Goal: Task Accomplishment & Management: Complete application form

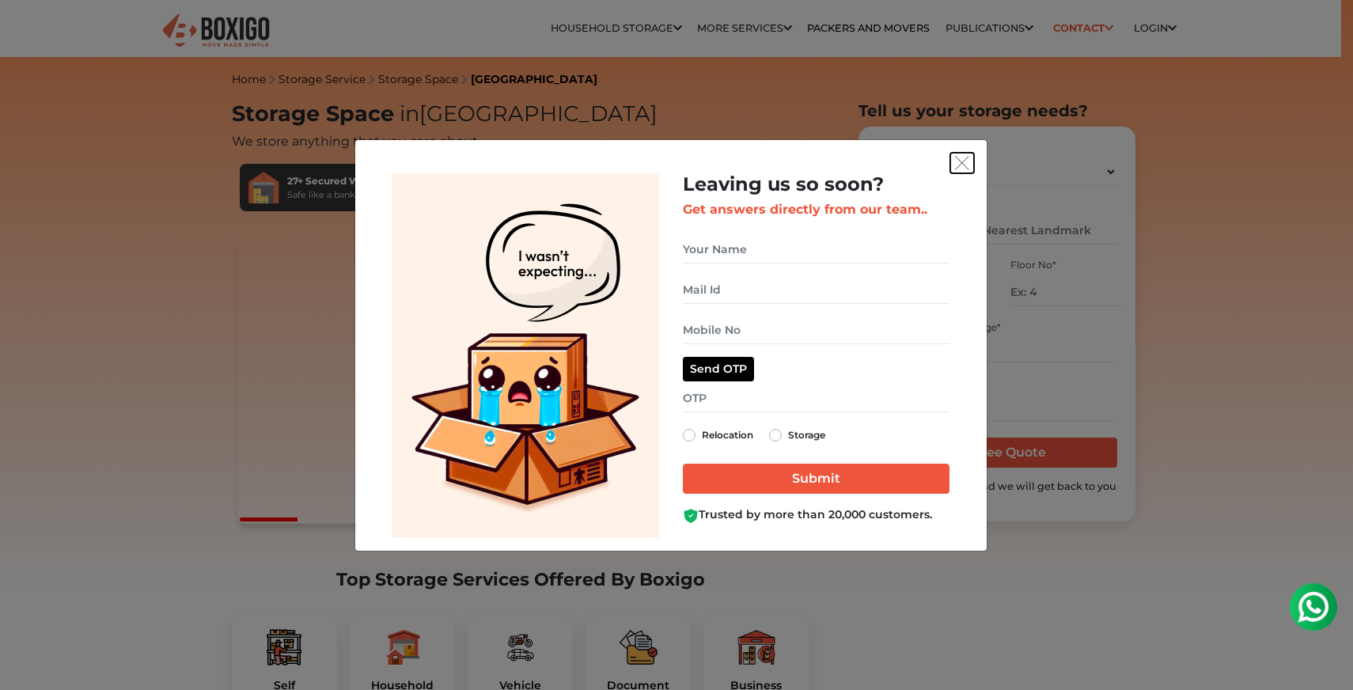
click at [972, 165] on button "get free quote dialog" at bounding box center [962, 163] width 24 height 21
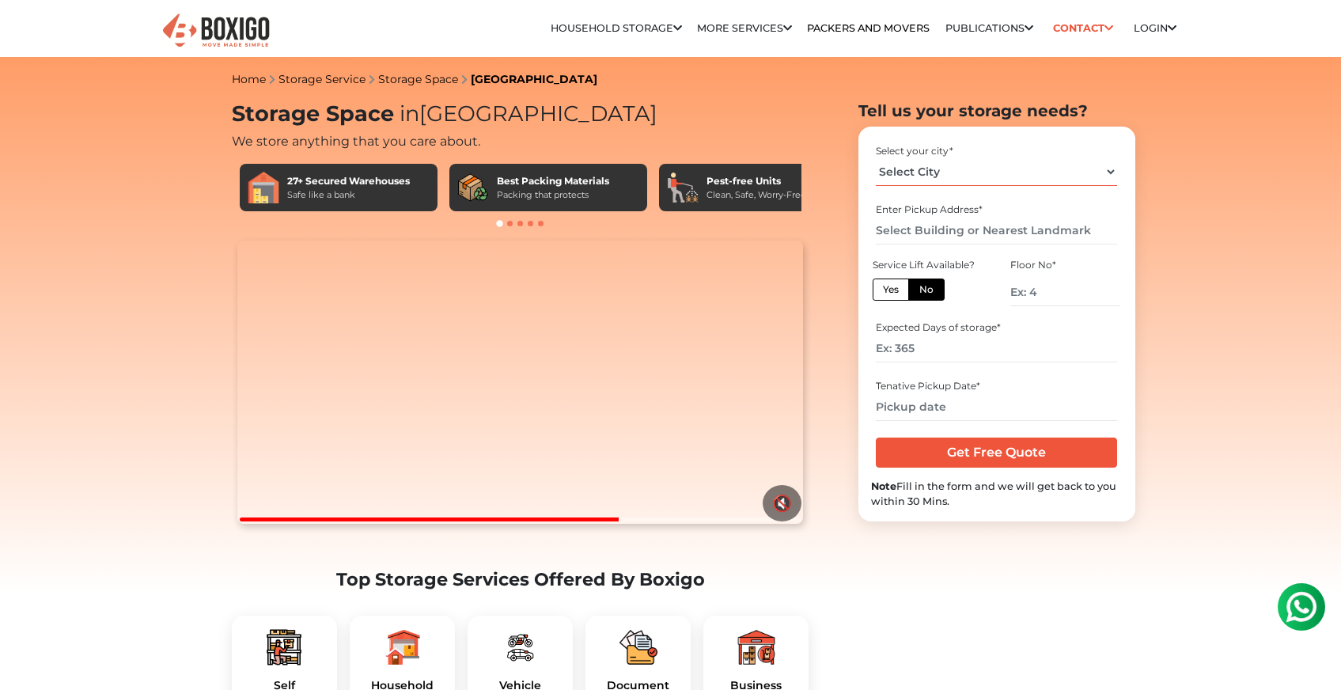
click at [933, 166] on select "Select City [GEOGRAPHIC_DATA] [GEOGRAPHIC_DATA] [GEOGRAPHIC_DATA] [GEOGRAPHIC_D…" at bounding box center [996, 172] width 241 height 28
click at [876, 158] on select "Select City [GEOGRAPHIC_DATA] [GEOGRAPHIC_DATA] [GEOGRAPHIC_DATA] [GEOGRAPHIC_D…" at bounding box center [996, 172] width 241 height 28
click at [927, 179] on select "Select City [GEOGRAPHIC_DATA] [GEOGRAPHIC_DATA] [GEOGRAPHIC_DATA] [GEOGRAPHIC_D…" at bounding box center [996, 172] width 241 height 28
select select "[GEOGRAPHIC_DATA]"
click at [876, 158] on select "Select City [GEOGRAPHIC_DATA] [GEOGRAPHIC_DATA] [GEOGRAPHIC_DATA] [GEOGRAPHIC_D…" at bounding box center [996, 172] width 241 height 28
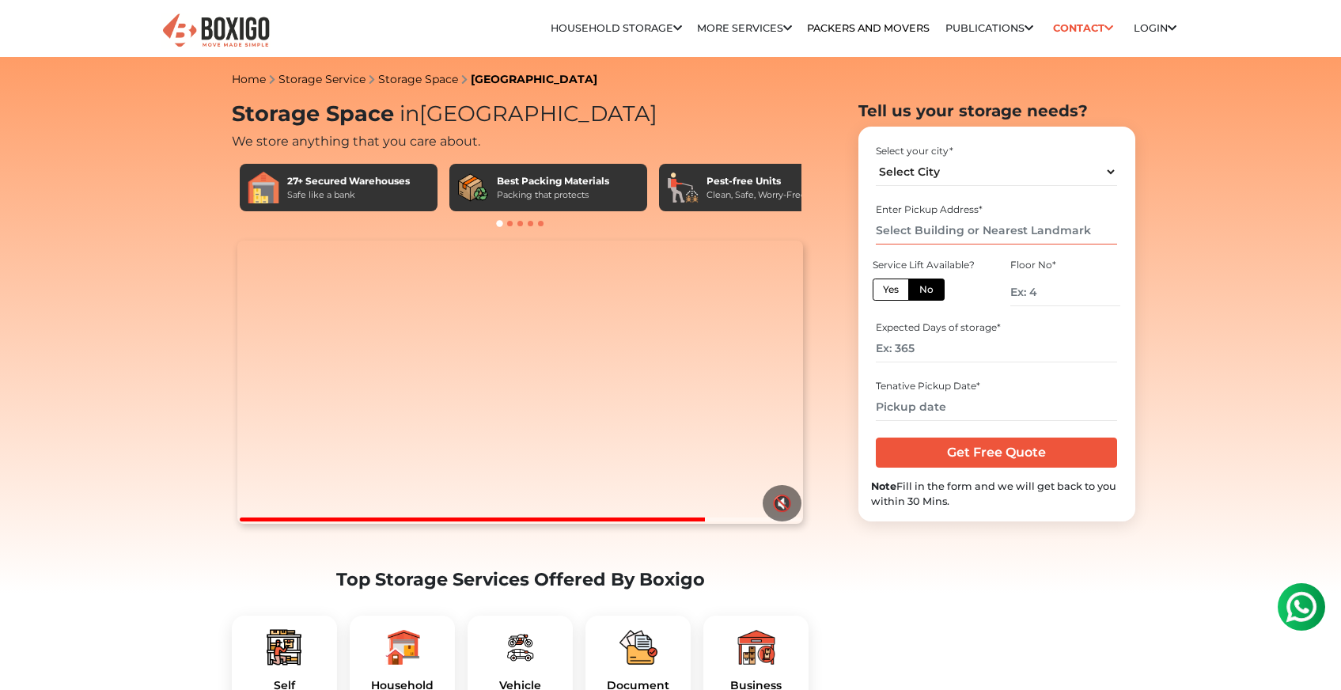
click at [930, 224] on input "text" at bounding box center [996, 231] width 241 height 28
click at [895, 290] on label "Yes" at bounding box center [891, 289] width 36 height 22
click at [893, 290] on input "Yes" at bounding box center [888, 287] width 10 height 10
radio input "true"
click at [919, 357] on input "number" at bounding box center [996, 349] width 241 height 28
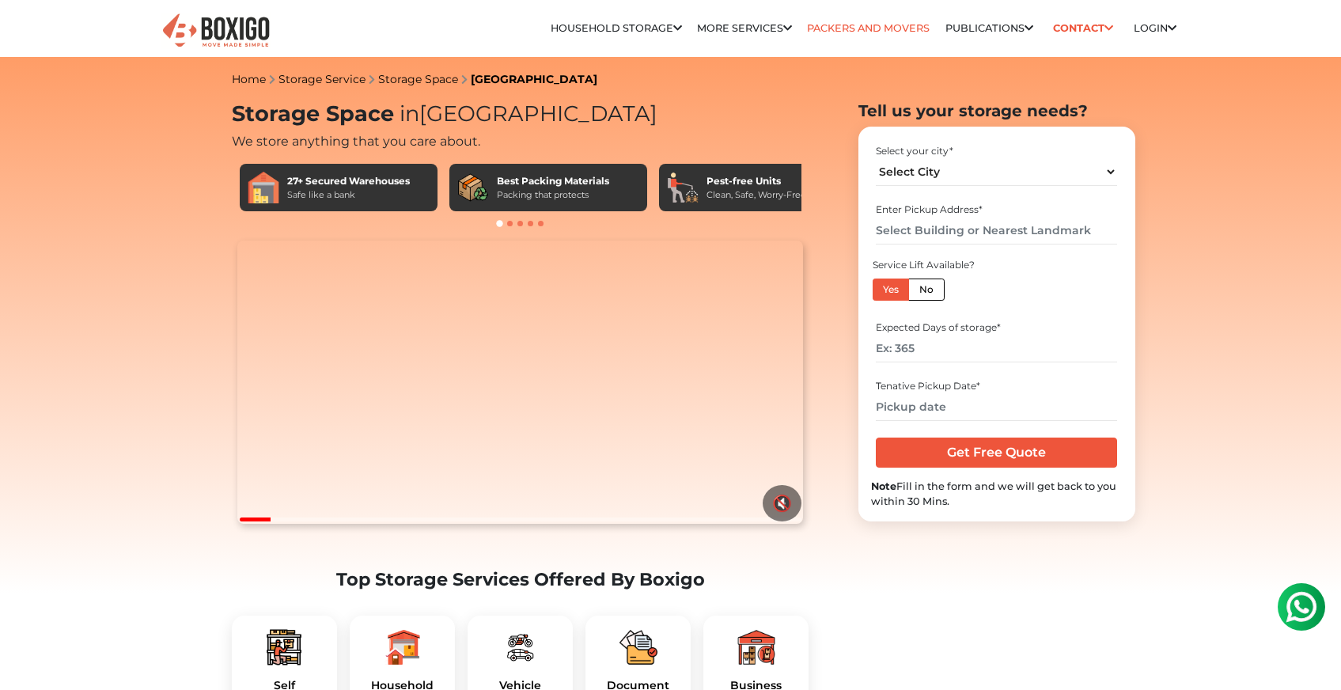
click at [835, 31] on link "Packers and Movers" at bounding box center [868, 28] width 123 height 12
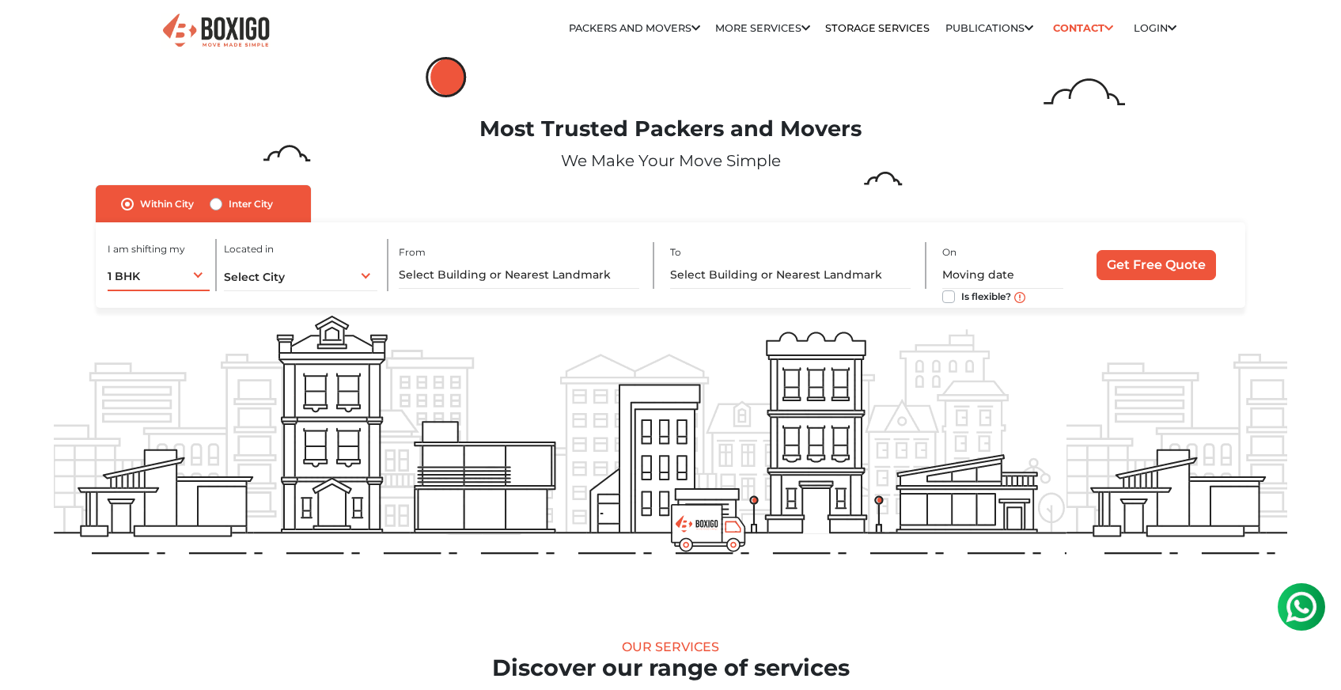
click at [191, 275] on div "1 BHK 1 BHK 2 BHK 3 BHK 3 + BHK FEW ITEMS" at bounding box center [159, 274] width 102 height 33
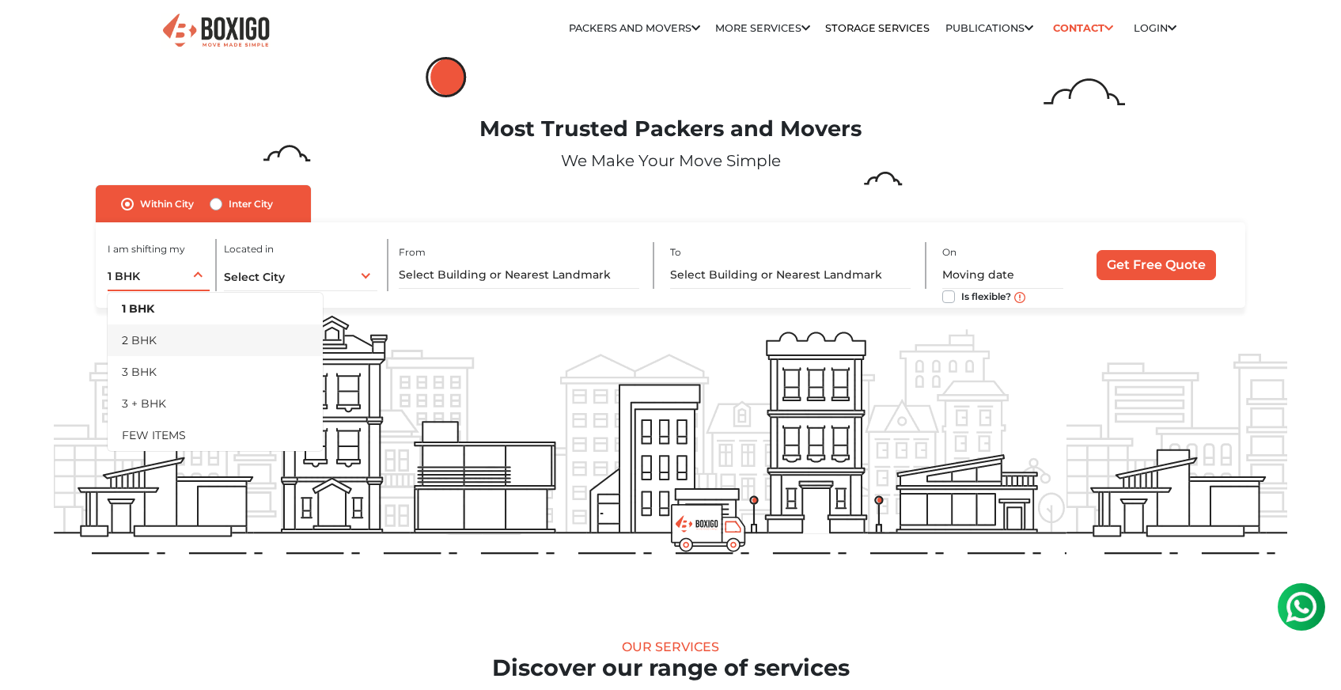
click at [201, 334] on li "2 BHK" at bounding box center [215, 340] width 215 height 32
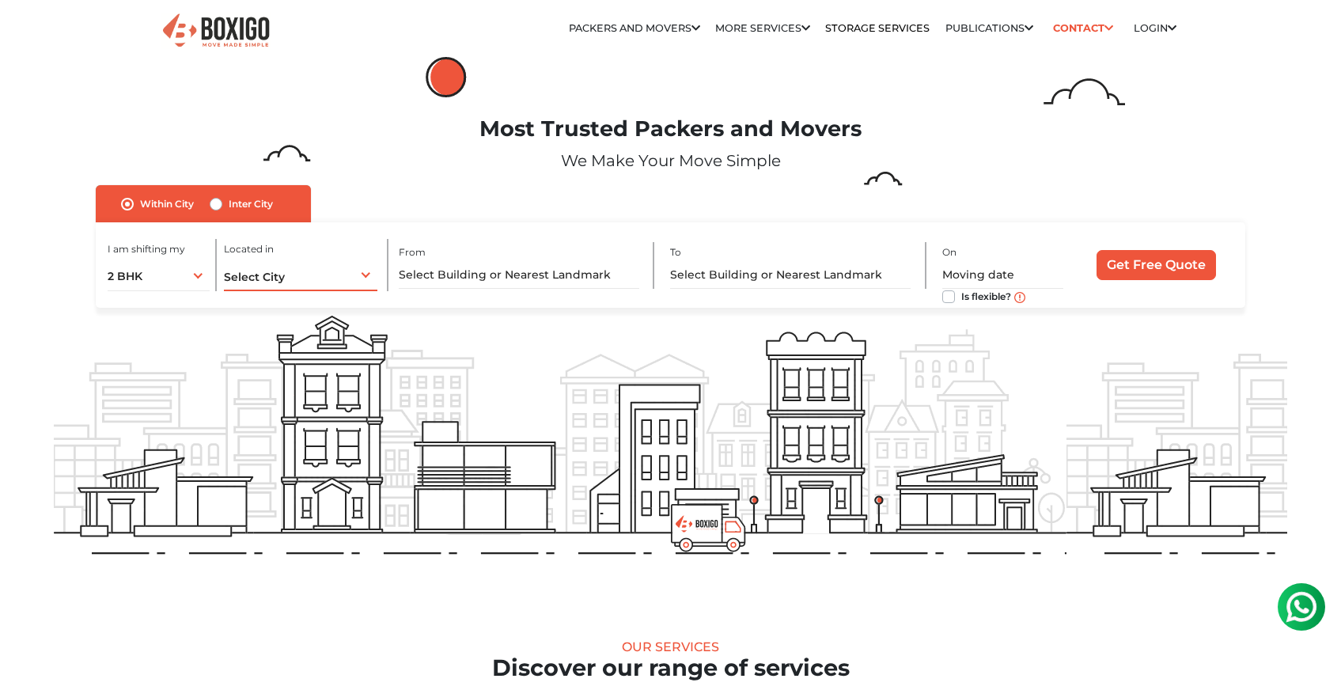
click at [347, 276] on div "Select City Select City Bangalore Bengaluru Bhopal Bhubaneswar Chennai Coimbato…" at bounding box center [301, 274] width 154 height 33
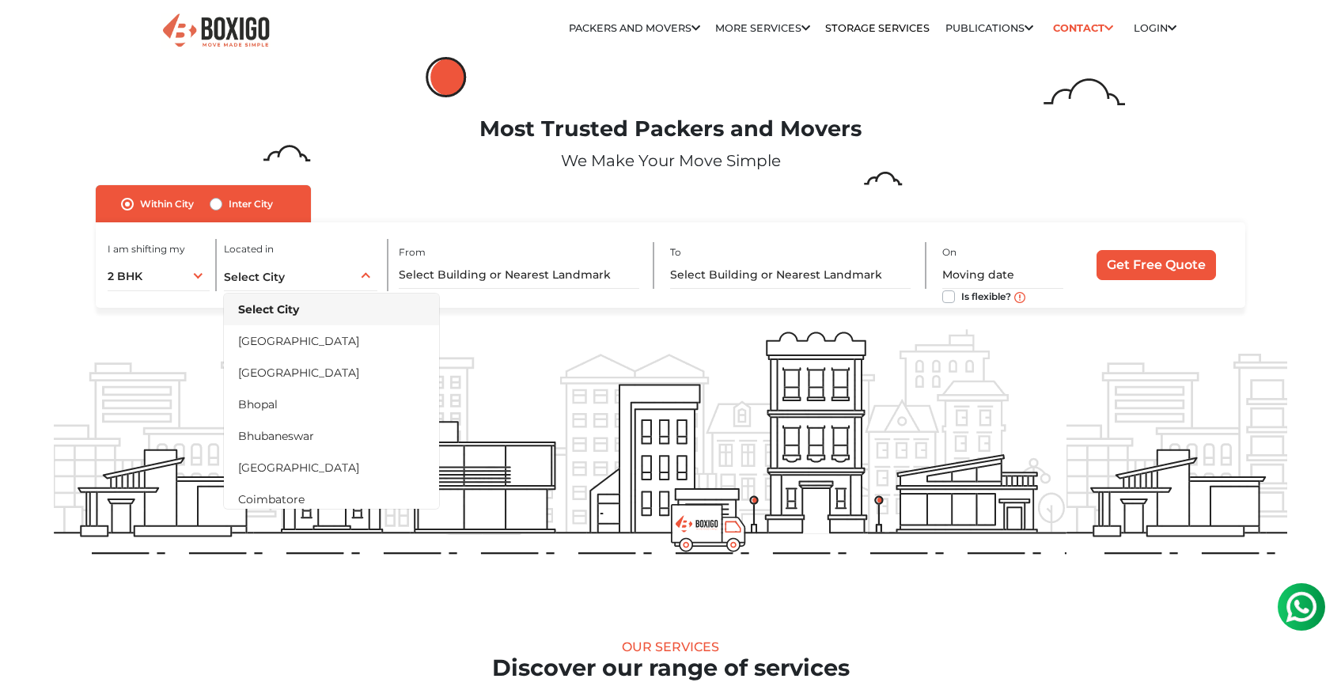
click at [229, 204] on label "Inter City" at bounding box center [251, 204] width 44 height 19
click at [221, 204] on input "Inter City" at bounding box center [216, 203] width 13 height 16
radio input "true"
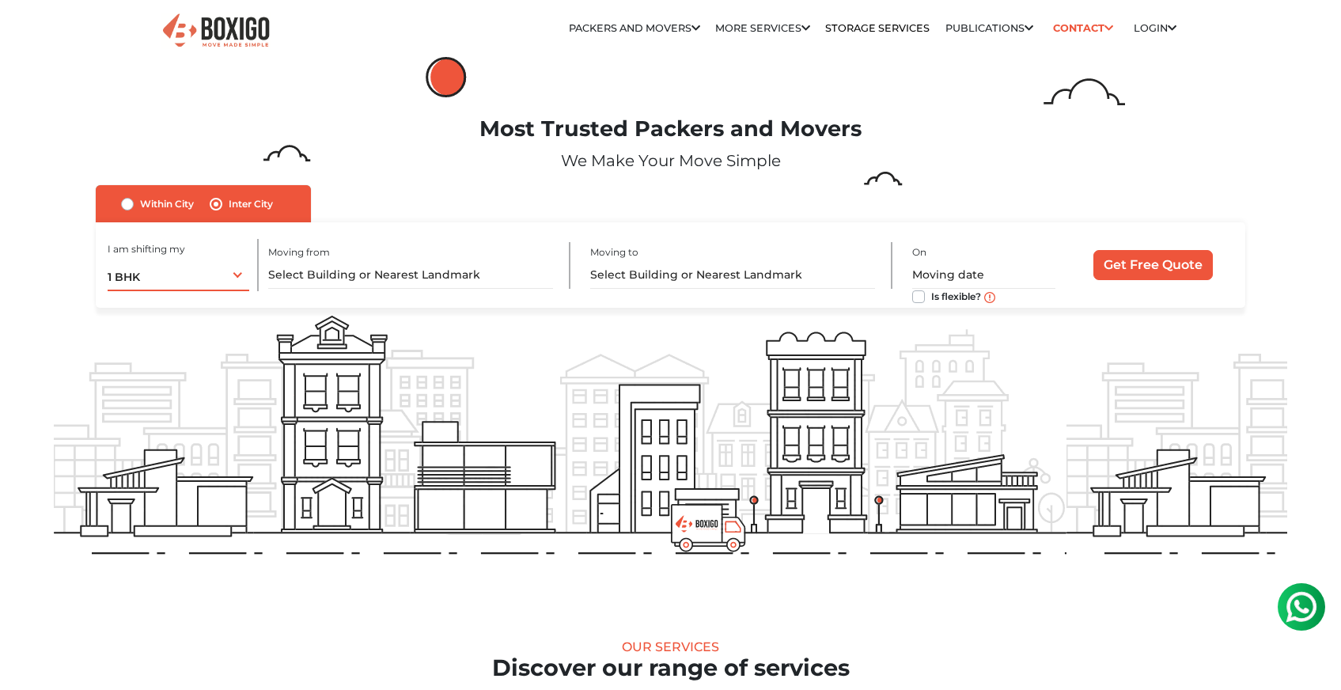
click at [229, 277] on div "1 BHK 1 BHK 2 BHK 3 BHK 3 + BHK FEW ITEMS" at bounding box center [179, 274] width 142 height 33
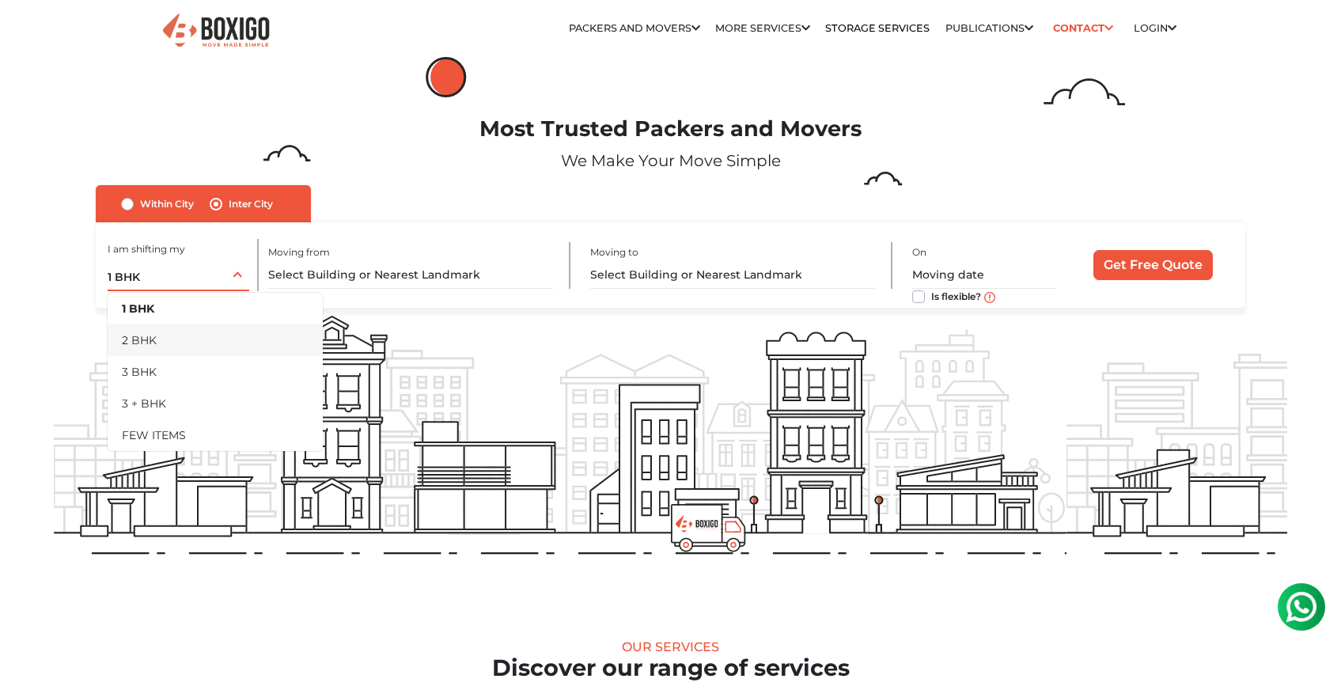
click at [210, 335] on li "2 BHK" at bounding box center [215, 340] width 215 height 32
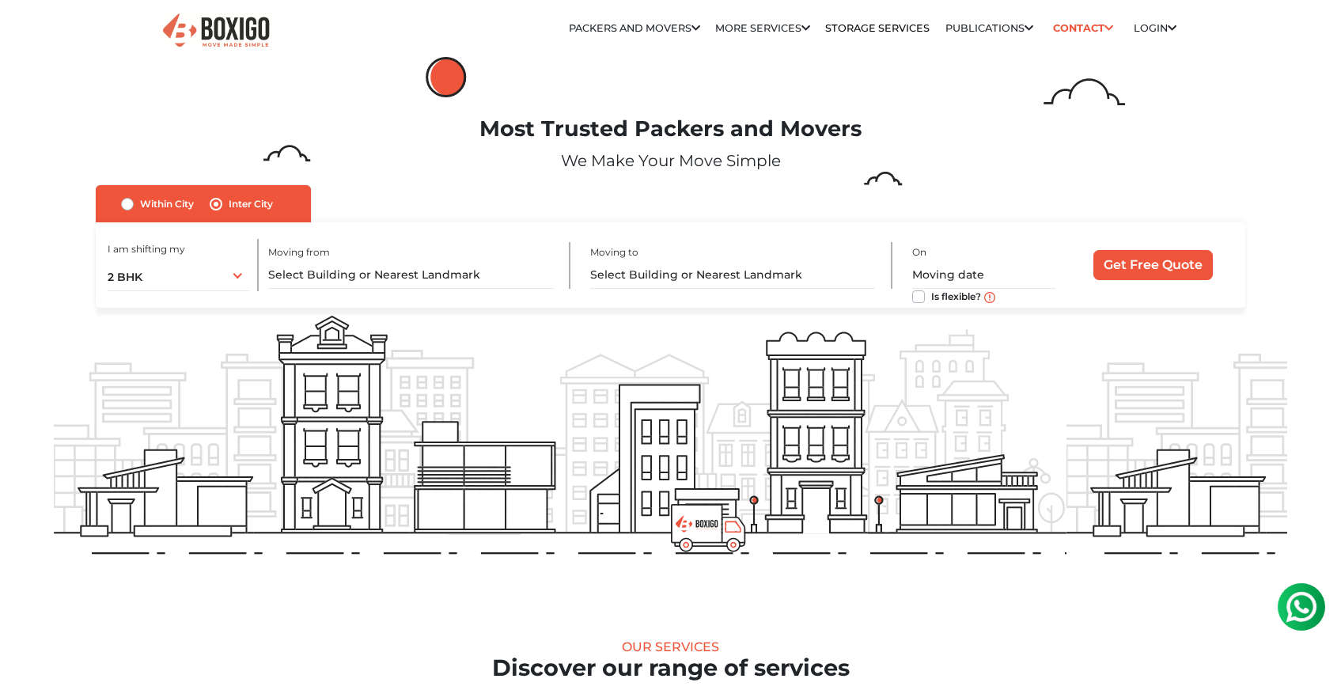
click at [375, 256] on div "Moving from" at bounding box center [419, 265] width 302 height 47
click at [377, 269] on input "text" at bounding box center [410, 275] width 285 height 28
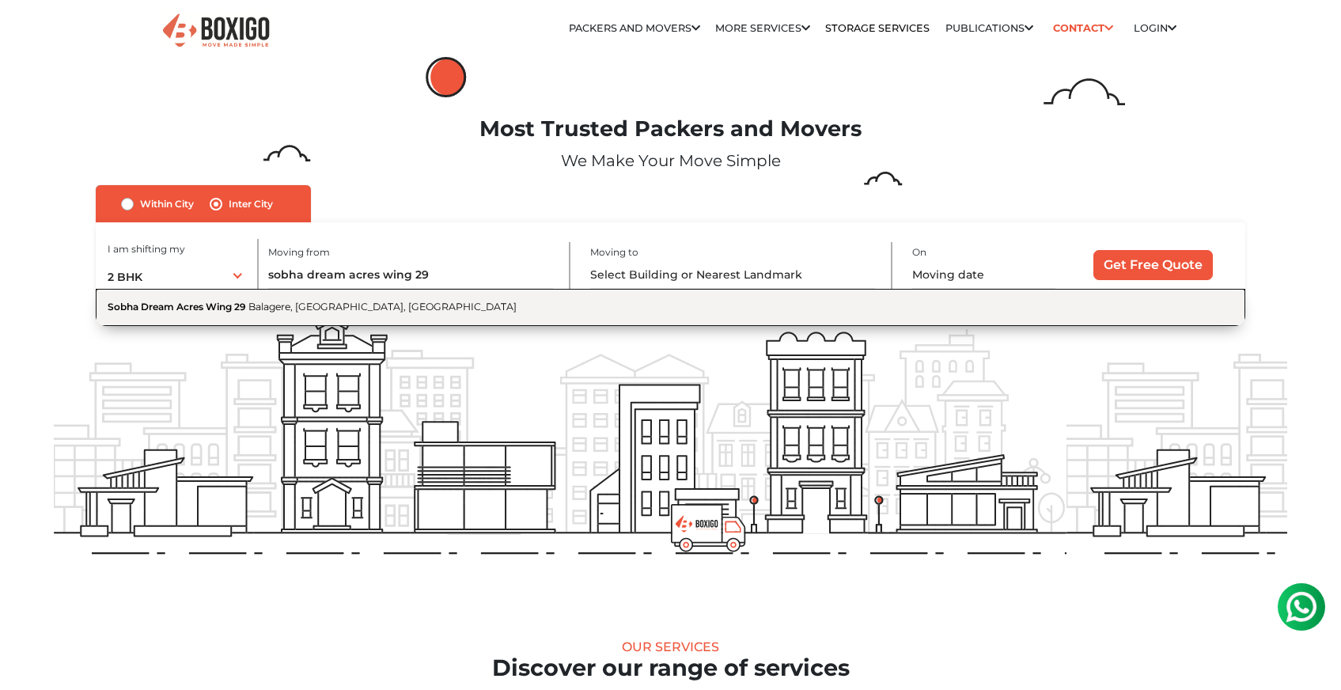
click at [421, 301] on button "Sobha Dream Acres Wing 29 Balagere, Bengaluru, Karnataka" at bounding box center [671, 308] width 1150 height 38
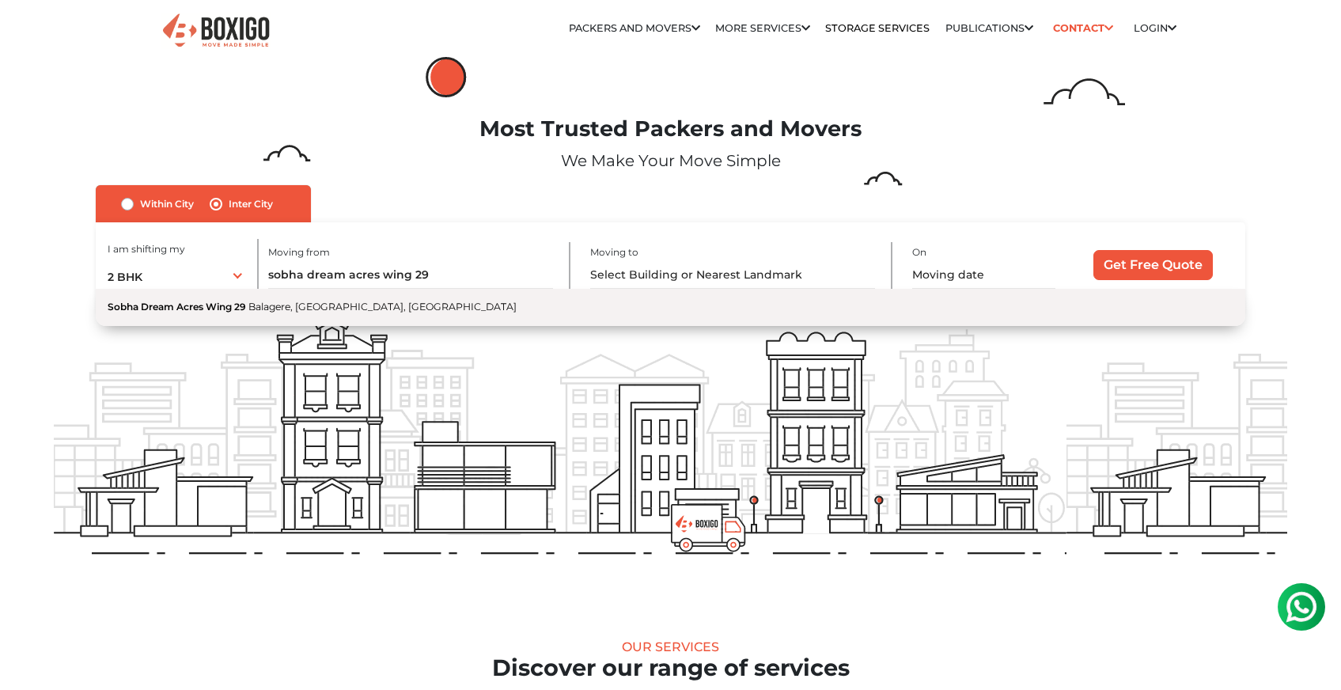
type input "Sobha Dream Acres Wing 29, Balagere, Bengaluru, Karnataka"
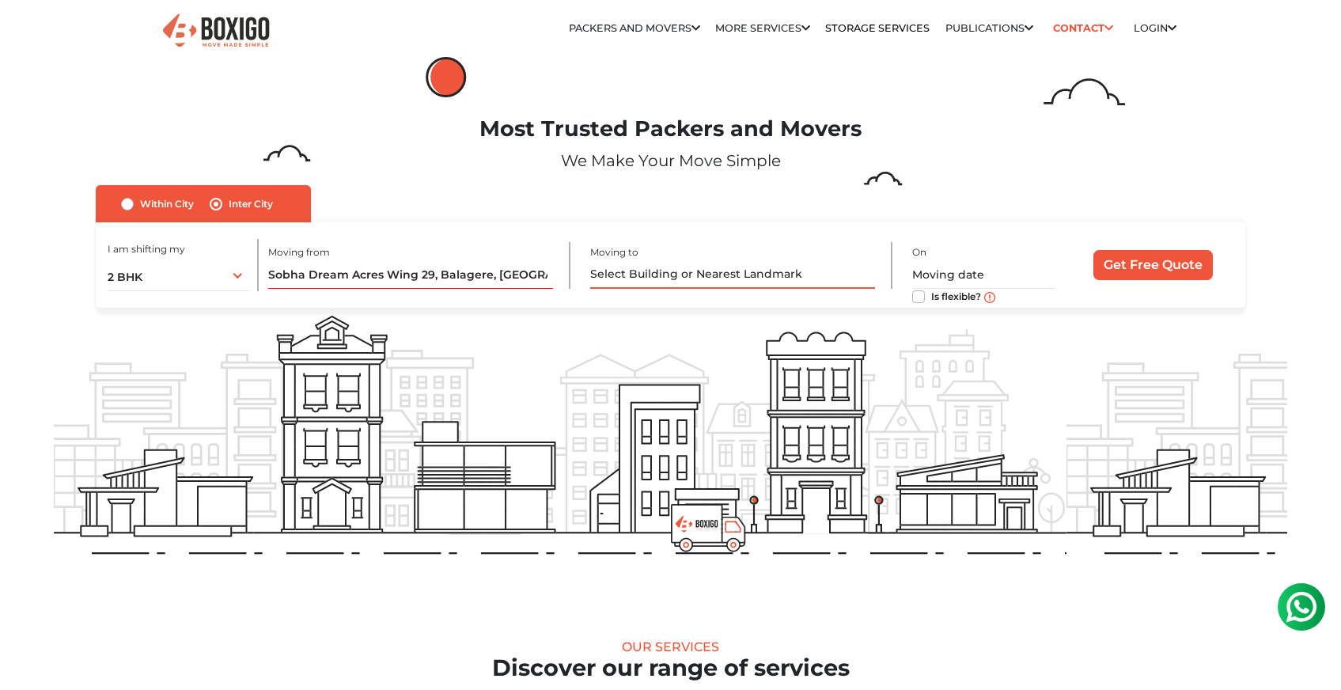
click at [657, 271] on input "text" at bounding box center [732, 275] width 285 height 28
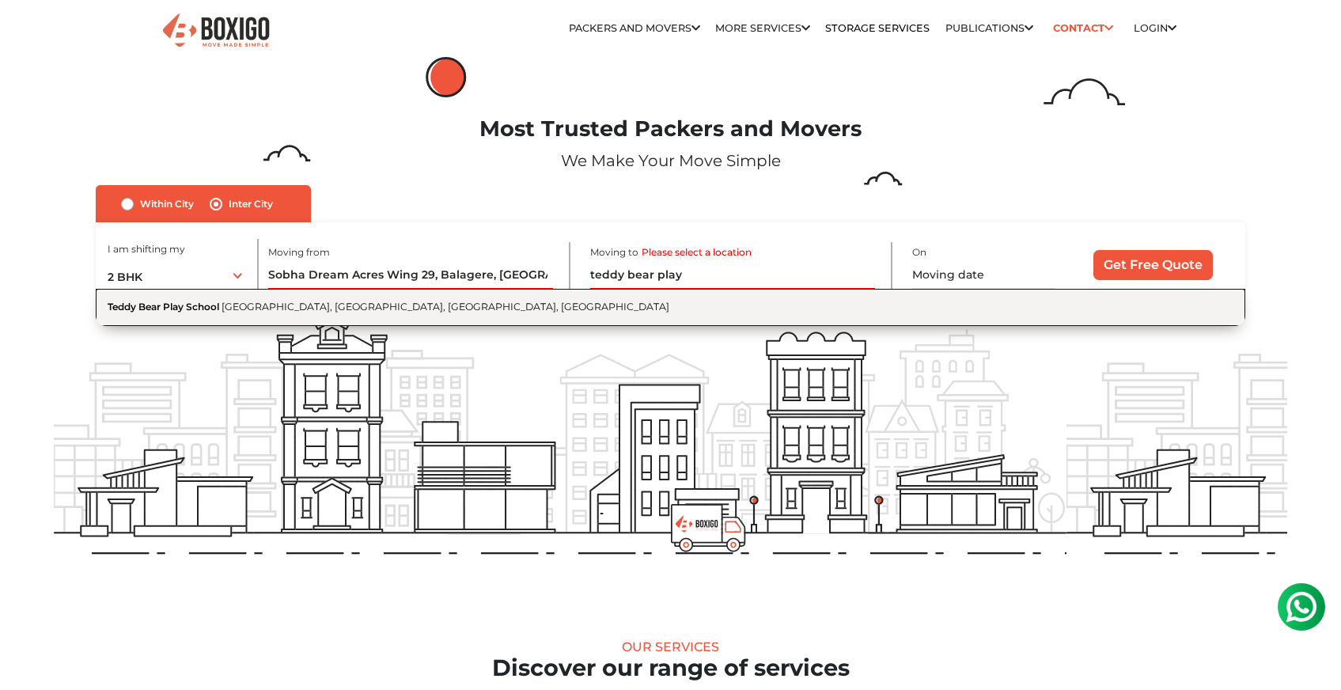
click at [665, 313] on button "Teddy Bear Play School Basthi Road, Basthi Hudco colony, Hosur, Tamil Nadu" at bounding box center [671, 308] width 1150 height 38
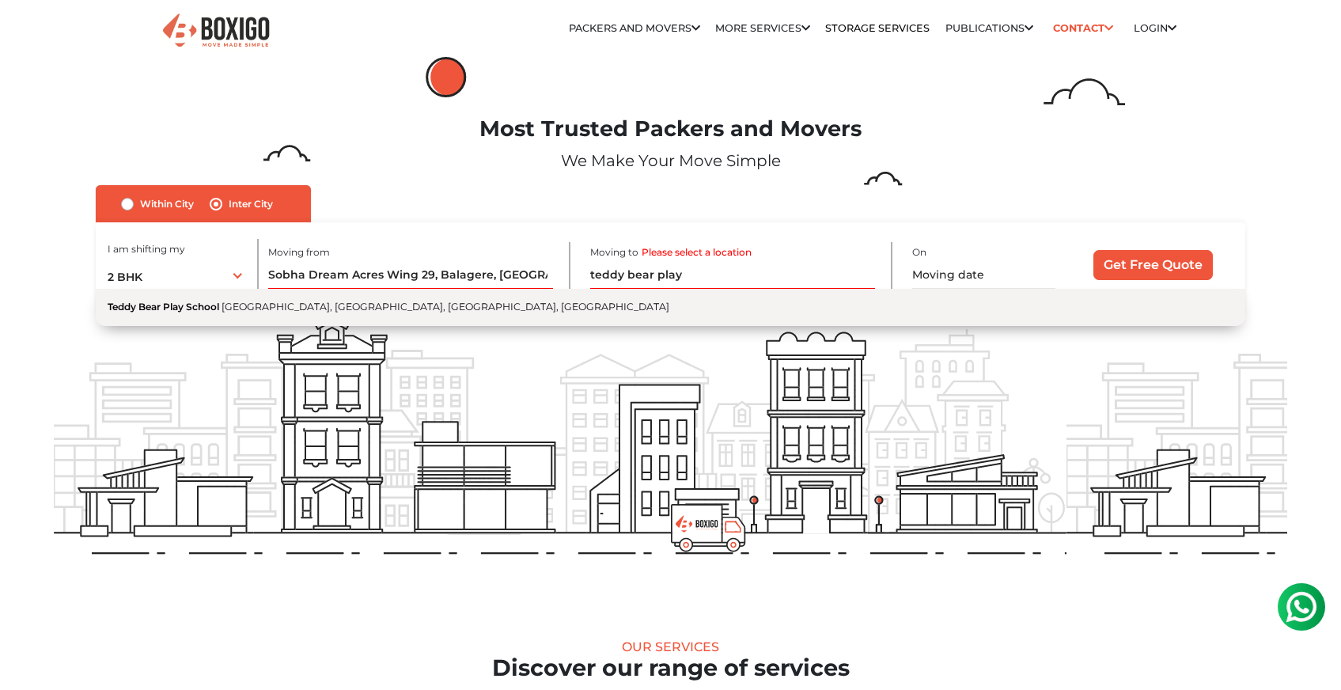
type input "Teddy Bear Play School, Basthi Road, Basthi Hudco colony, Hosur, Tamil Nadu"
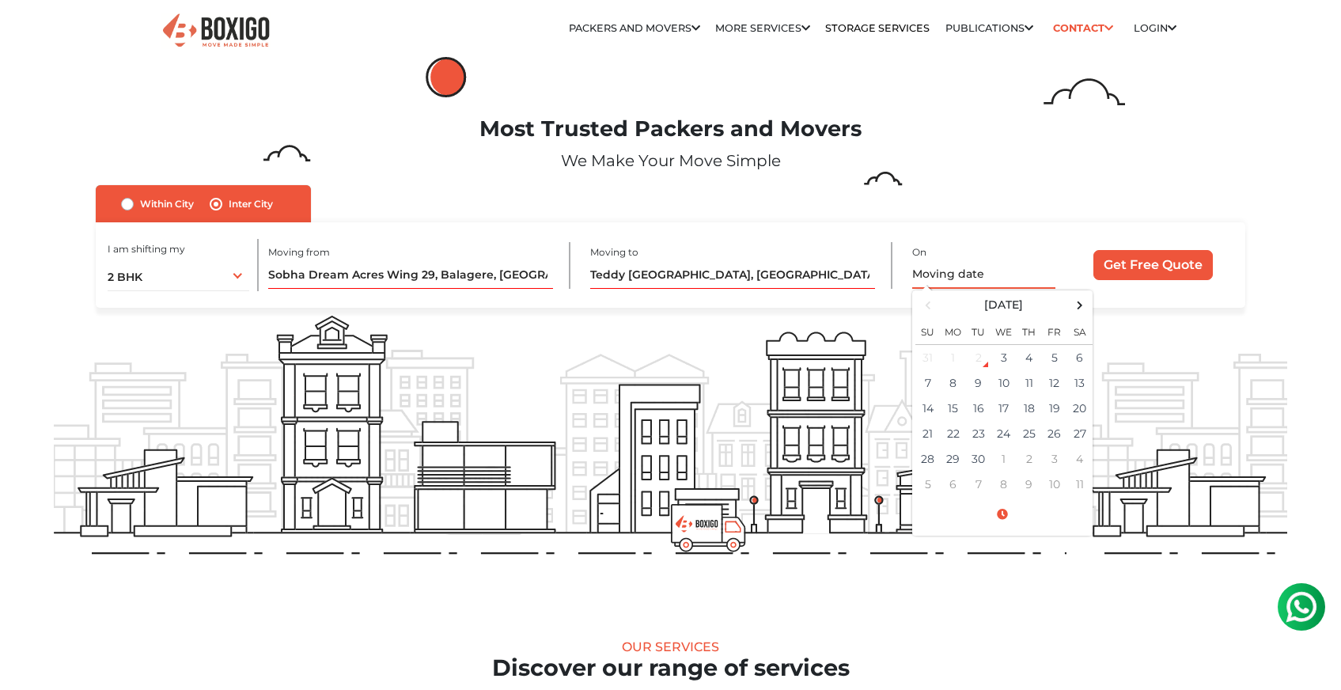
click at [948, 274] on input "text" at bounding box center [983, 275] width 143 height 28
click at [1034, 361] on td "4" at bounding box center [1029, 357] width 25 height 26
type input "09/04/2025 12:00 AM"
click at [1097, 196] on div "Within City Inter City I am shifting my 1 BHK 2 BHK 3 BHK 3 + BHK FEW ITEMS 2 B…" at bounding box center [671, 246] width 1150 height 123
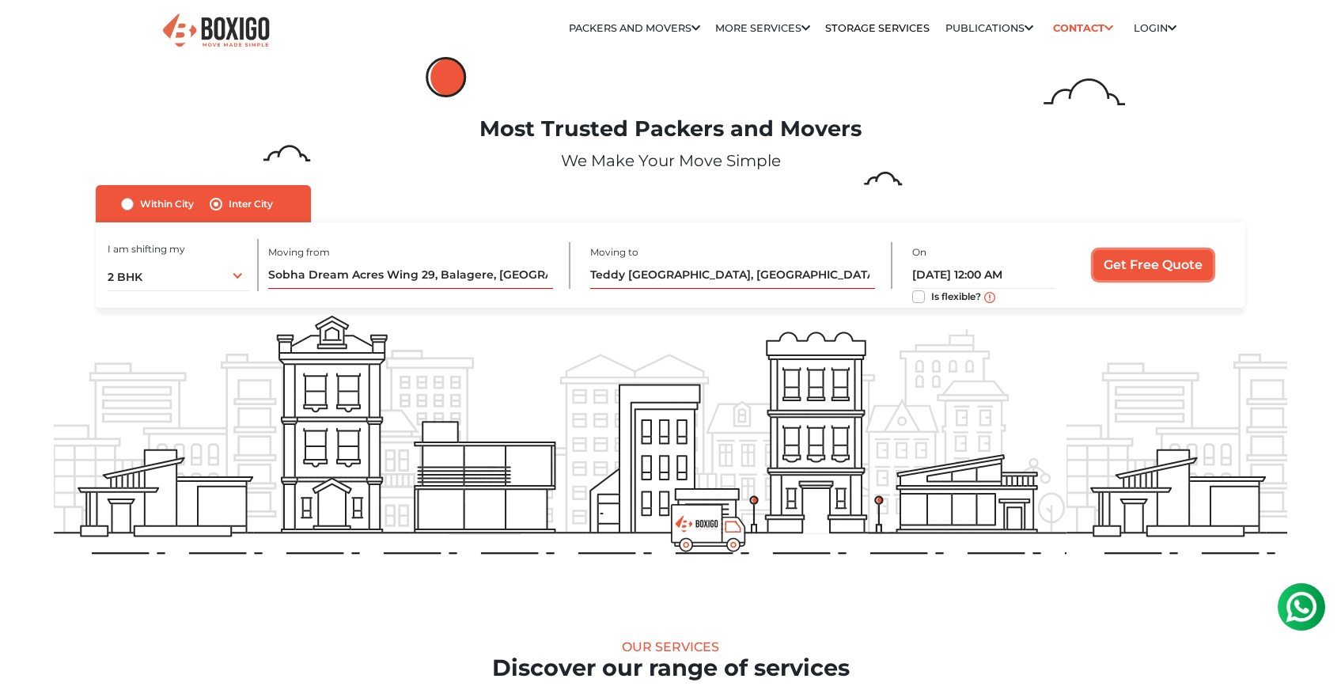
click at [1141, 262] on input "Get Free Quote" at bounding box center [1152, 265] width 119 height 30
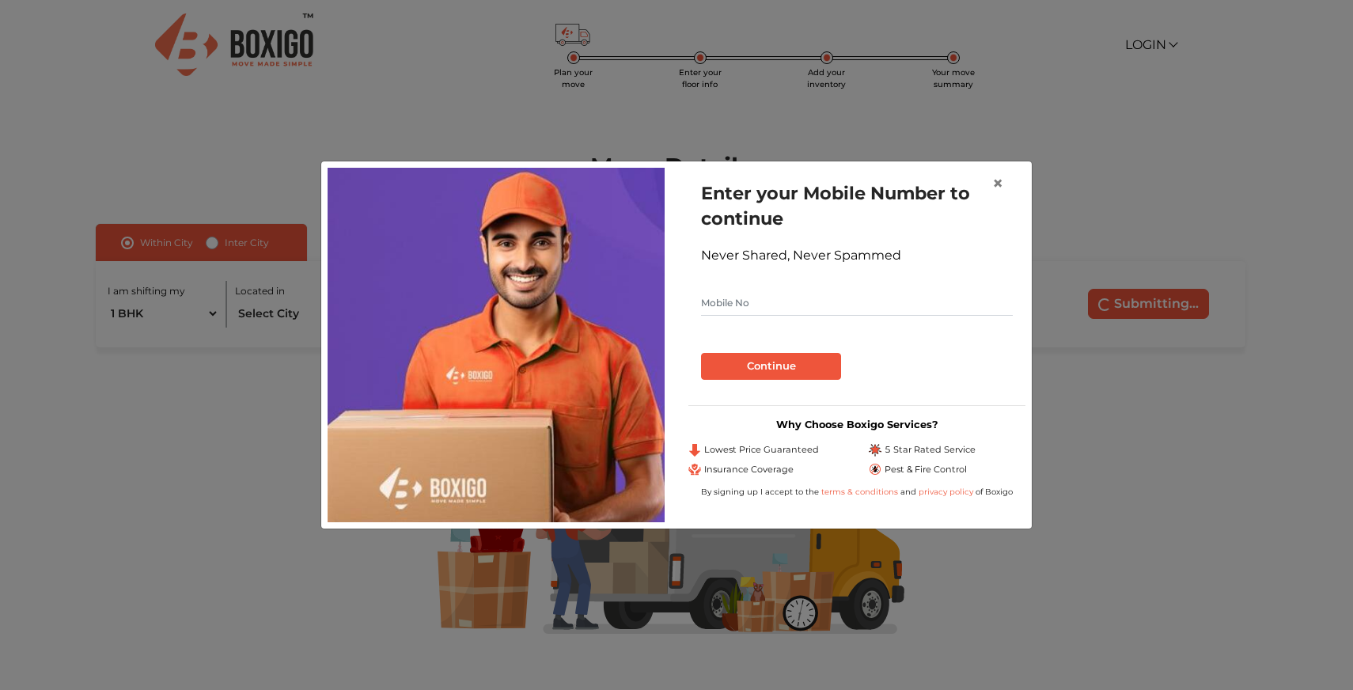
click at [867, 299] on input "text" at bounding box center [857, 302] width 312 height 25
type input "9741370733"
click at [817, 352] on div "Continue" at bounding box center [857, 360] width 312 height 39
click at [815, 360] on button "Continue" at bounding box center [771, 366] width 140 height 27
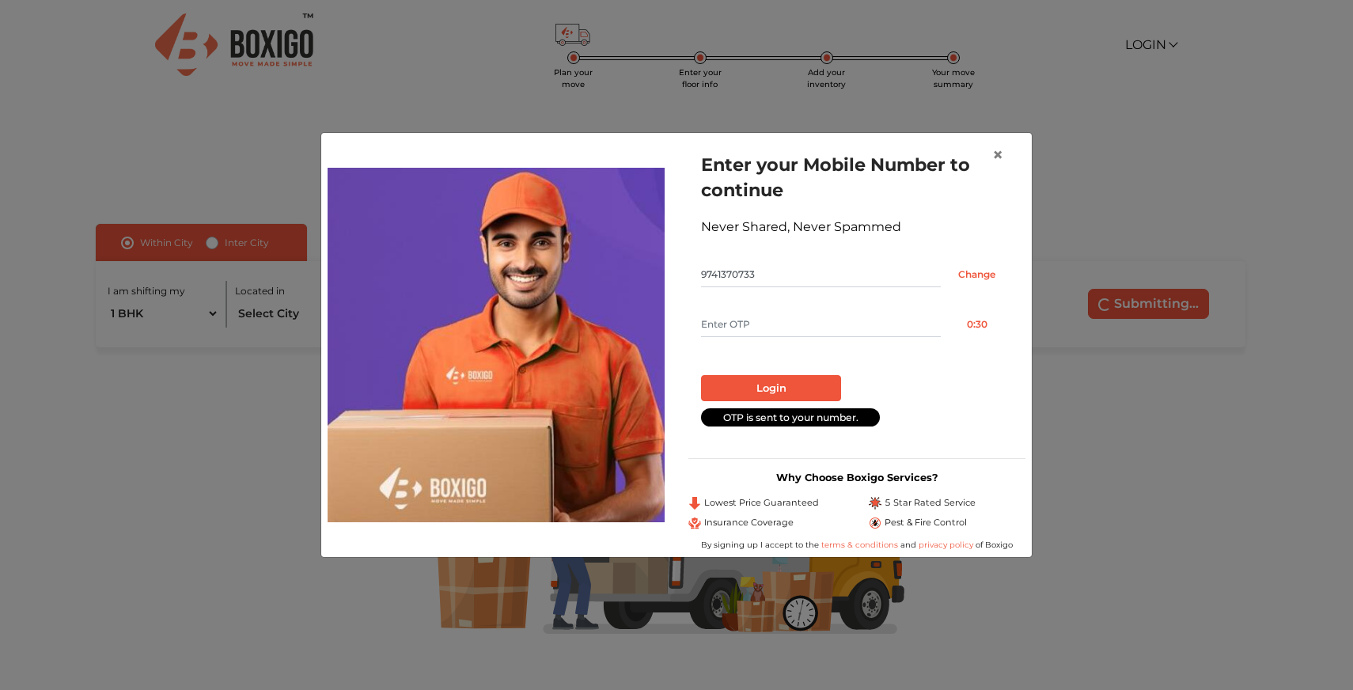
click at [844, 329] on input "text" at bounding box center [821, 324] width 240 height 25
paste input "8182"
type input "8182"
click at [786, 382] on button "Login" at bounding box center [771, 388] width 140 height 27
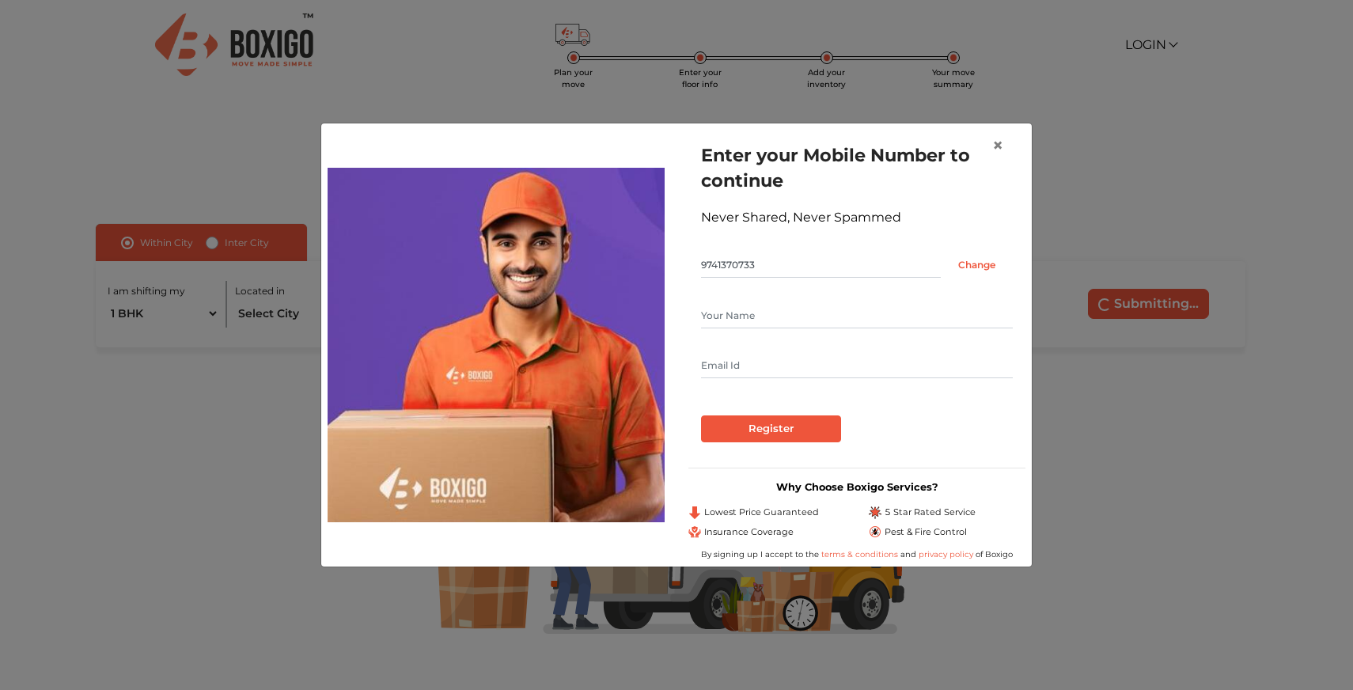
click at [820, 320] on input "text" at bounding box center [857, 315] width 312 height 25
type input "Dinesh K N"
type input "kandilindinesh@gmail.com"
click at [701, 415] on input "Register" at bounding box center [771, 428] width 140 height 27
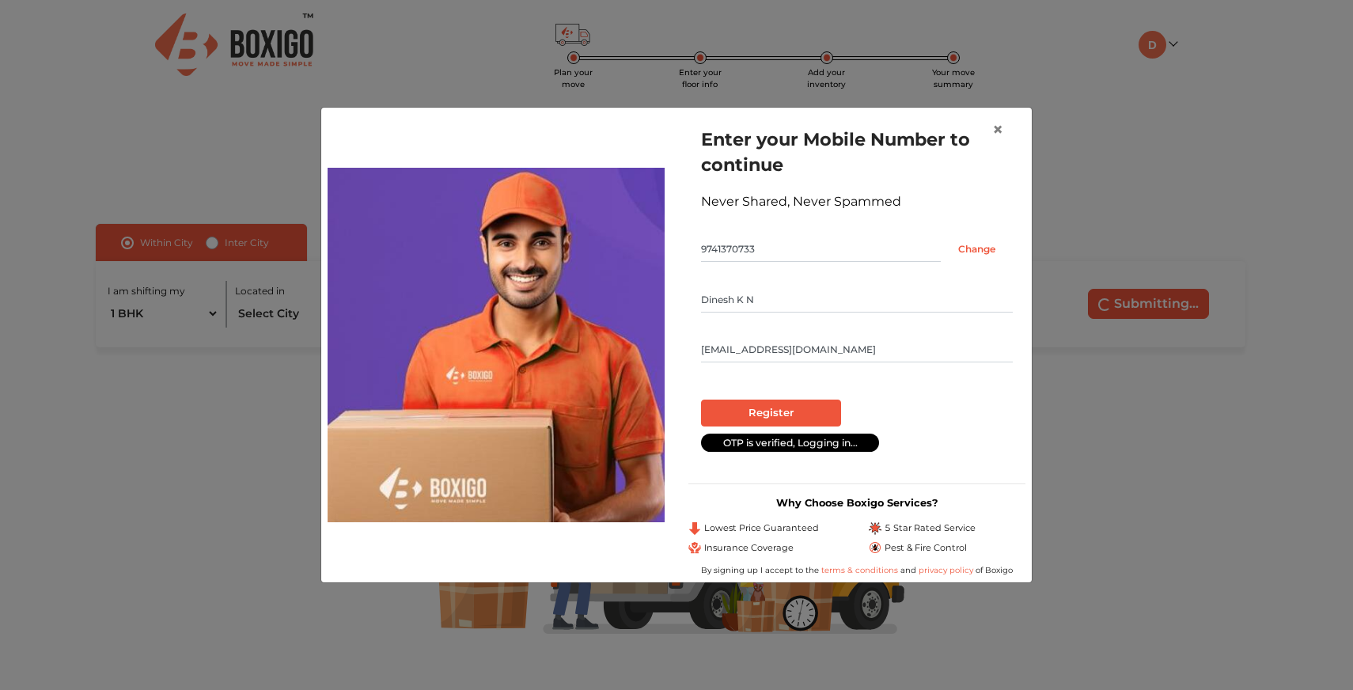
radio input "false"
radio input "true"
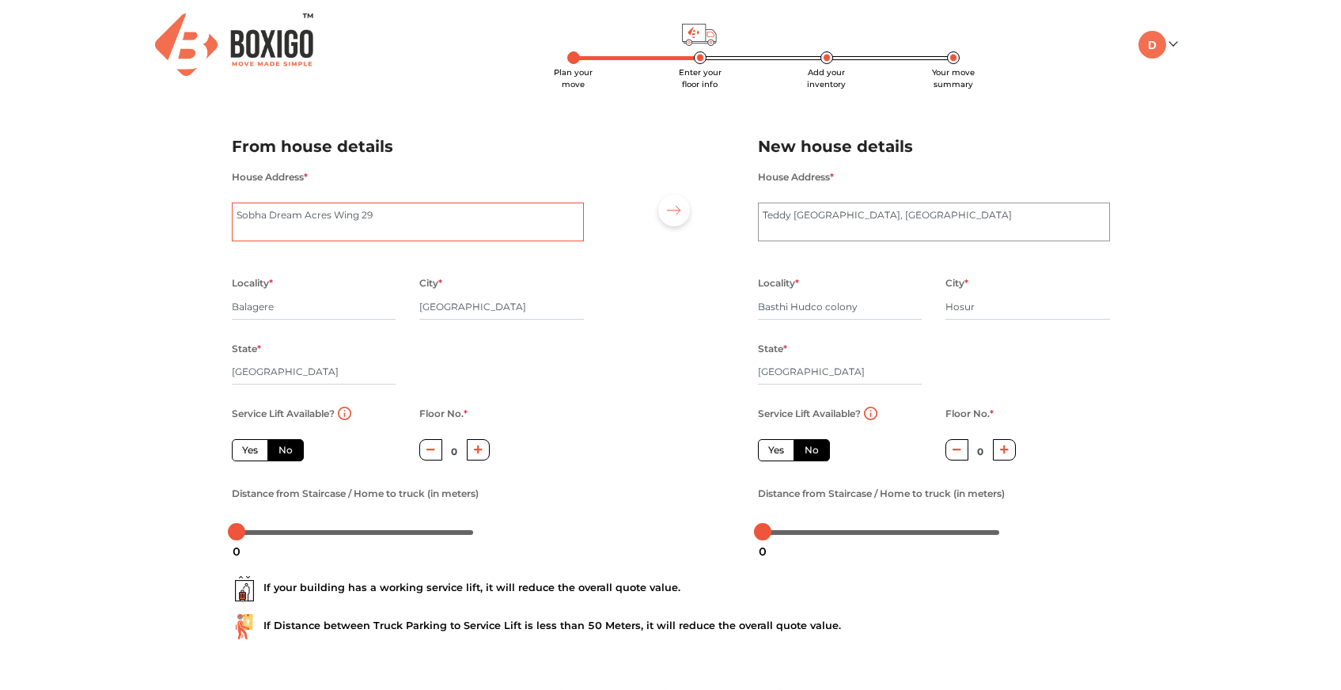
click at [434, 223] on textarea "Sobha Dream Acres Wing 29" at bounding box center [408, 223] width 352 height 40
type textarea "Flat No. 29127, Wing 29, Sobha Dream Acres, Balagere, Varthur Hobli, Bengaluru …"
click at [956, 214] on textarea "Teddy Bear Play School, Basthi Road" at bounding box center [934, 223] width 352 height 40
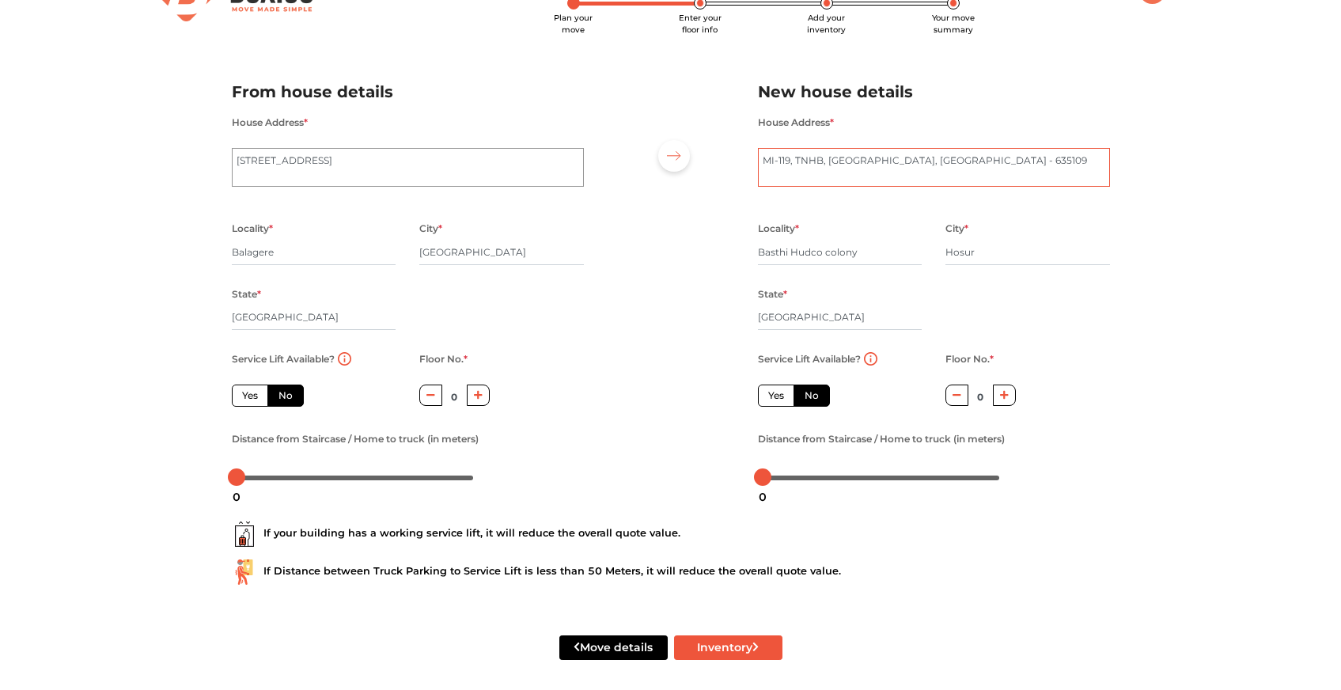
scroll to position [65, 0]
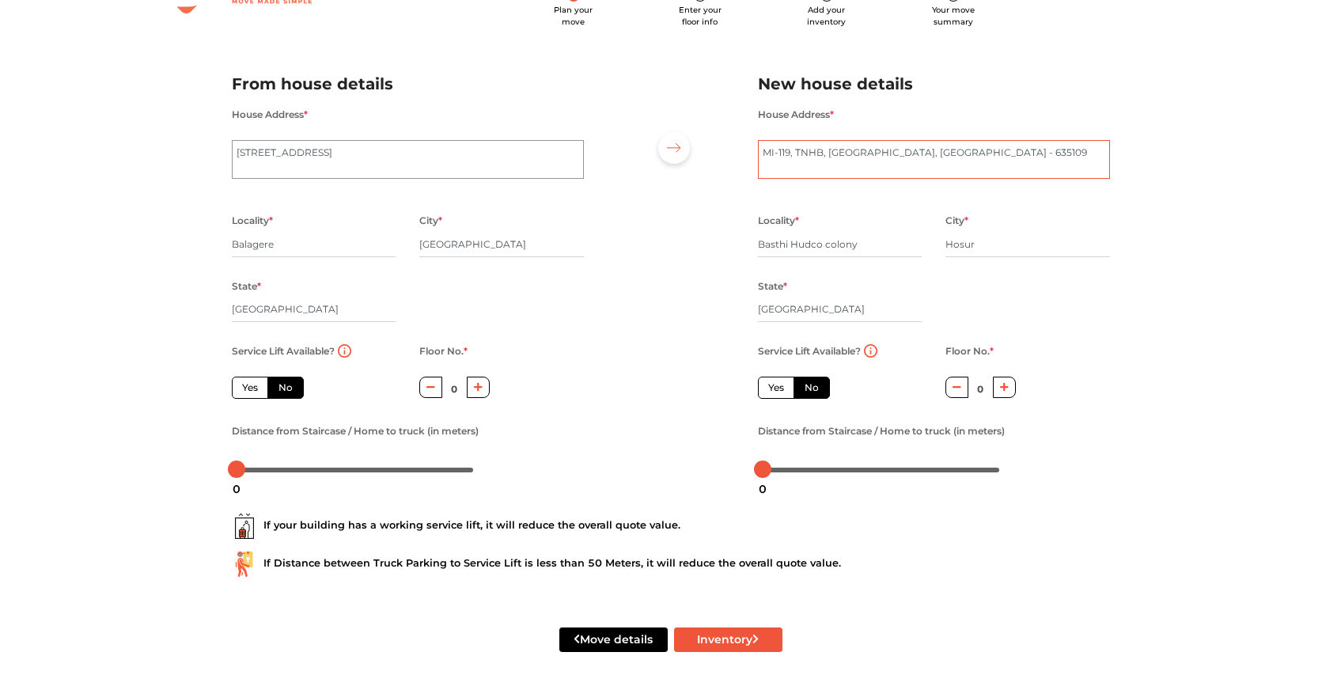
type textarea "MI-119, TNHB, Behind PUP School, Avalapalli Road, Basthi, Hosur - 635109"
click at [256, 386] on label "Yes" at bounding box center [250, 388] width 36 height 22
click at [252, 386] on input "Yes" at bounding box center [247, 386] width 10 height 10
radio input "true"
click at [1010, 387] on button "button" at bounding box center [1004, 387] width 23 height 21
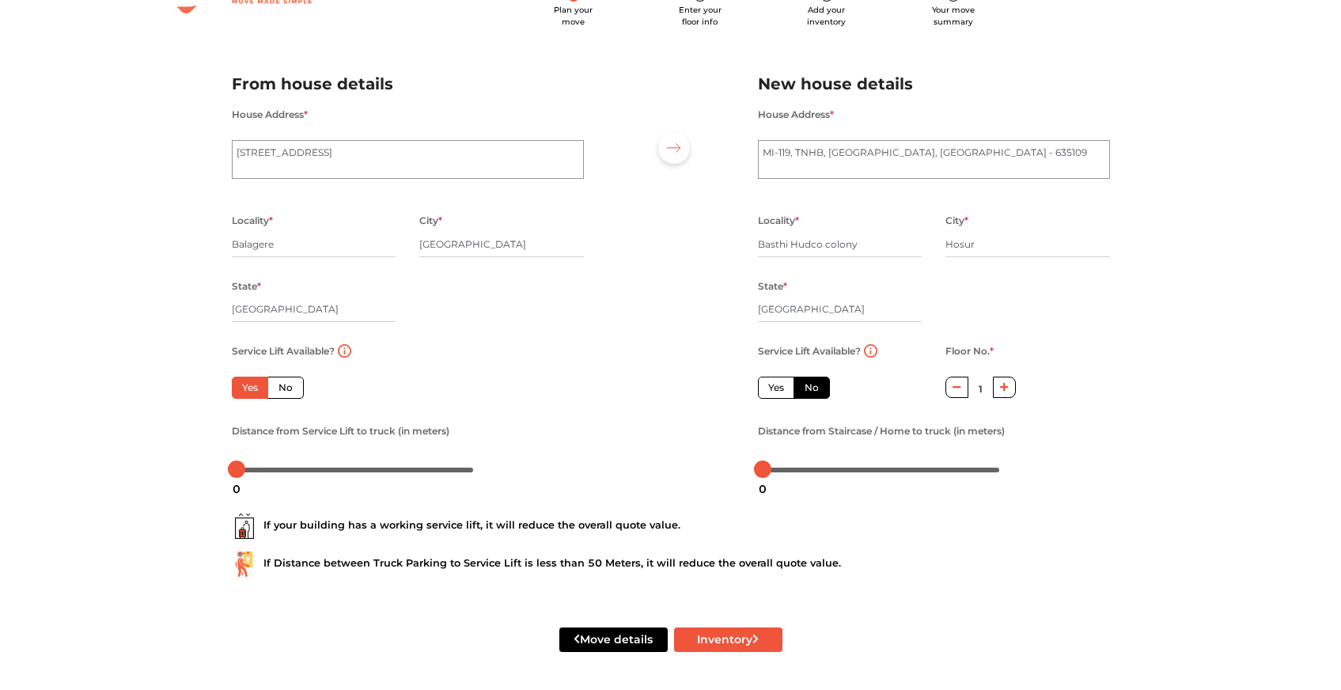
click at [959, 392] on button "button" at bounding box center [956, 387] width 23 height 21
type input "0"
click at [1071, 388] on div "Service Lift Available? Yes No Floor No. * 0 Distance from Staircase / Home to …" at bounding box center [934, 411] width 376 height 141
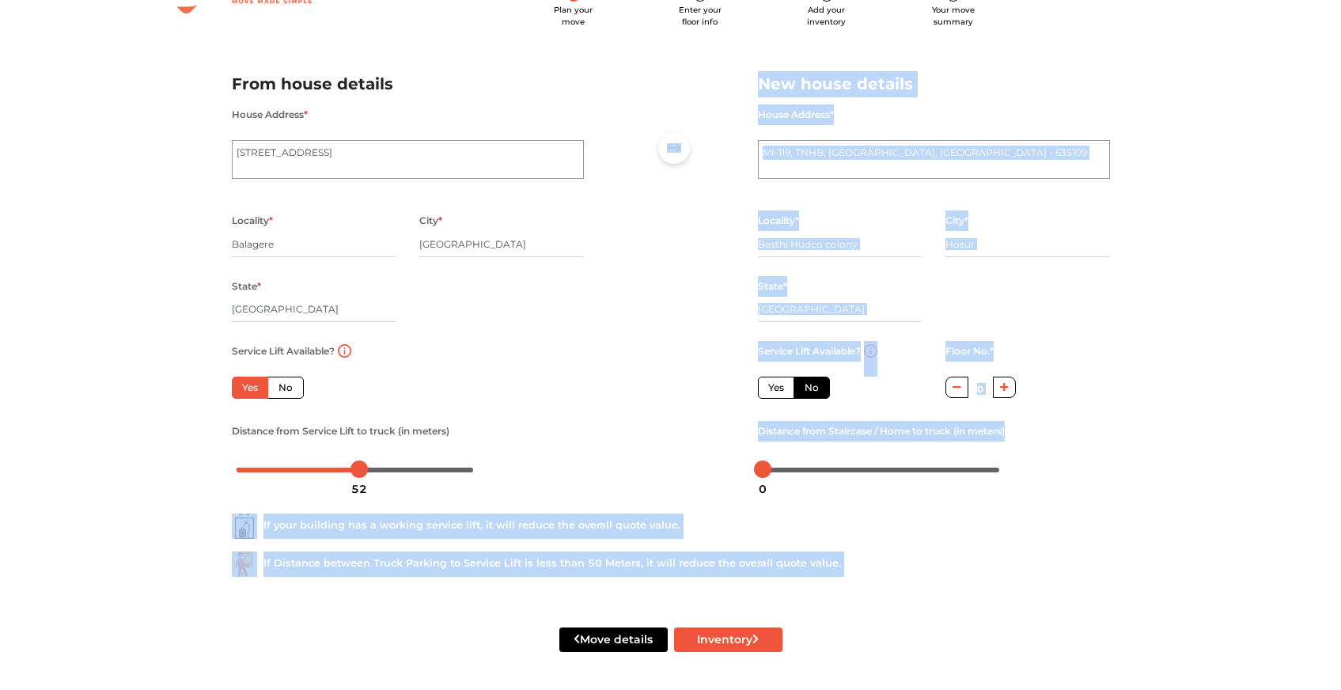
drag, startPoint x: 236, startPoint y: 473, endPoint x: 358, endPoint y: 471, distance: 122.7
click at [358, 471] on body "Plan your move Enter your floor info Add your inventory Your move summary My Mo…" at bounding box center [670, 282] width 1341 height 690
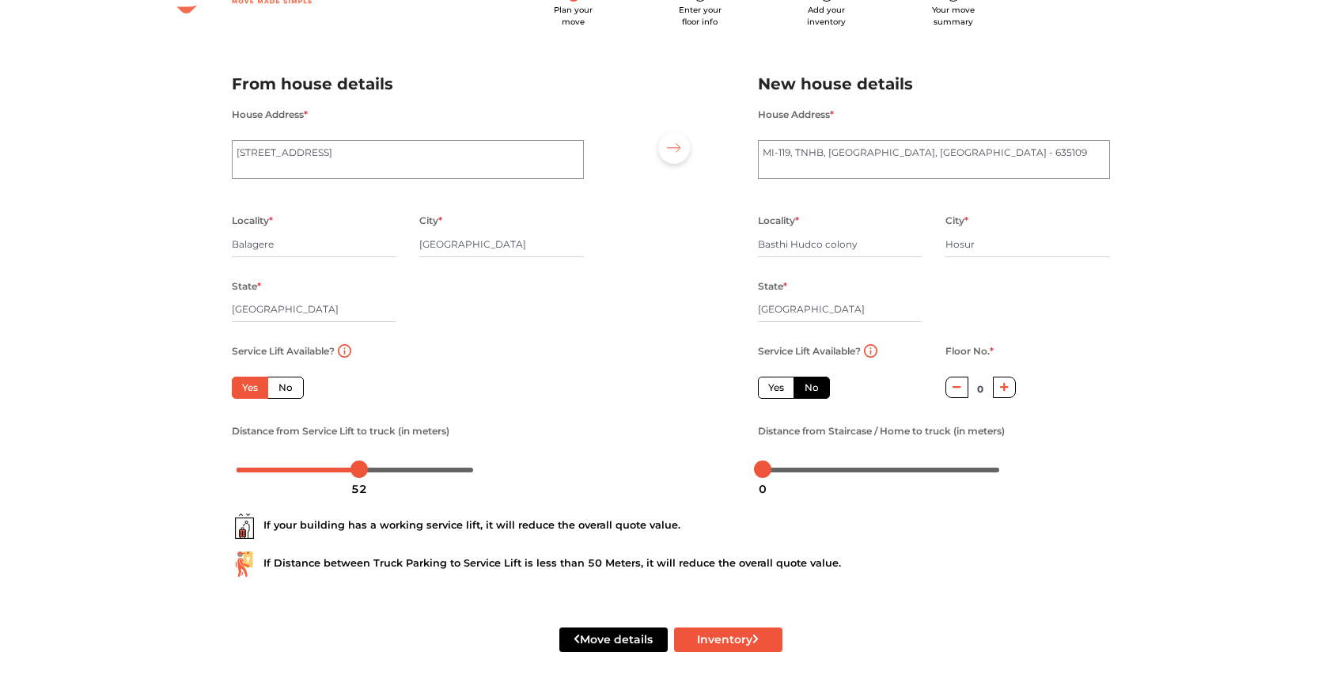
click at [416, 487] on div "From house details House Address * Sobha Dream Acres Wing 29 Locality * Balager…" at bounding box center [408, 279] width 376 height 417
drag, startPoint x: 409, startPoint y: 471, endPoint x: 478, endPoint y: 469, distance: 68.9
click at [476, 469] on div at bounding box center [472, 468] width 17 height 17
click at [700, 632] on button "Inventory" at bounding box center [728, 639] width 108 height 25
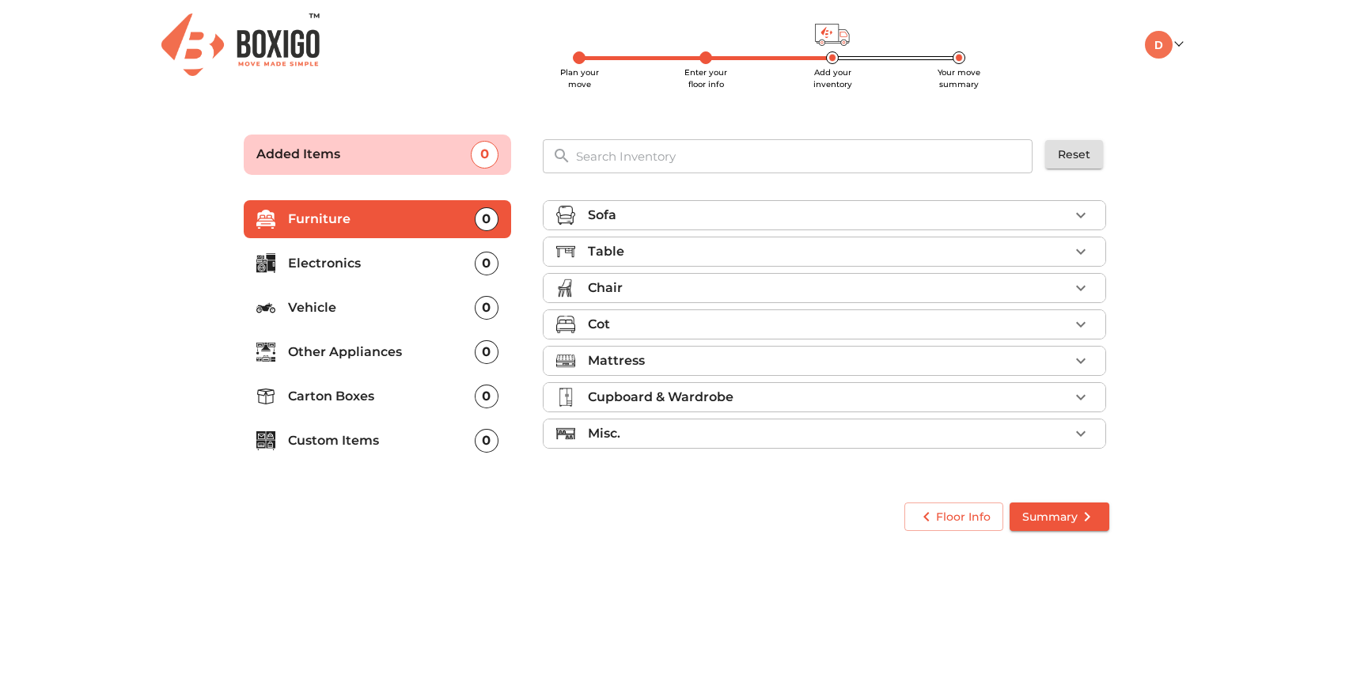
click at [984, 209] on div "Sofa" at bounding box center [828, 215] width 481 height 19
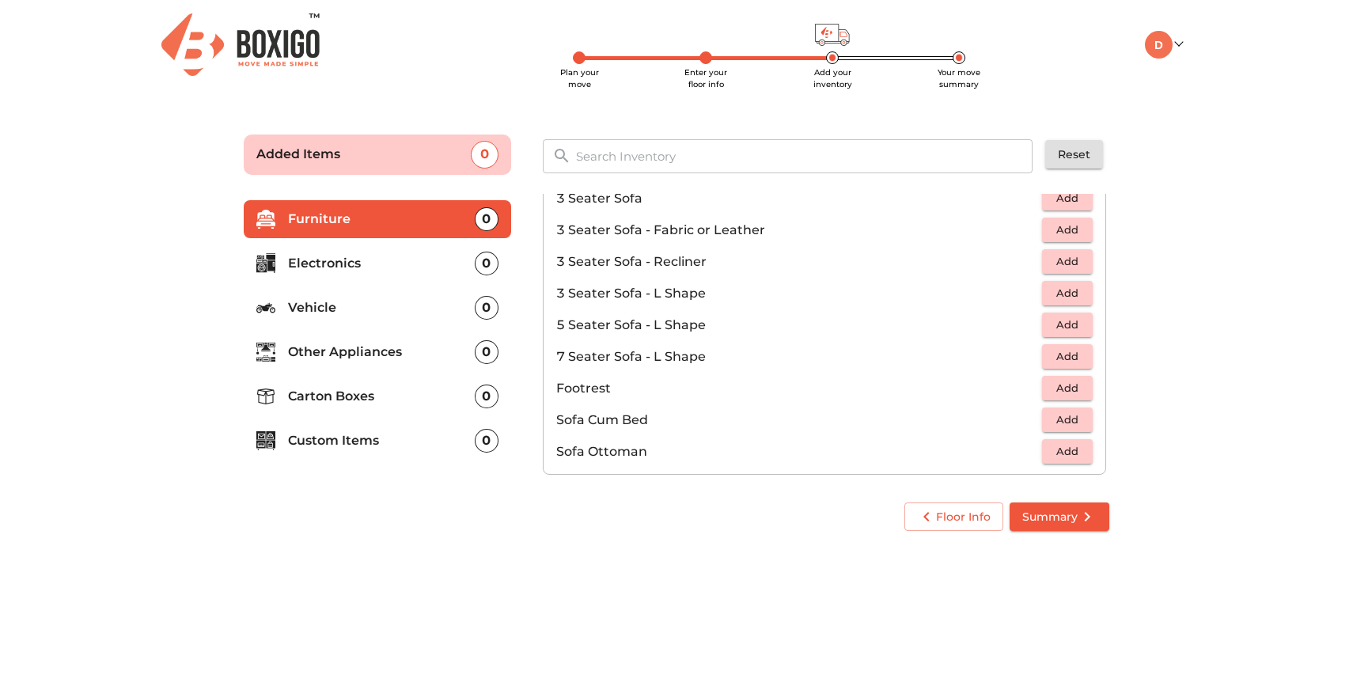
scroll to position [278, 0]
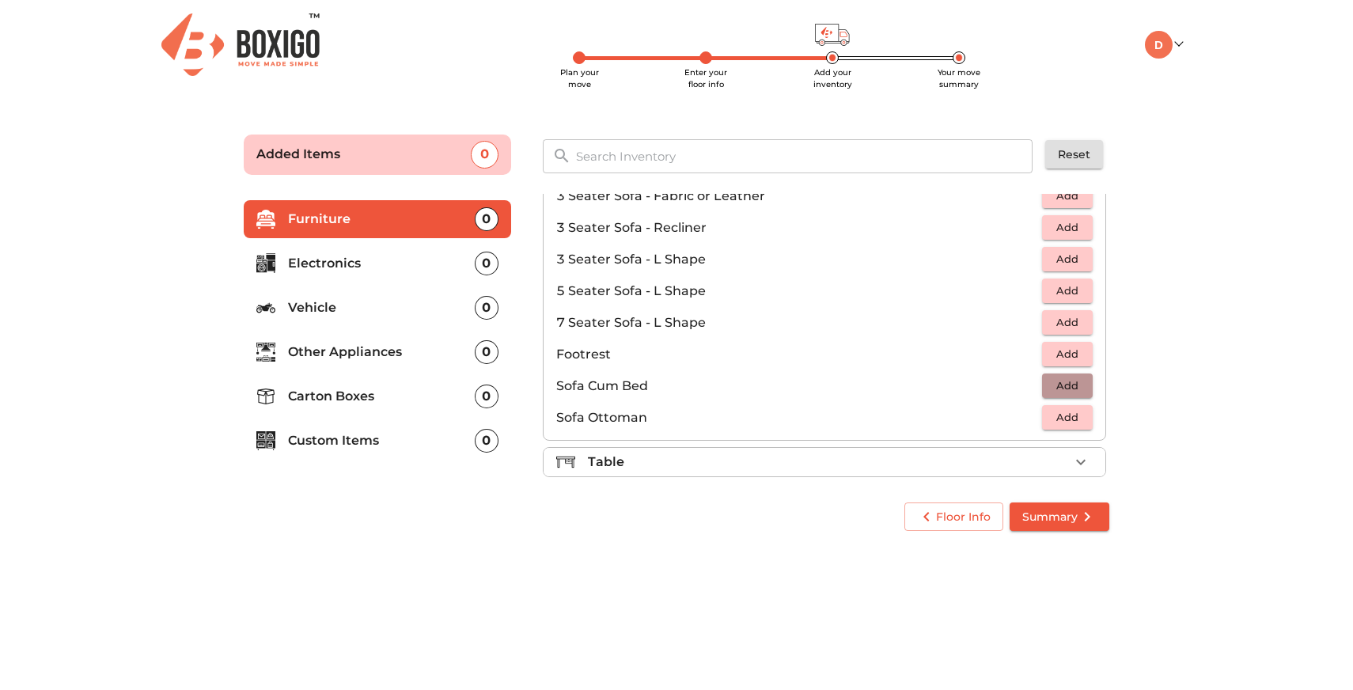
click at [1056, 392] on span "Add" at bounding box center [1067, 386] width 35 height 18
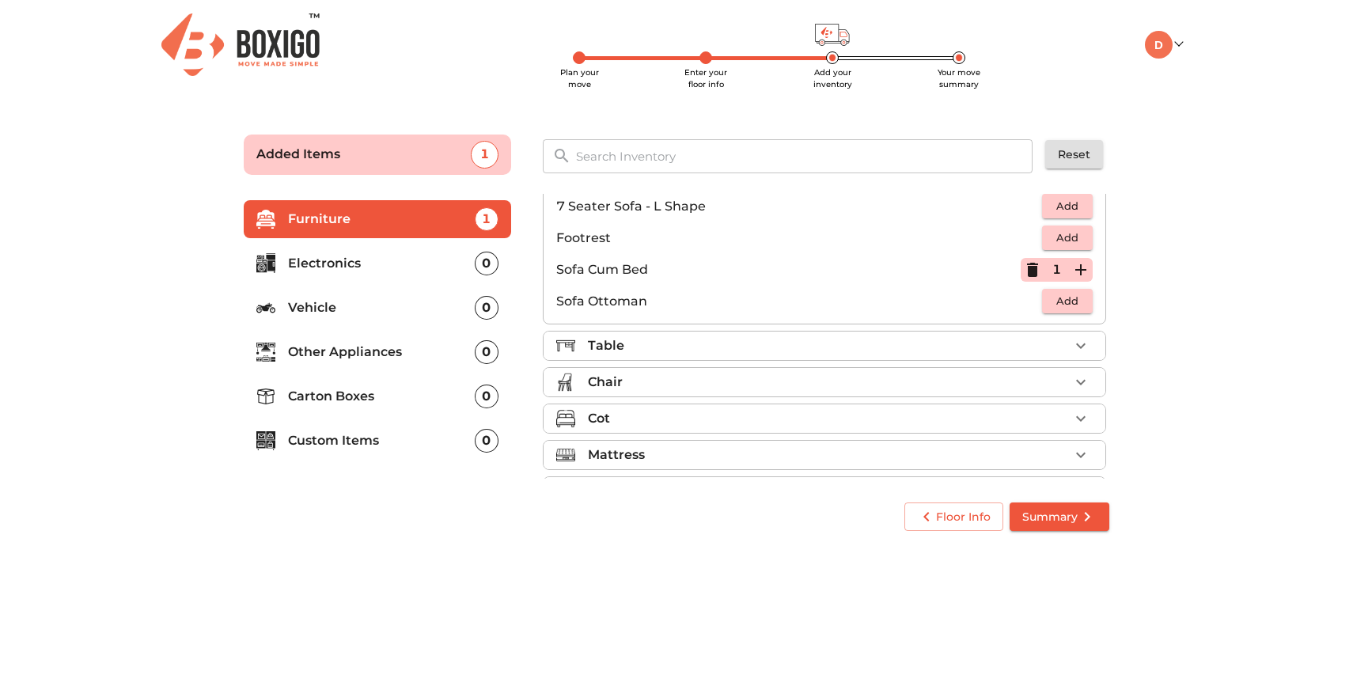
scroll to position [423, 0]
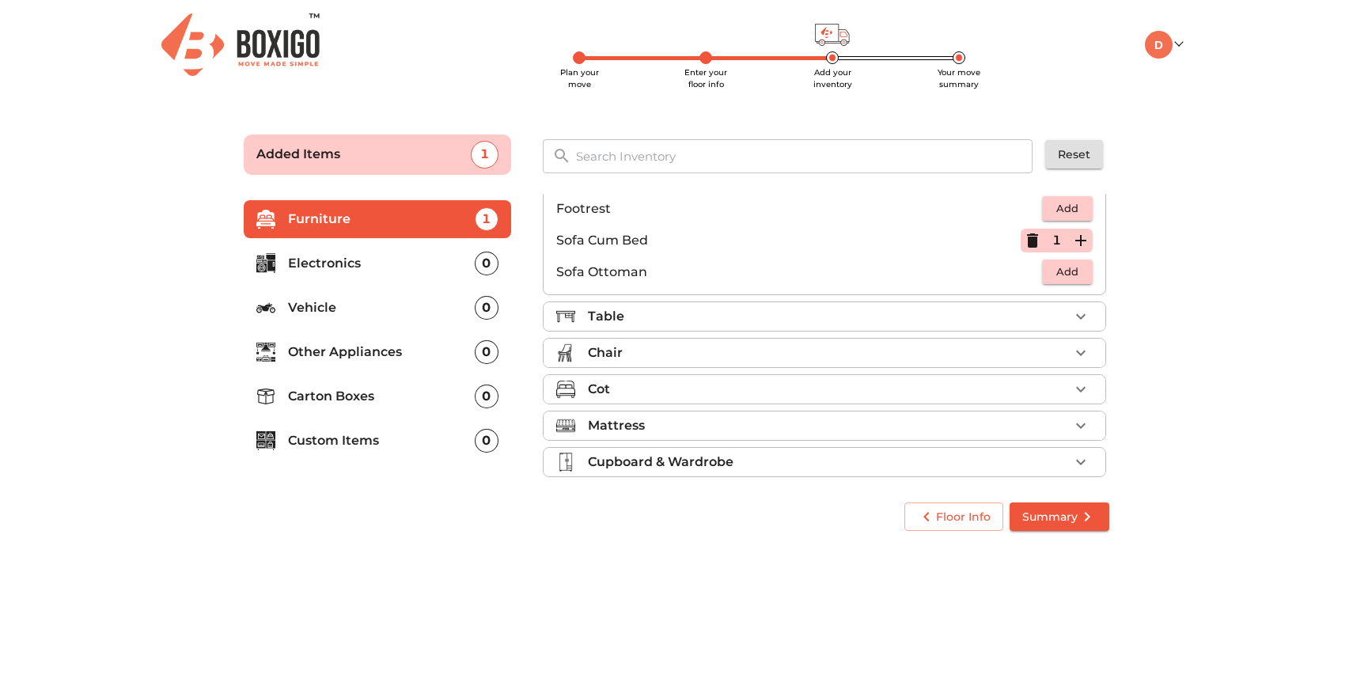
click at [953, 312] on div "Table" at bounding box center [828, 316] width 481 height 19
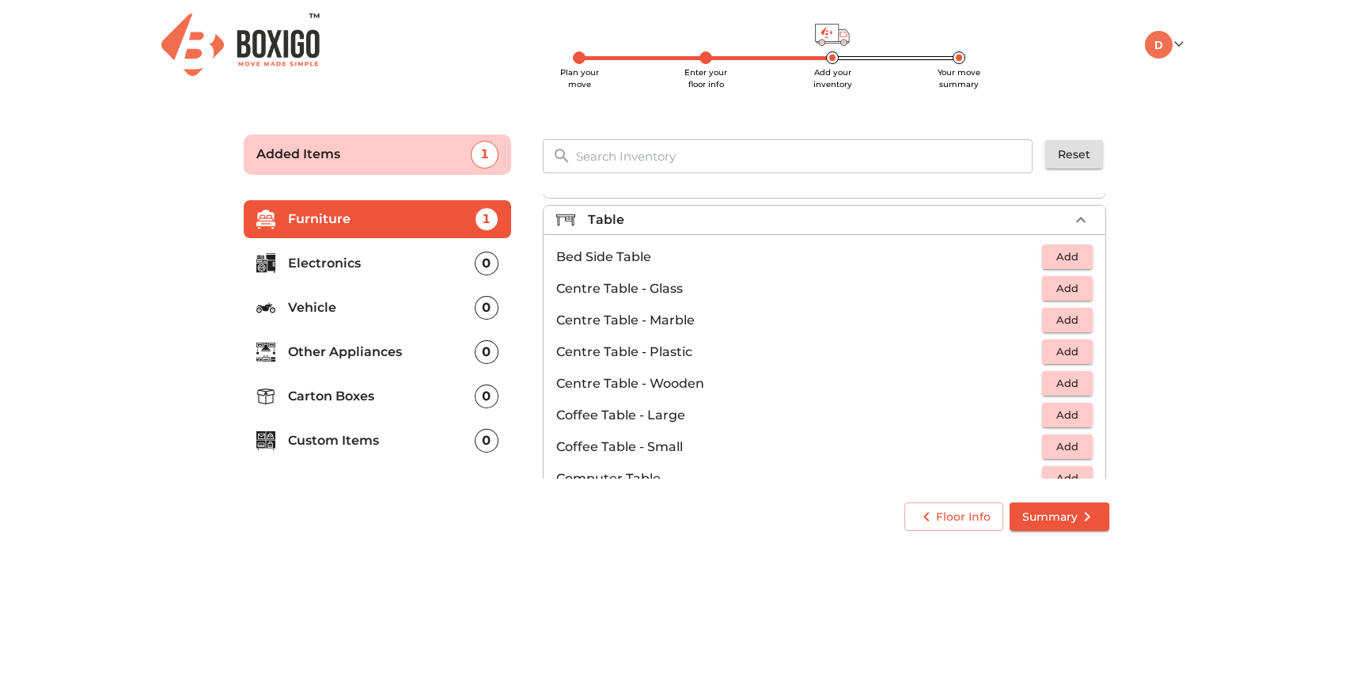
scroll to position [0, 0]
click at [1078, 290] on button "Add" at bounding box center [1067, 288] width 51 height 25
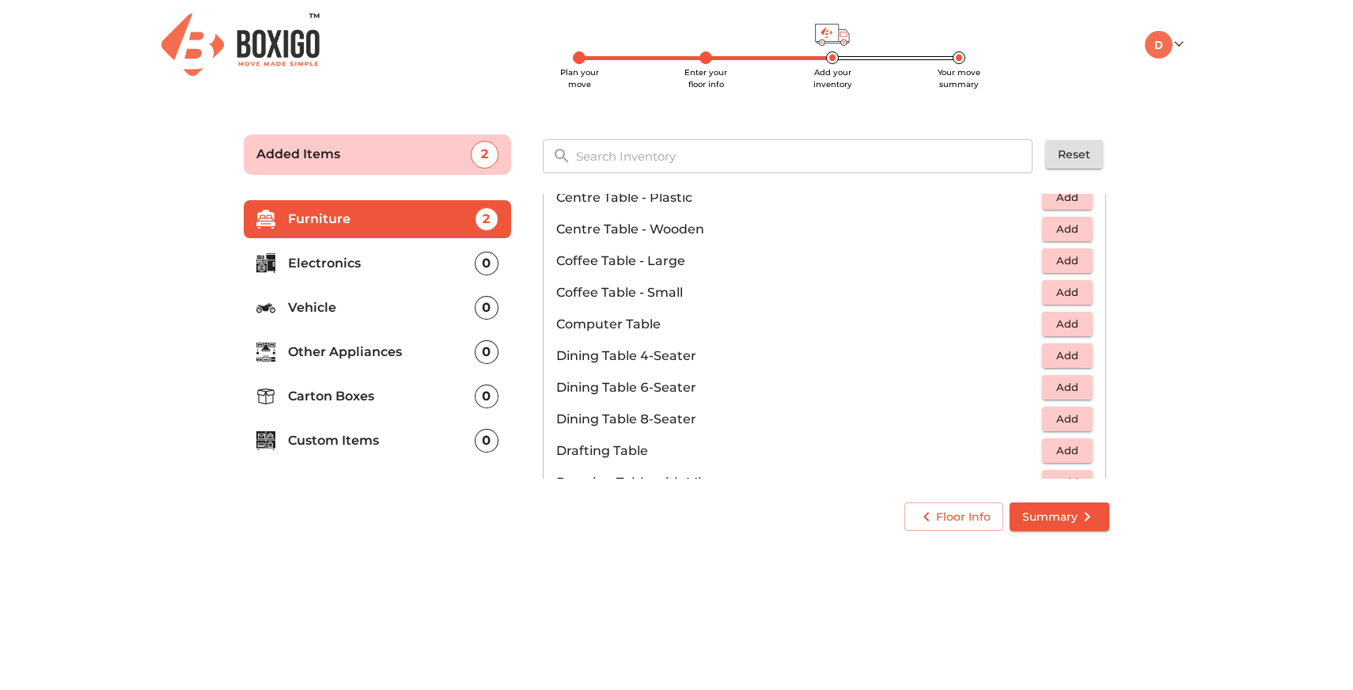
scroll to position [199, 0]
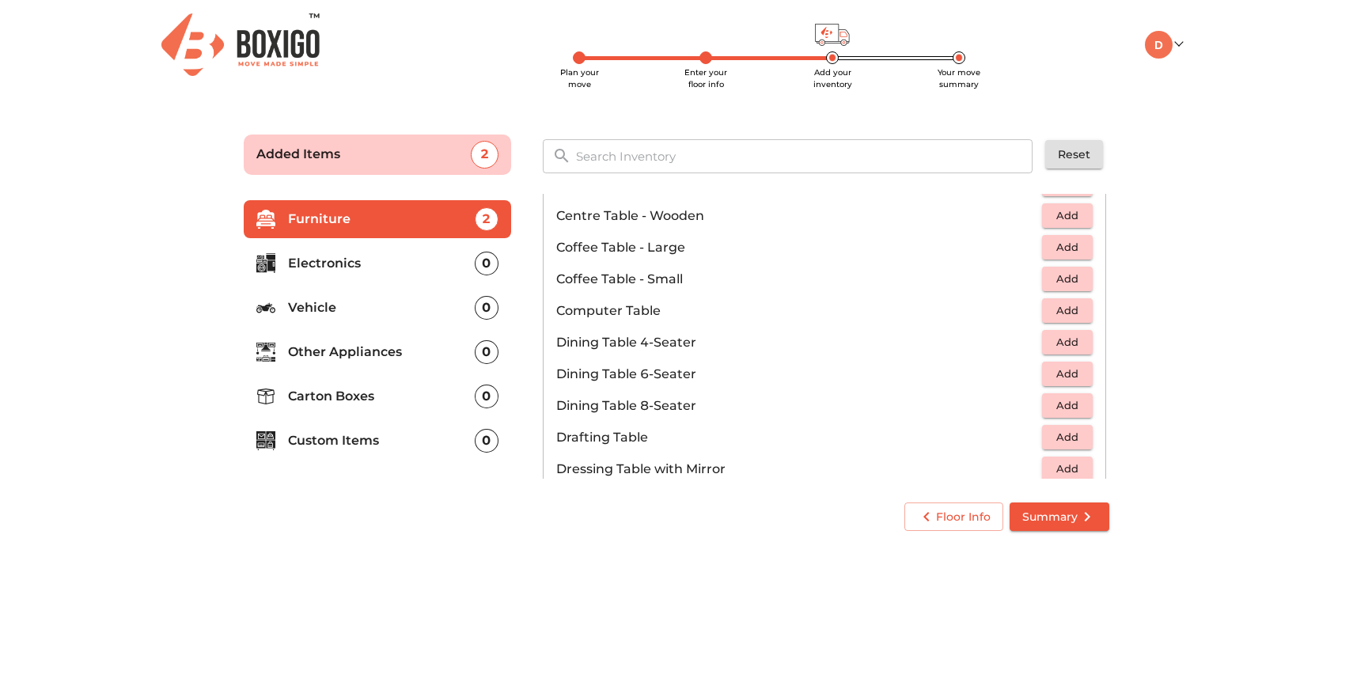
click at [1051, 311] on span "Add" at bounding box center [1067, 310] width 35 height 18
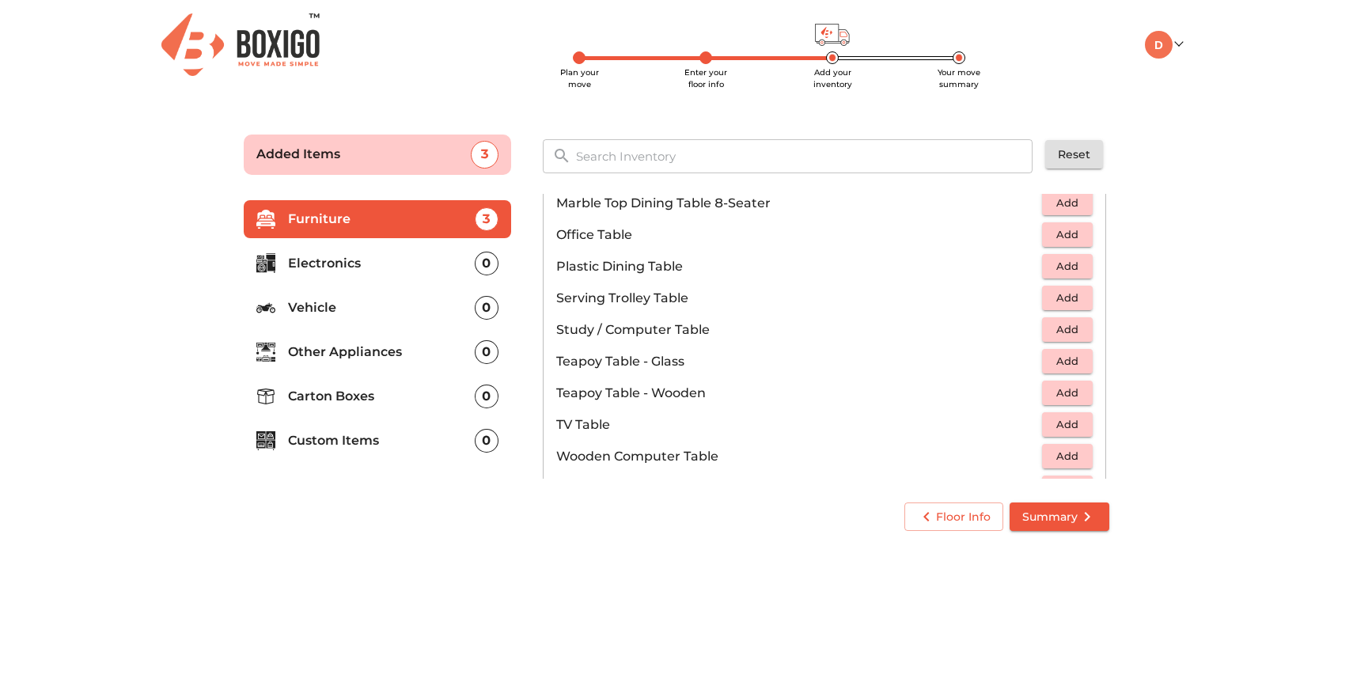
scroll to position [824, 0]
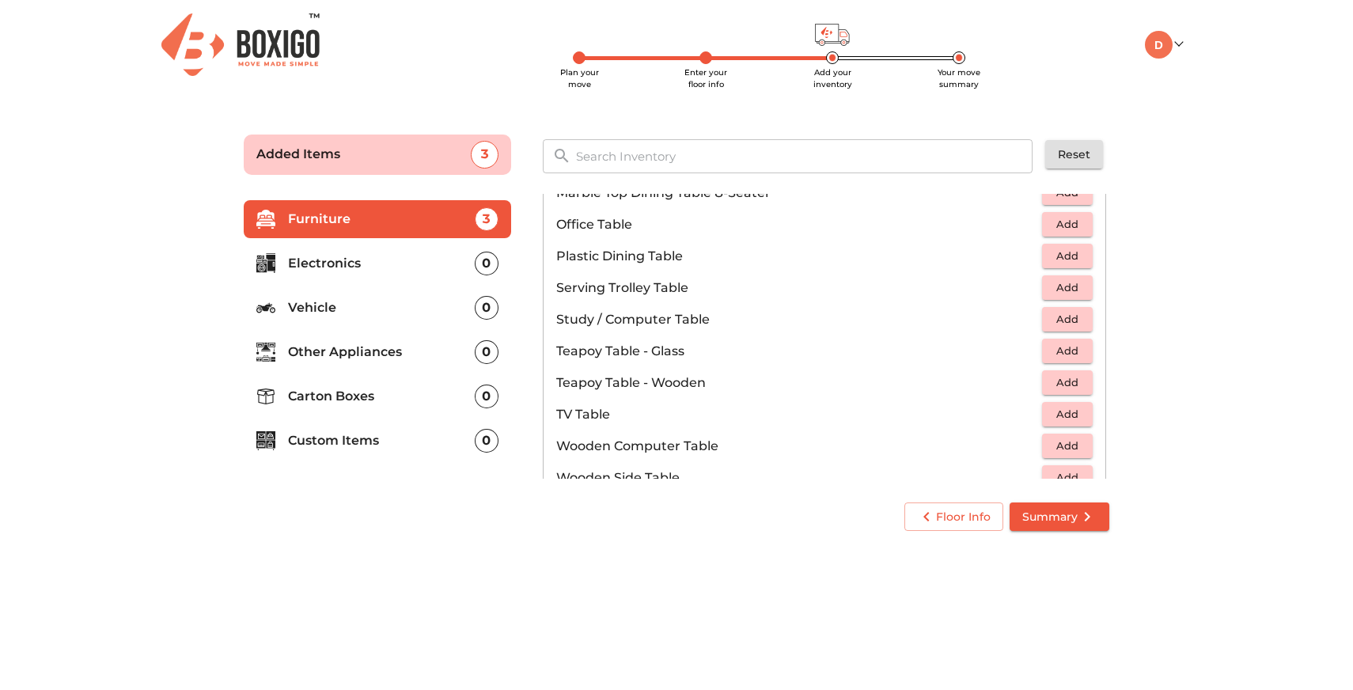
click at [1063, 320] on span "Add" at bounding box center [1067, 319] width 35 height 18
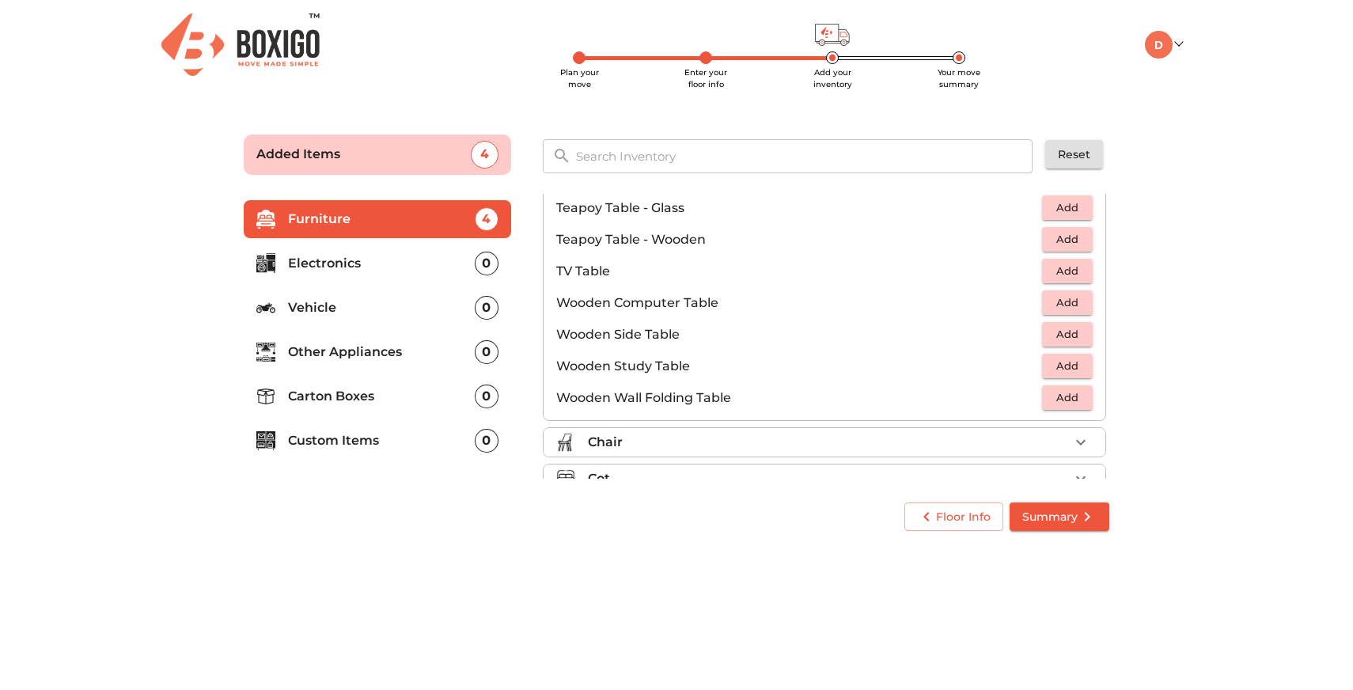
scroll to position [972, 0]
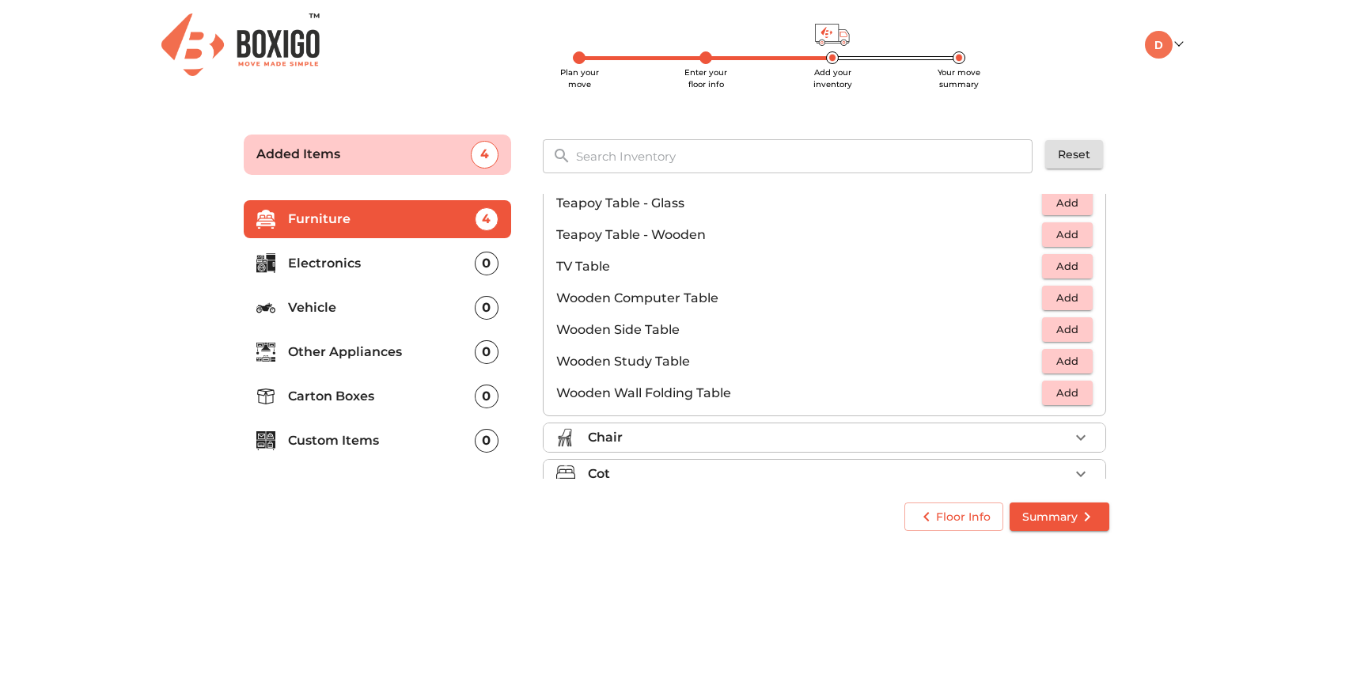
click at [1050, 300] on span "Add" at bounding box center [1067, 298] width 35 height 18
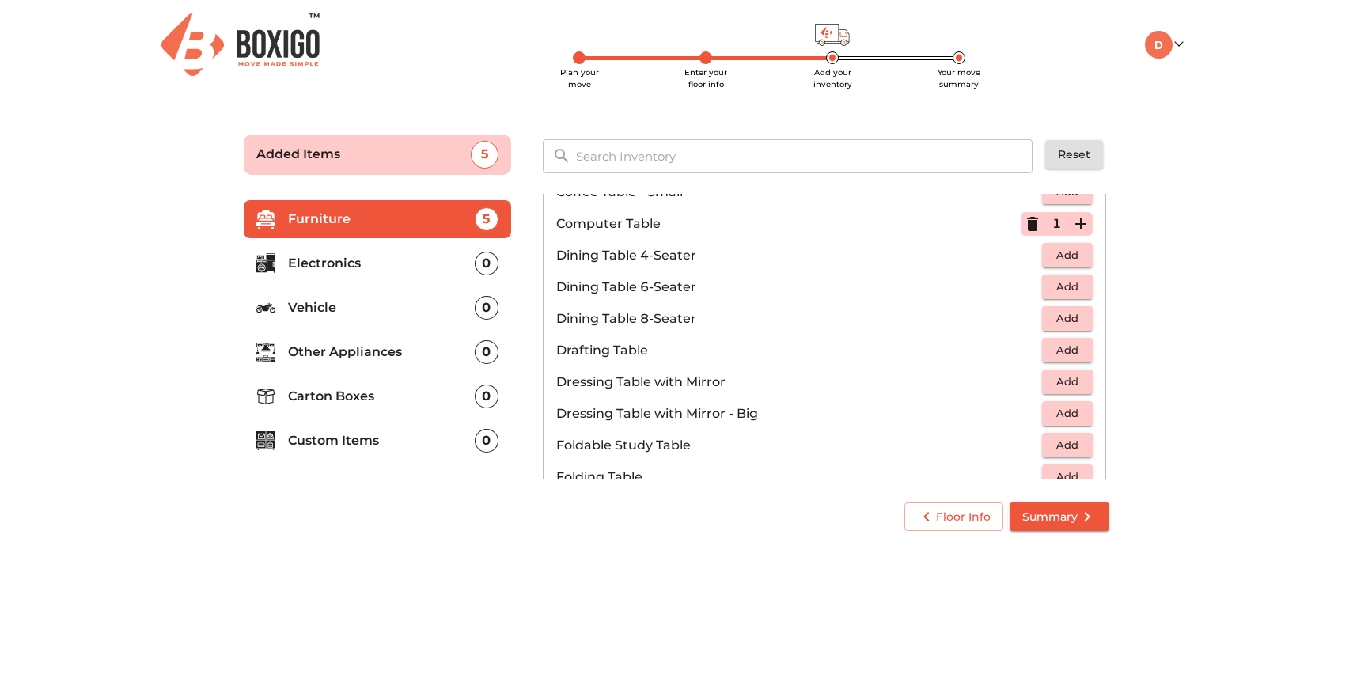
scroll to position [285, 0]
click at [1027, 222] on icon "button" at bounding box center [1032, 225] width 11 height 14
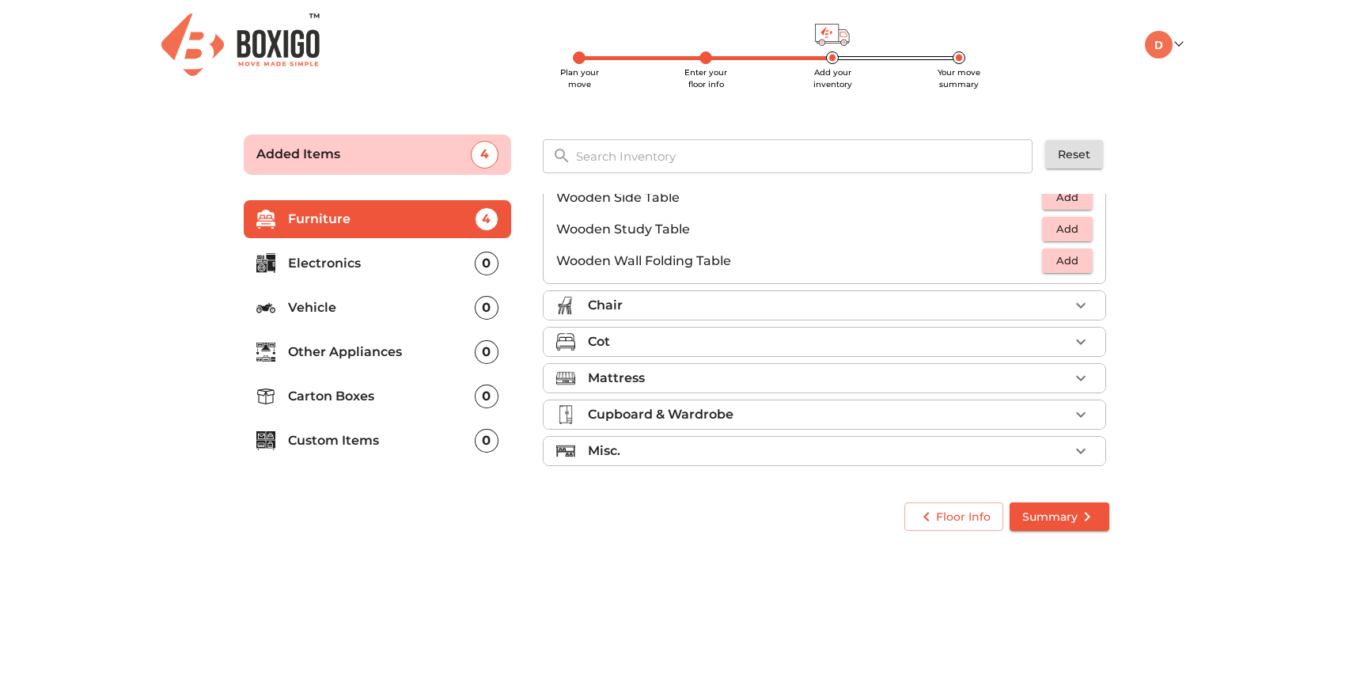
click at [1035, 302] on div "Chair" at bounding box center [828, 305] width 481 height 19
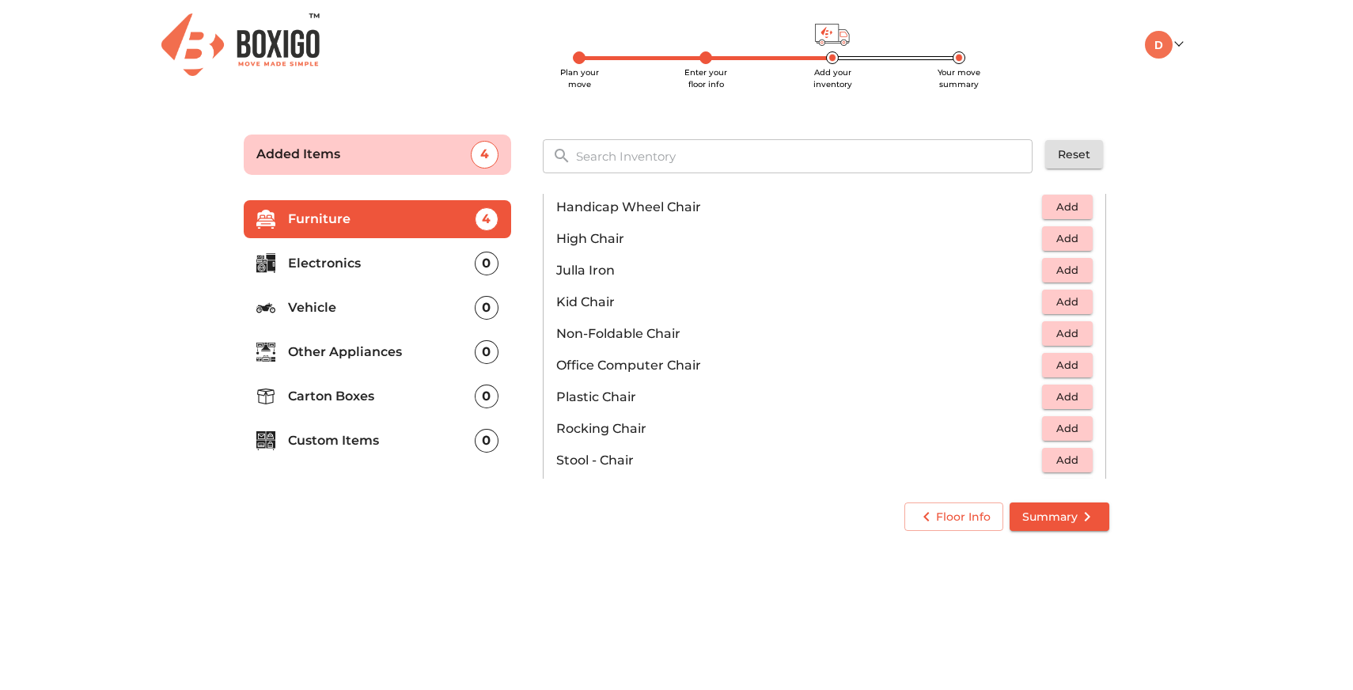
scroll to position [395, 0]
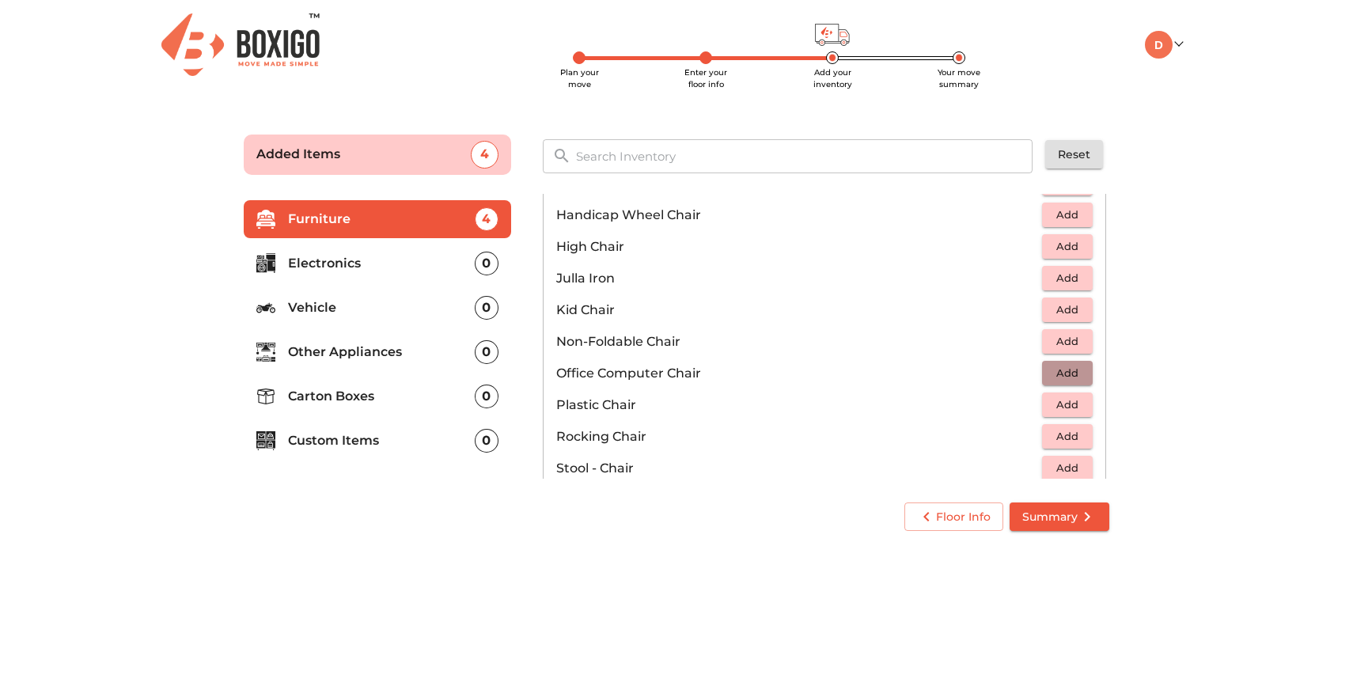
click at [1050, 372] on span "Add" at bounding box center [1067, 373] width 35 height 18
click at [1073, 369] on icon "button" at bounding box center [1080, 373] width 19 height 19
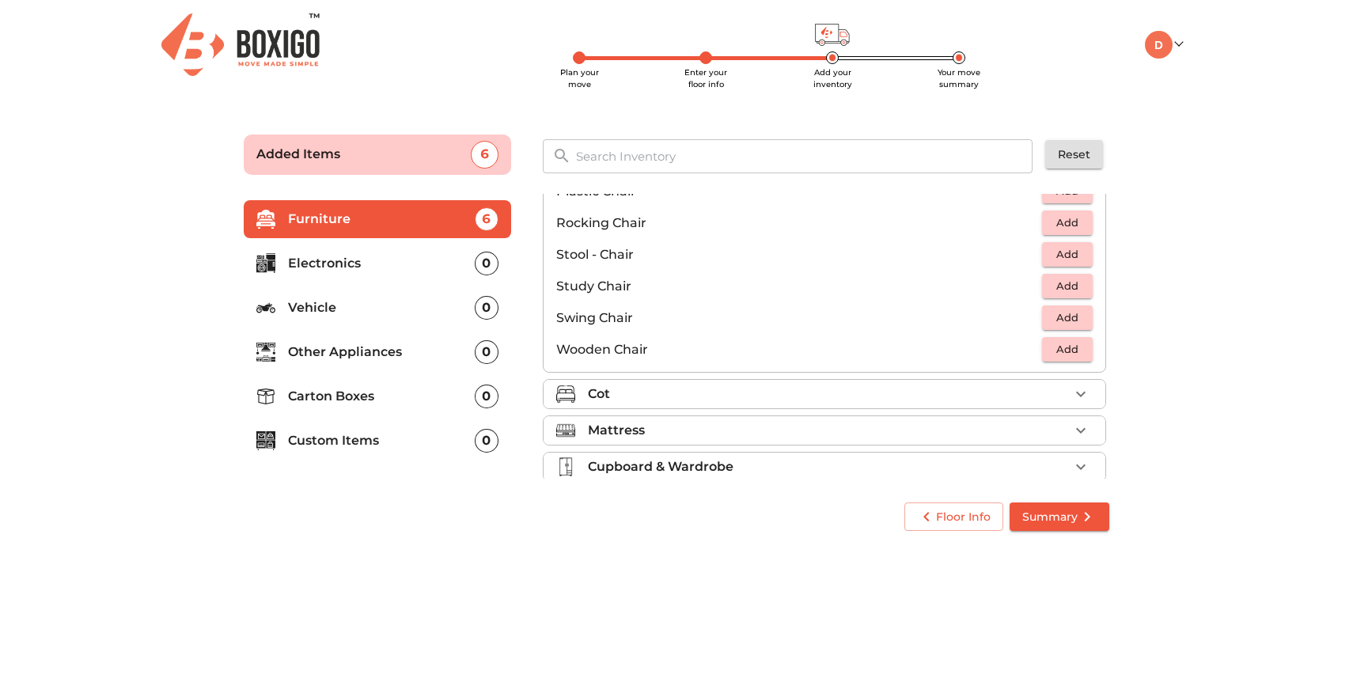
scroll to position [616, 0]
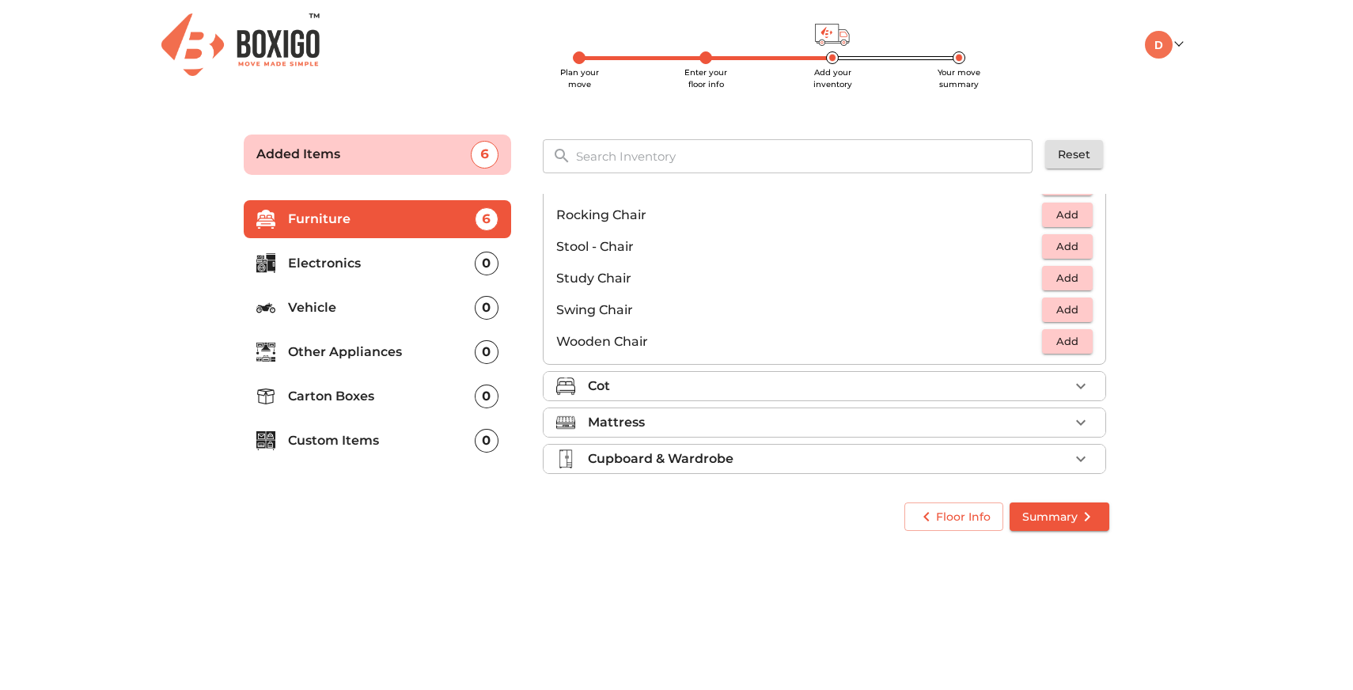
click at [1020, 391] on div "Cot" at bounding box center [828, 386] width 481 height 19
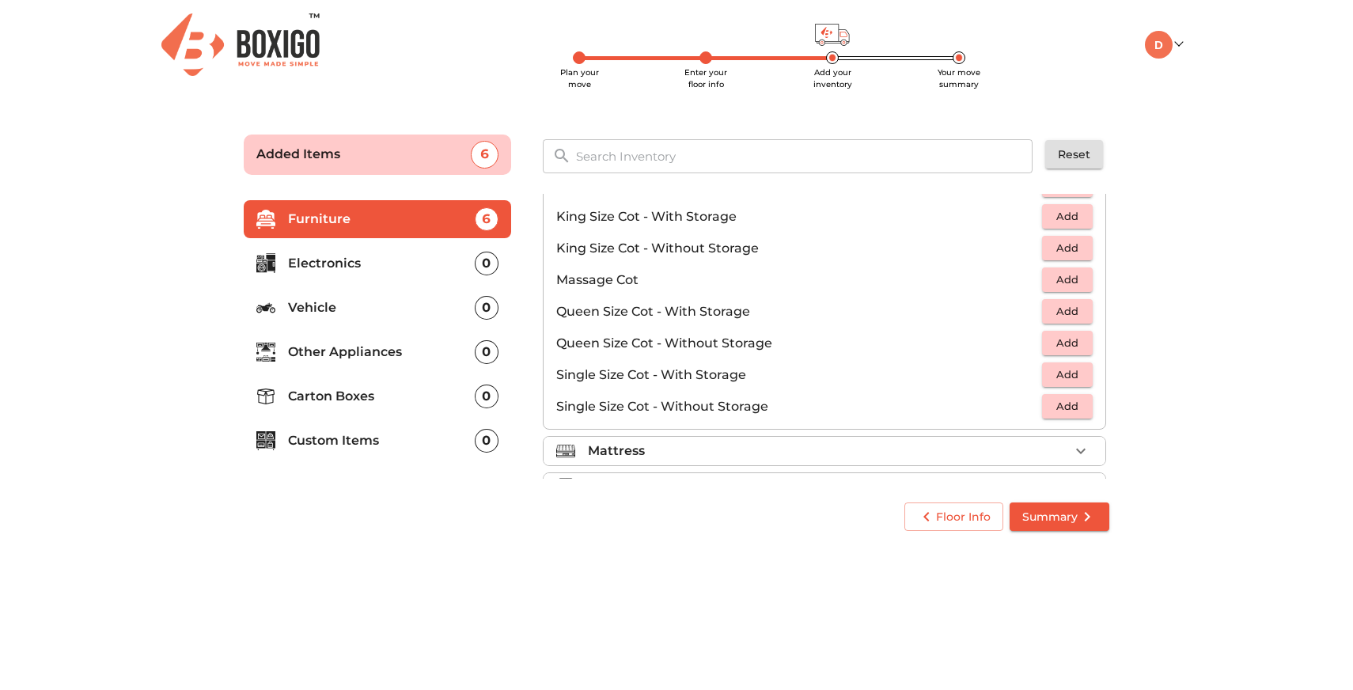
scroll to position [502, 0]
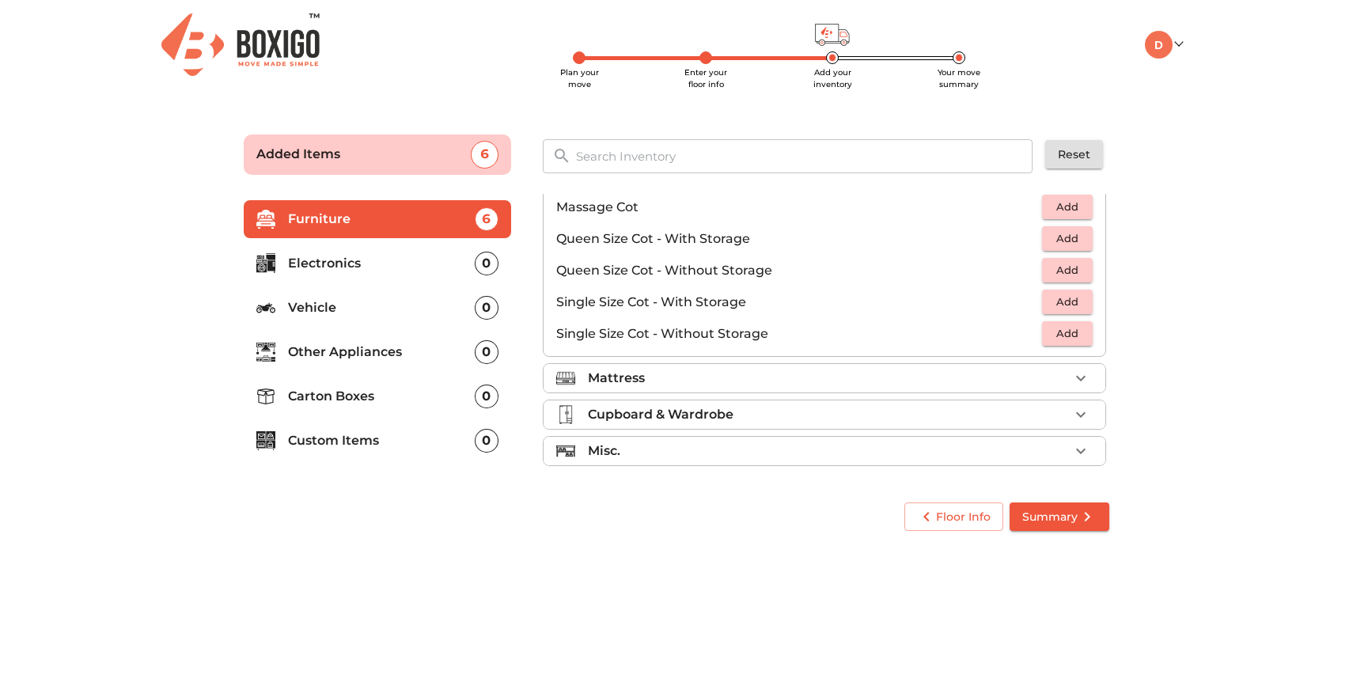
click at [886, 381] on div "Mattress" at bounding box center [828, 378] width 481 height 19
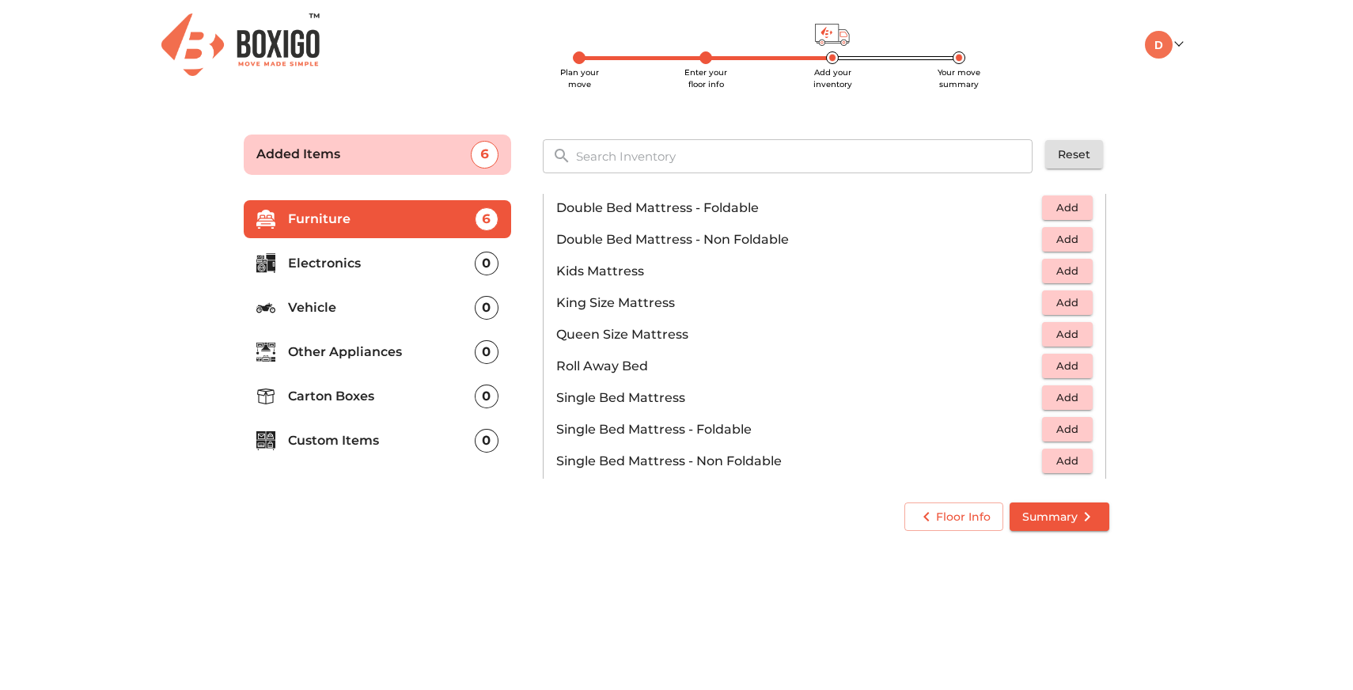
scroll to position [180, 0]
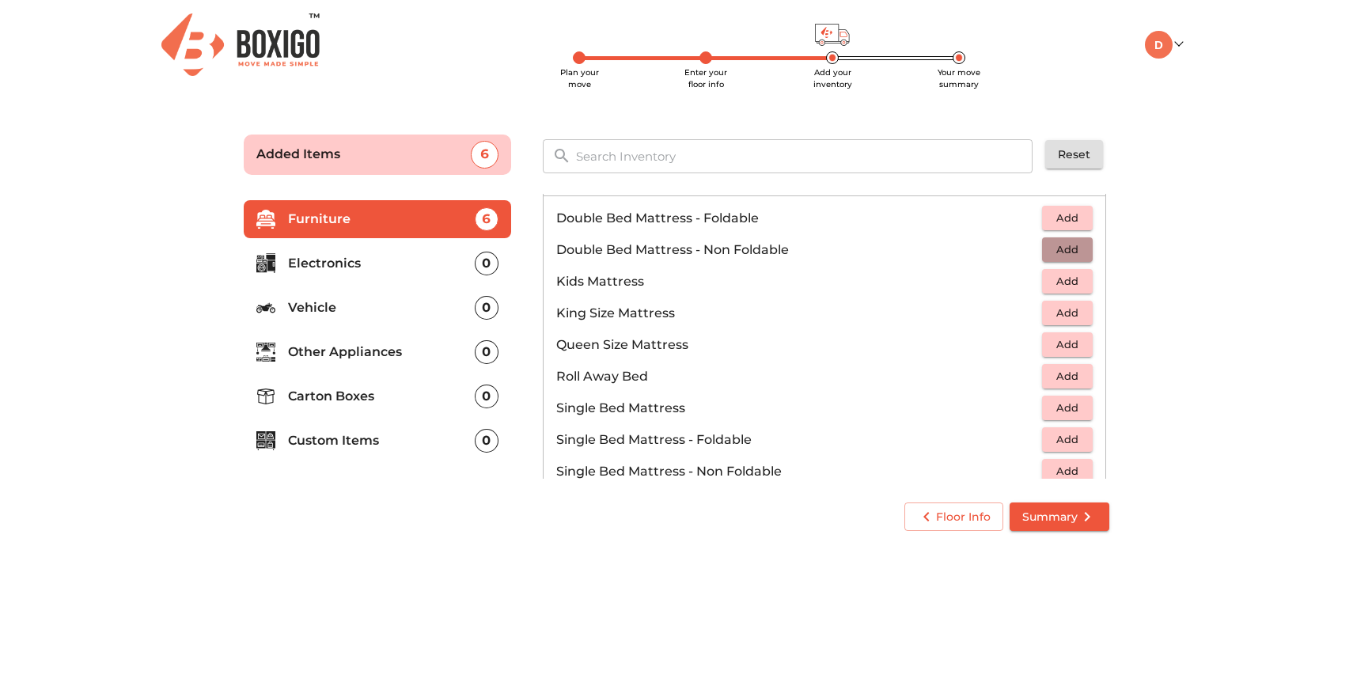
click at [1057, 244] on span "Add" at bounding box center [1067, 250] width 35 height 18
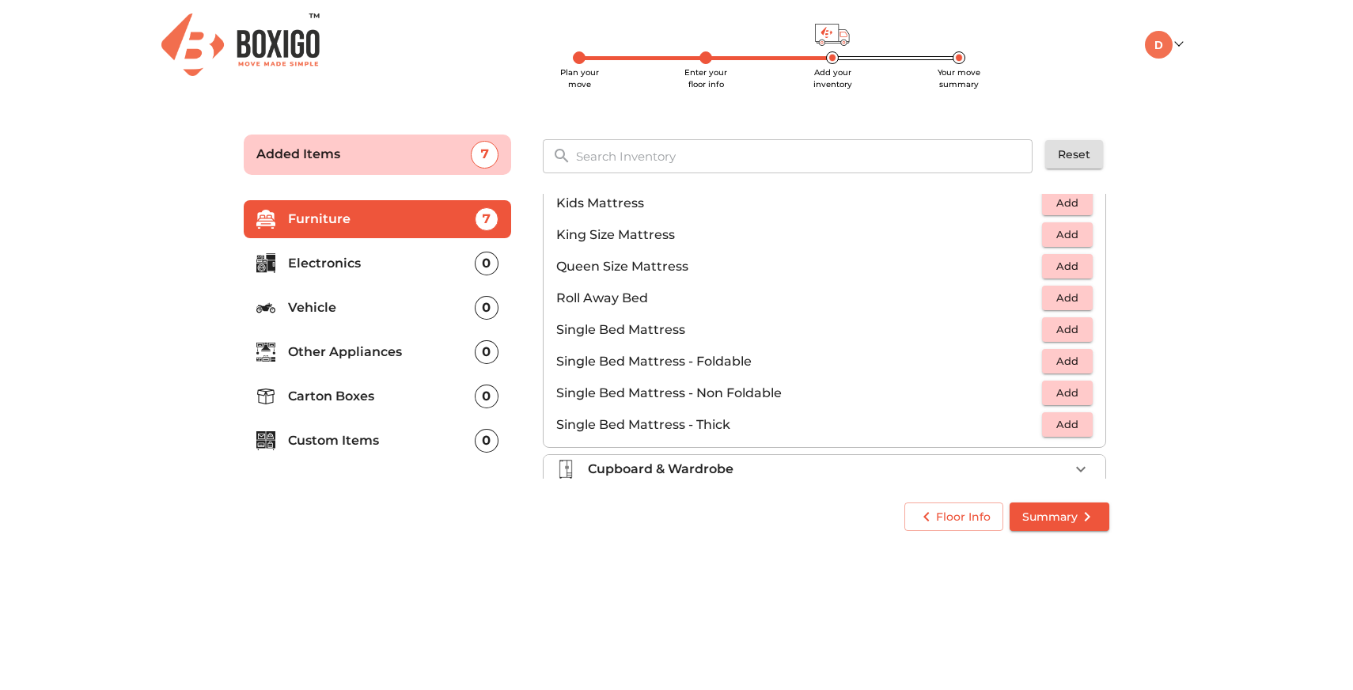
scroll to position [313, 0]
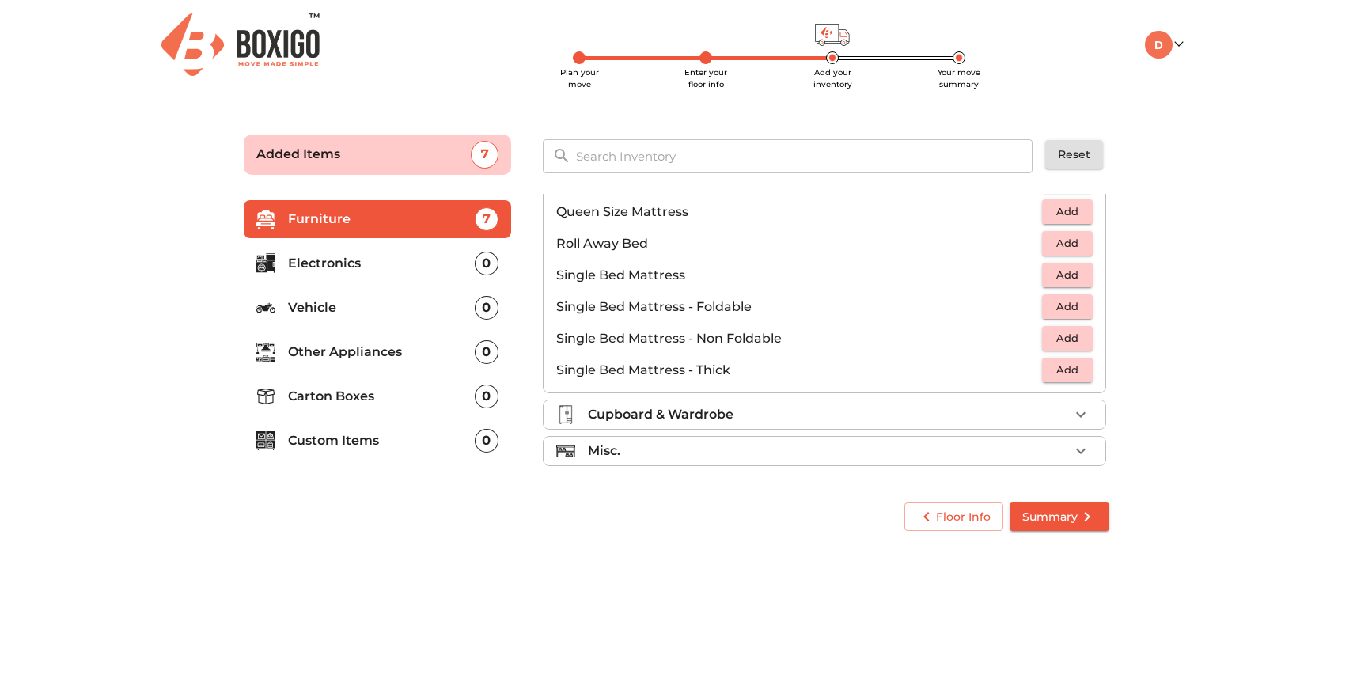
click at [981, 426] on li "Cupboard & Wardrobe" at bounding box center [825, 414] width 562 height 28
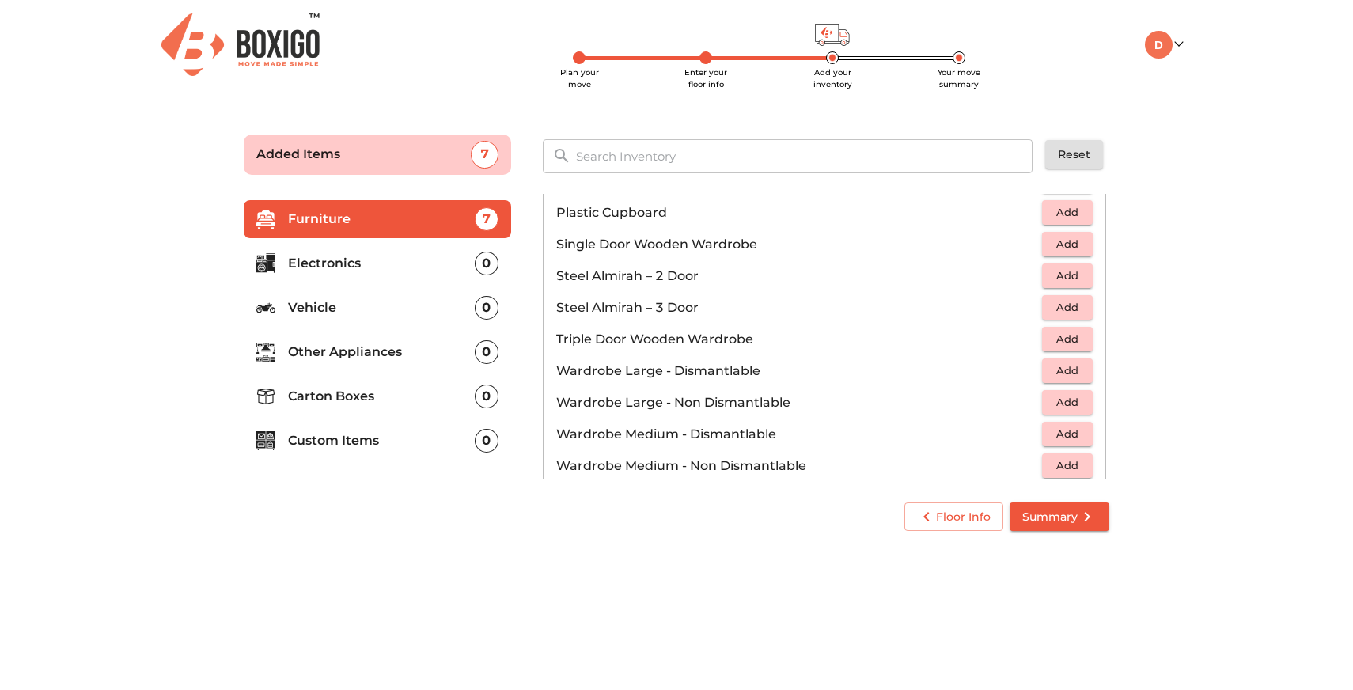
scroll to position [534, 0]
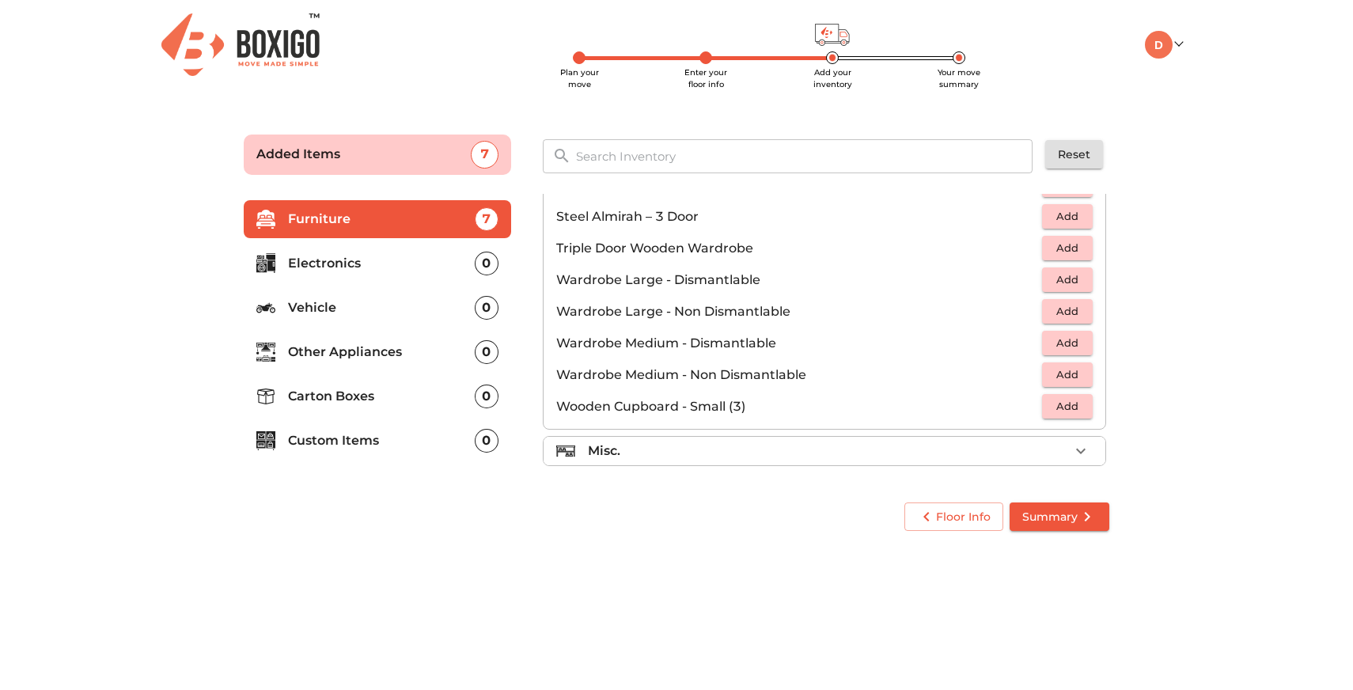
click at [788, 452] on div "Misc." at bounding box center [828, 450] width 481 height 19
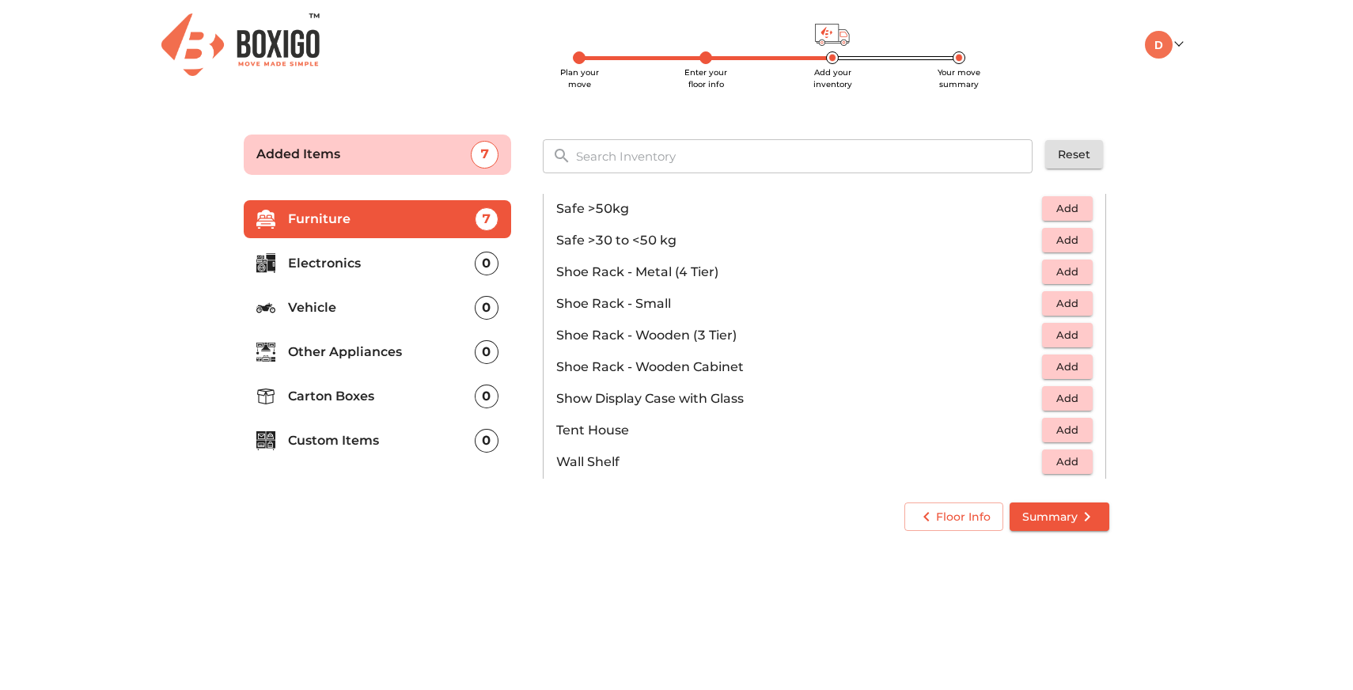
scroll to position [851, 0]
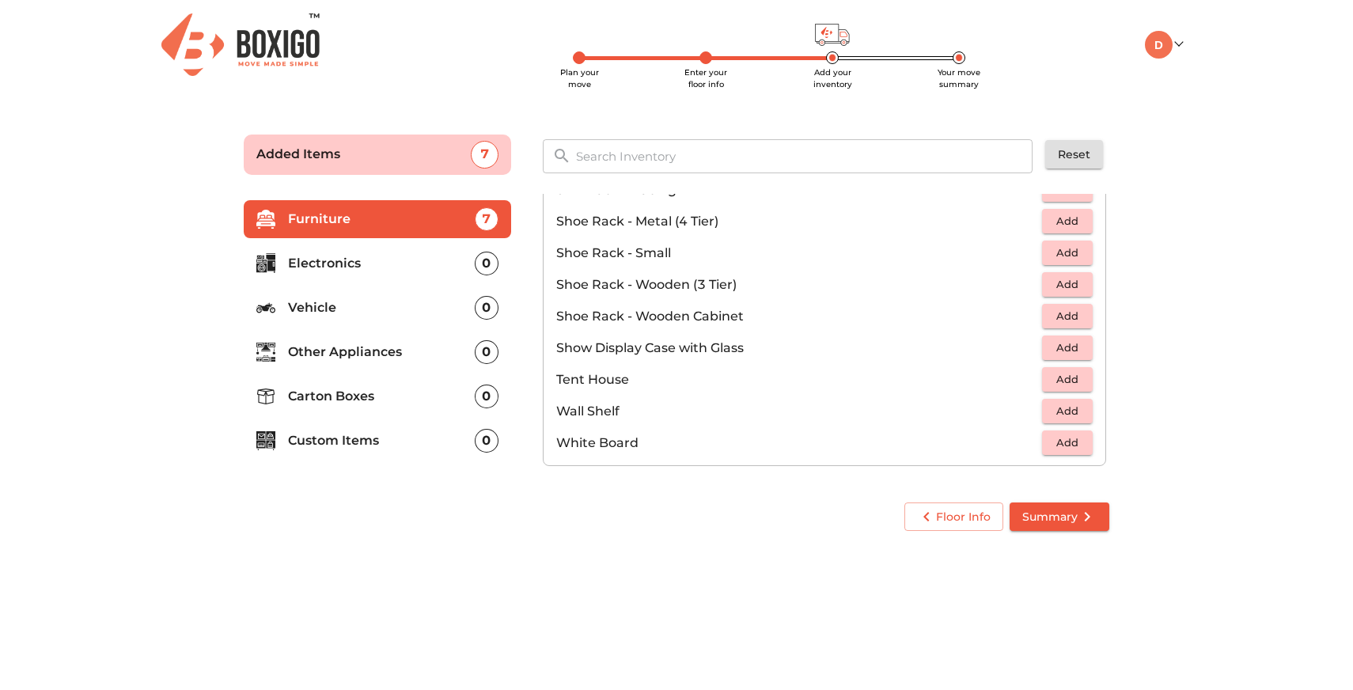
click at [1056, 518] on span "Summary" at bounding box center [1059, 517] width 74 height 20
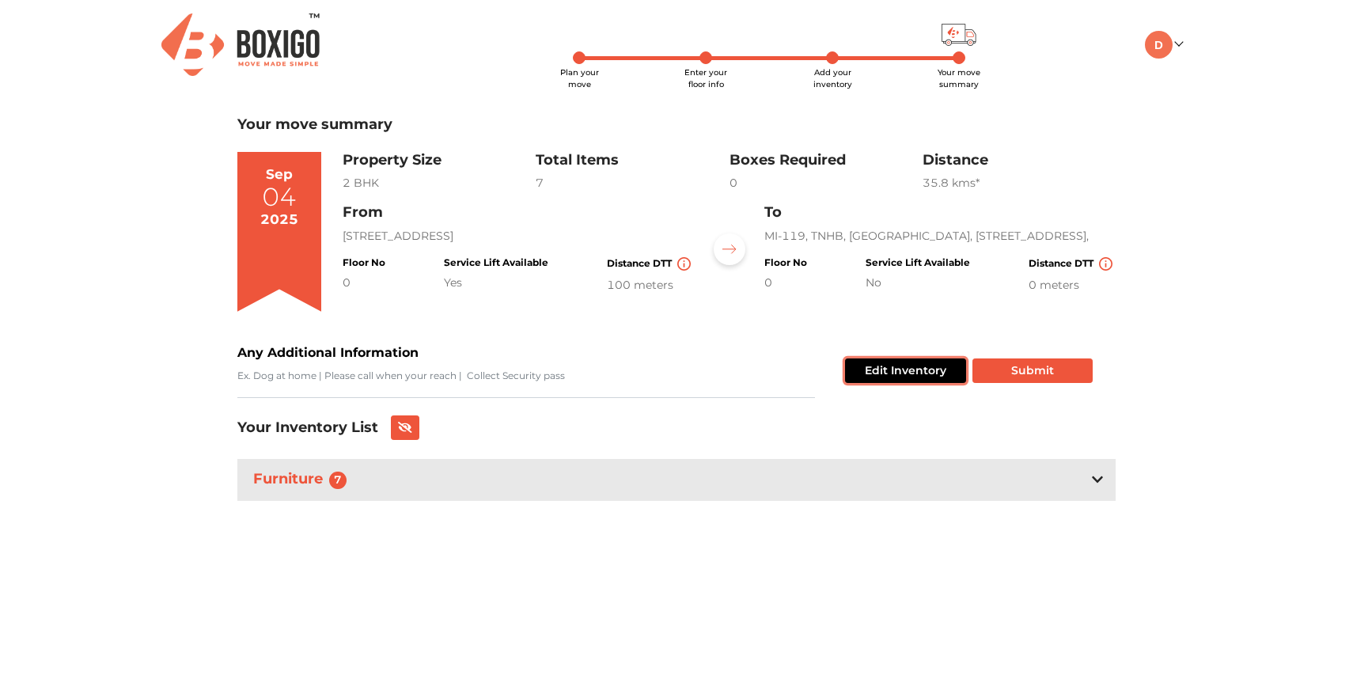
click at [918, 370] on button "Edit Inventory" at bounding box center [905, 370] width 121 height 25
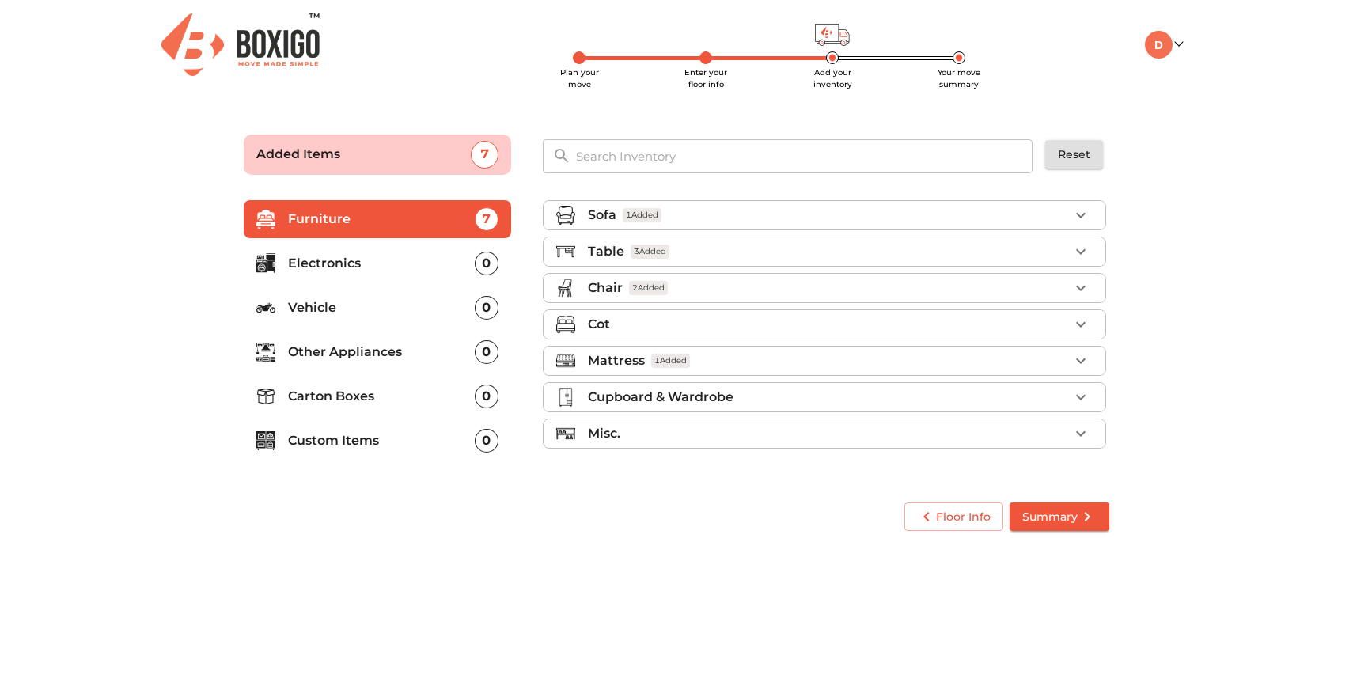
click at [385, 264] on p "Electronics" at bounding box center [381, 263] width 187 height 19
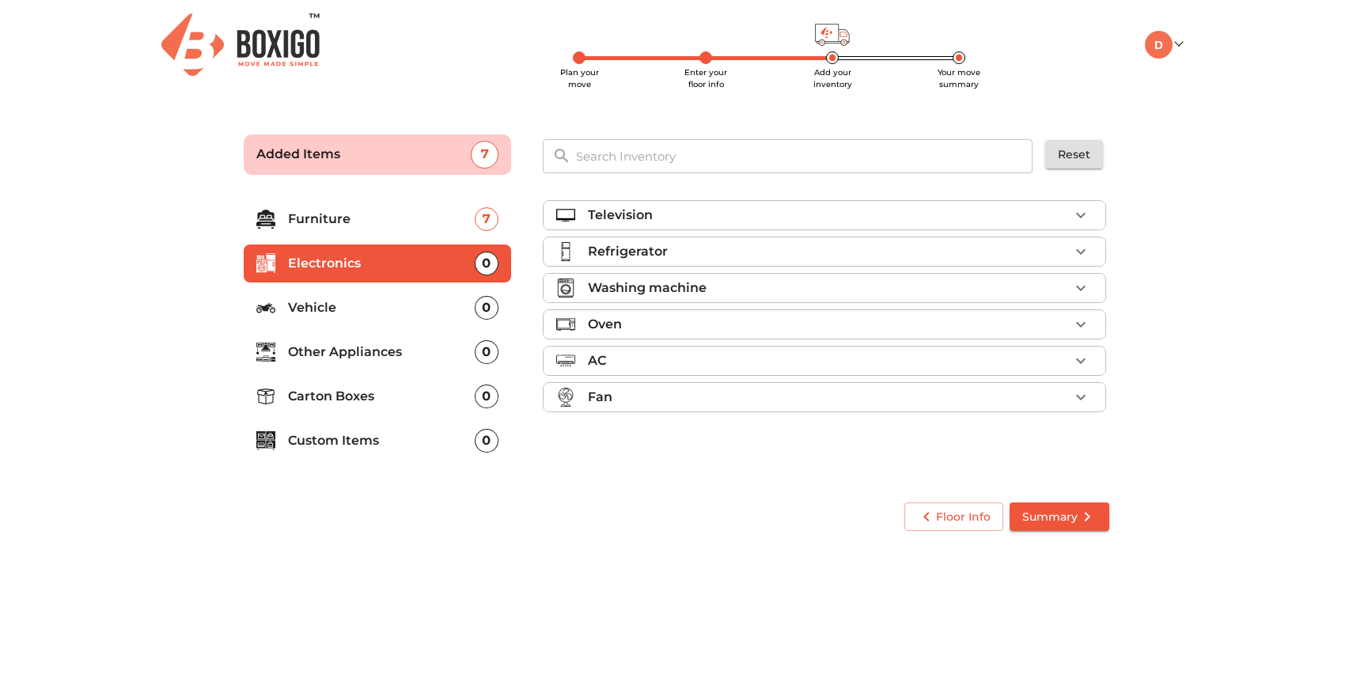
click at [771, 215] on div "Television" at bounding box center [828, 215] width 481 height 19
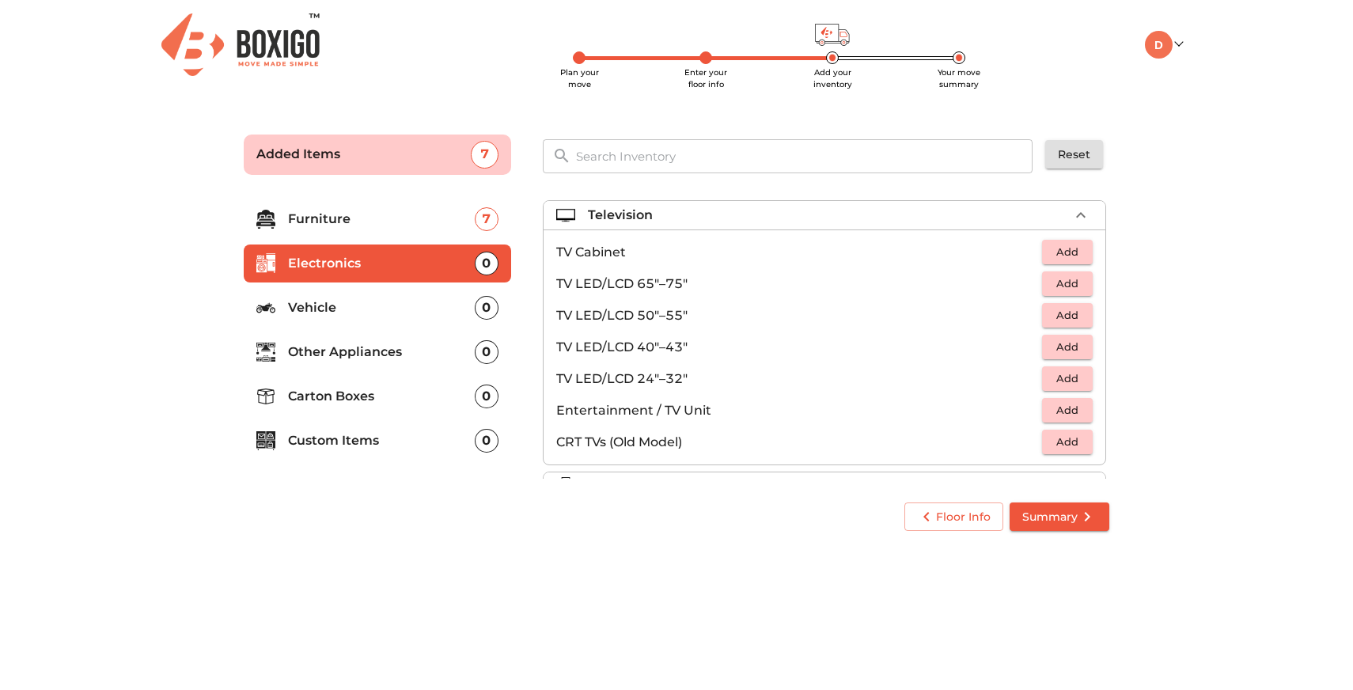
click at [1050, 350] on span "Add" at bounding box center [1067, 347] width 35 height 18
click at [852, 210] on div "Television 1 Added" at bounding box center [828, 215] width 481 height 19
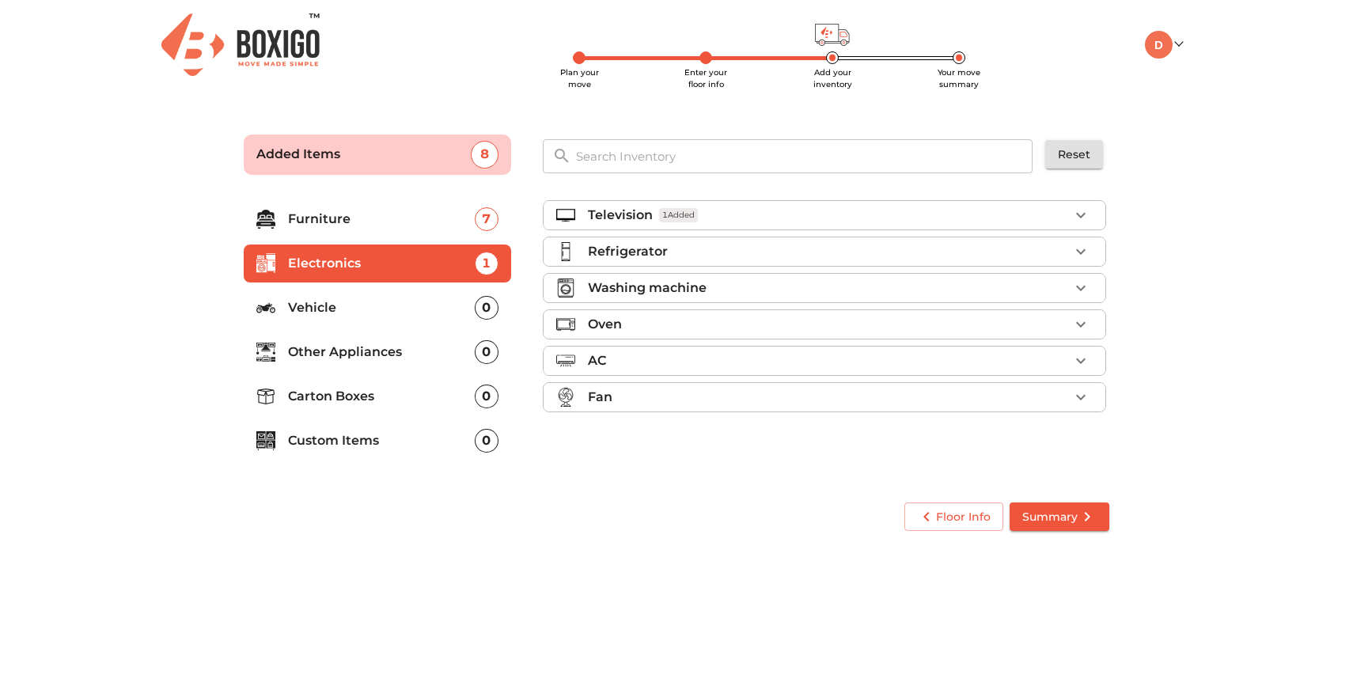
click at [802, 254] on div "Refrigerator" at bounding box center [828, 251] width 481 height 19
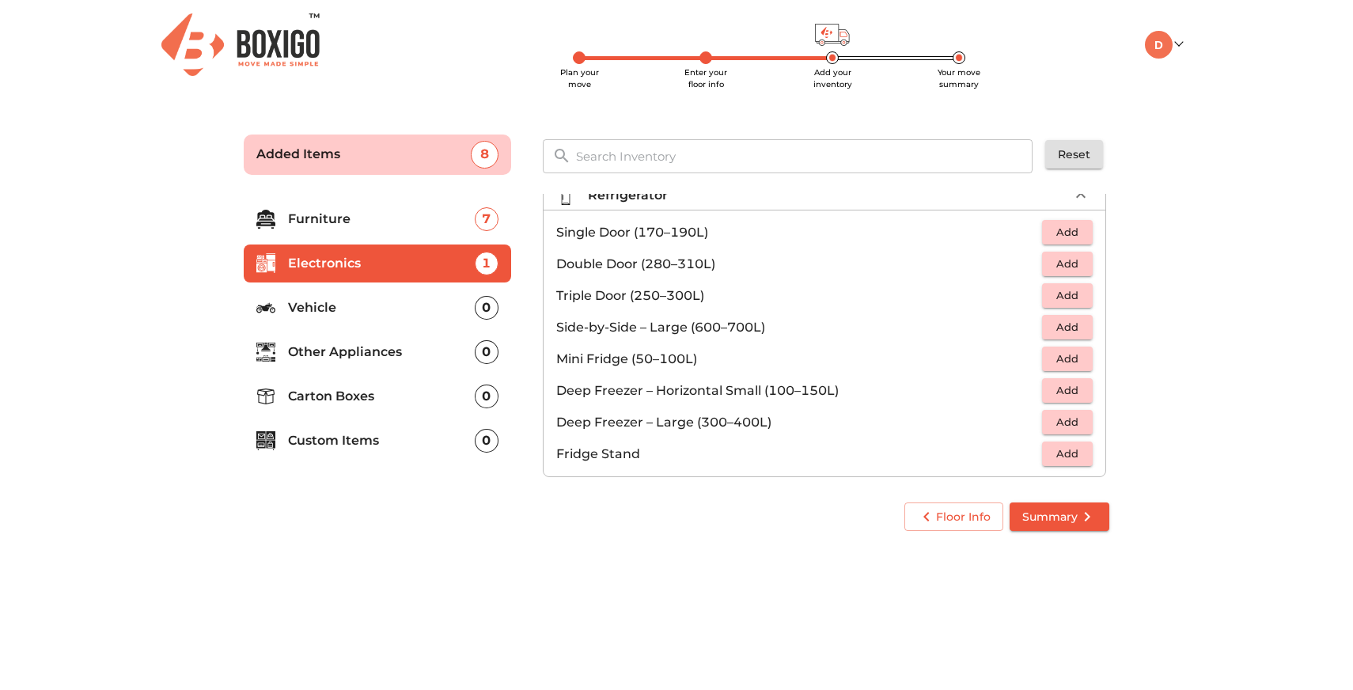
scroll to position [66, 0]
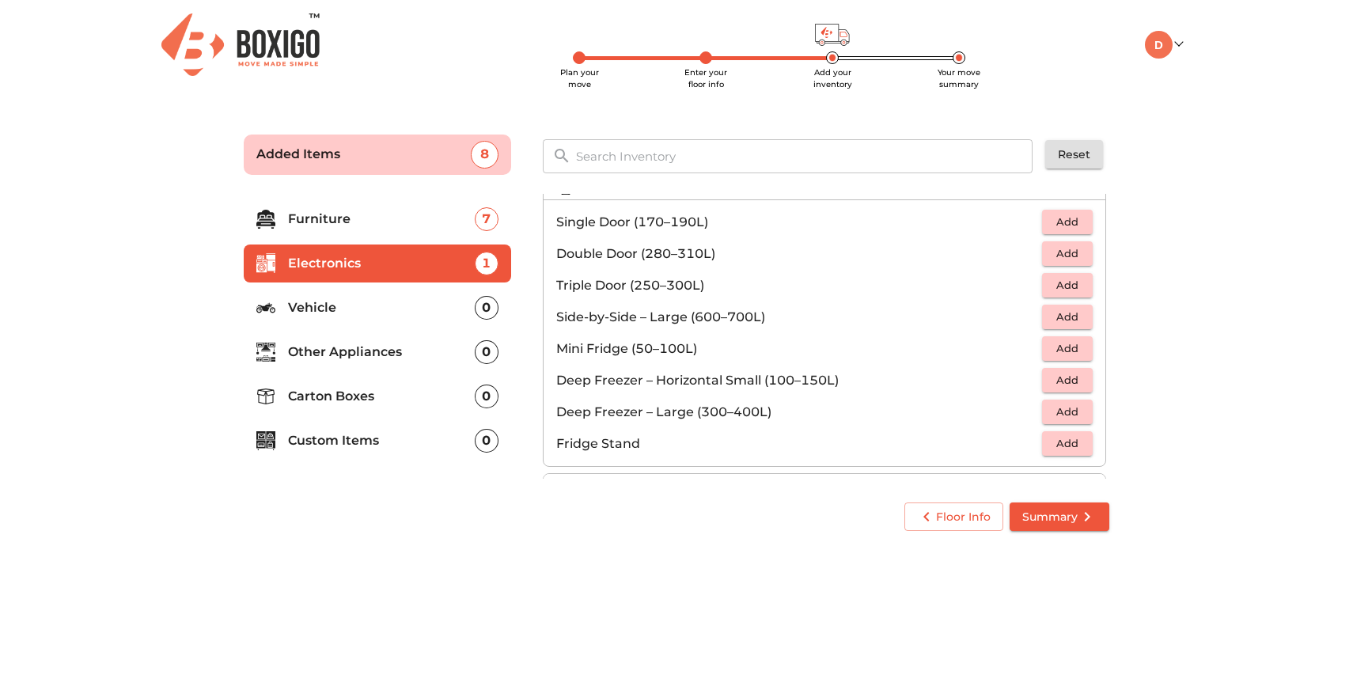
click at [1050, 286] on span "Add" at bounding box center [1067, 285] width 35 height 18
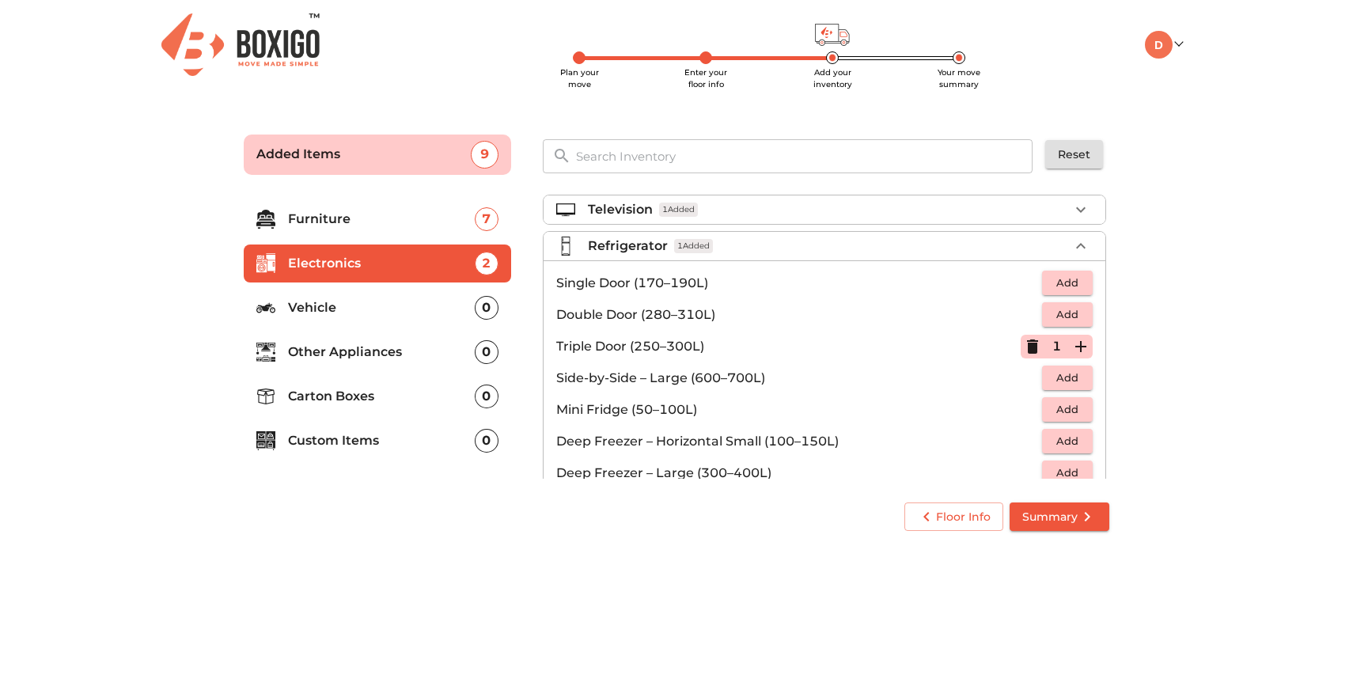
scroll to position [0, 0]
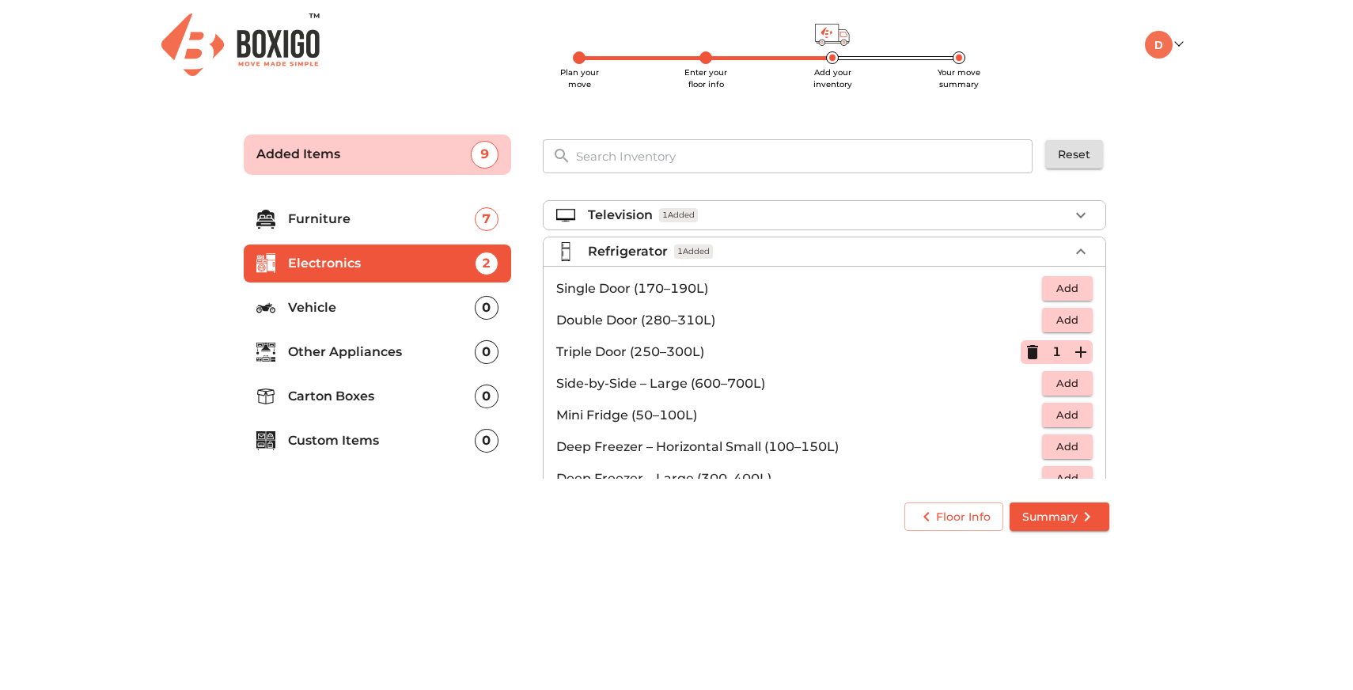
click at [763, 243] on div "Refrigerator 1 Added" at bounding box center [828, 251] width 481 height 19
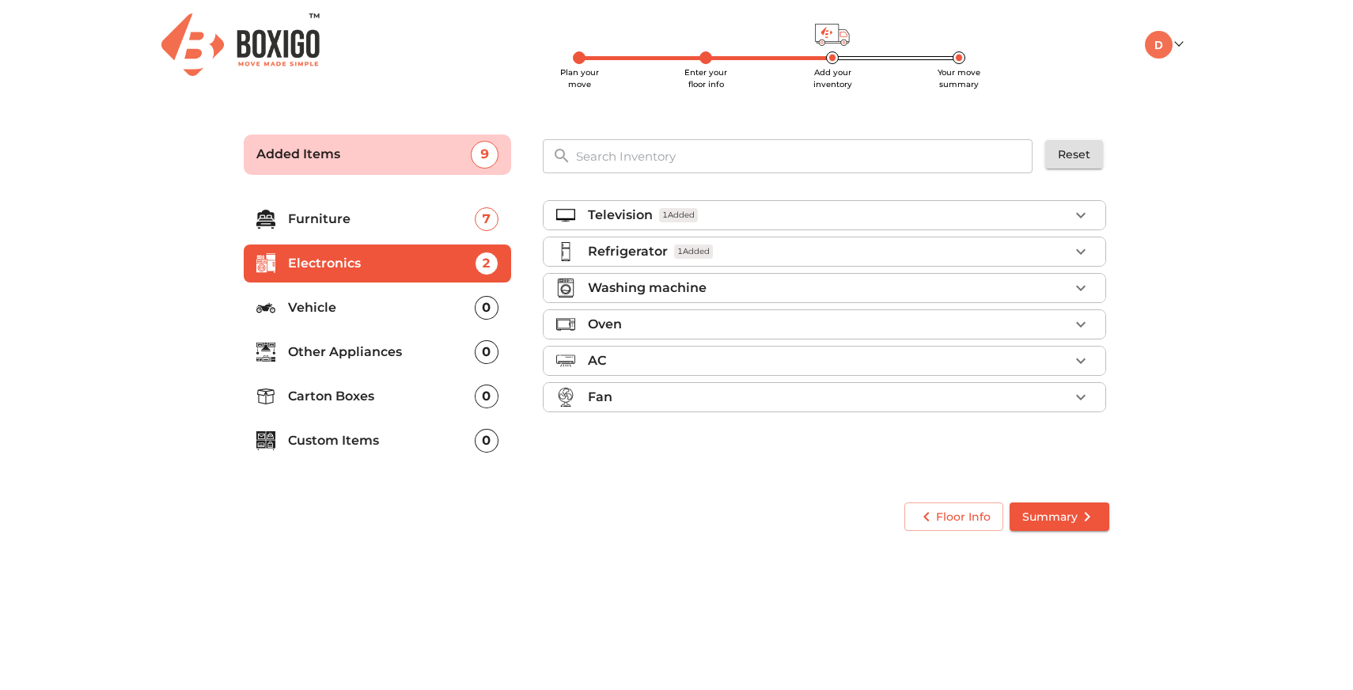
click at [738, 295] on div "Washing machine" at bounding box center [828, 287] width 481 height 19
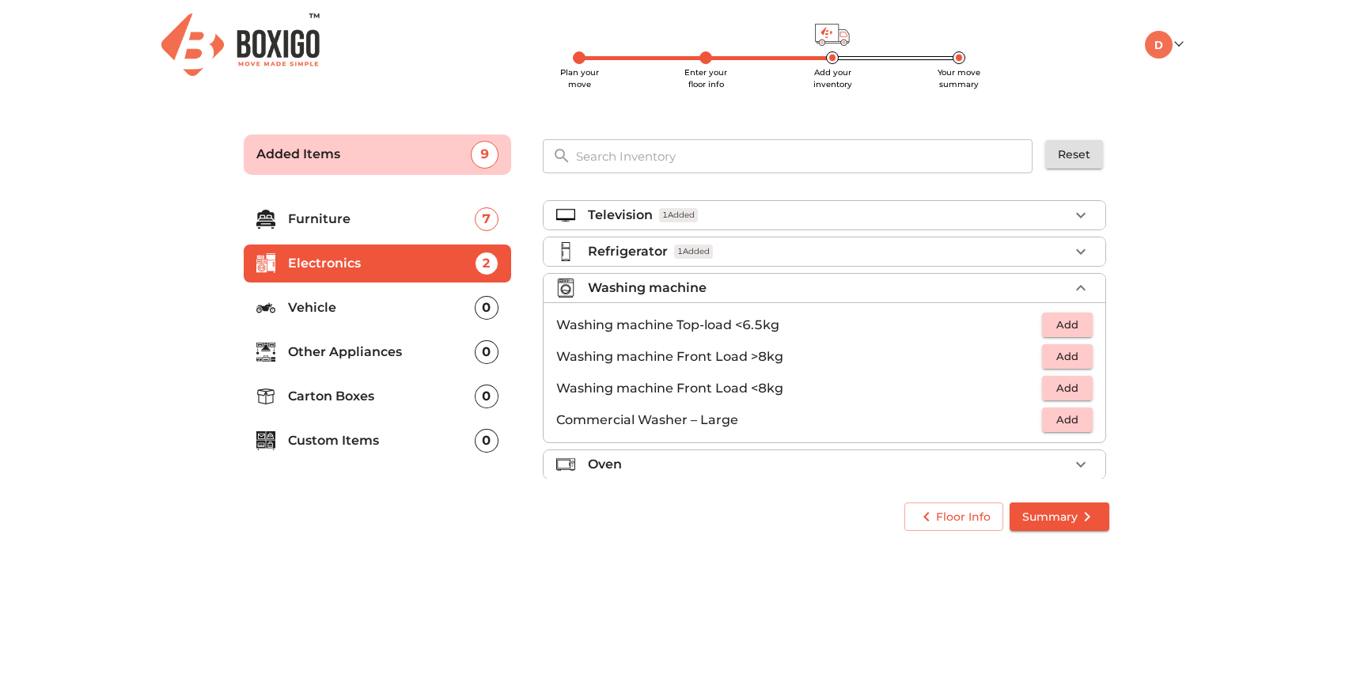
click at [1050, 351] on span "Add" at bounding box center [1067, 356] width 35 height 18
click at [851, 283] on div "Washing machine 1 Added" at bounding box center [828, 287] width 481 height 19
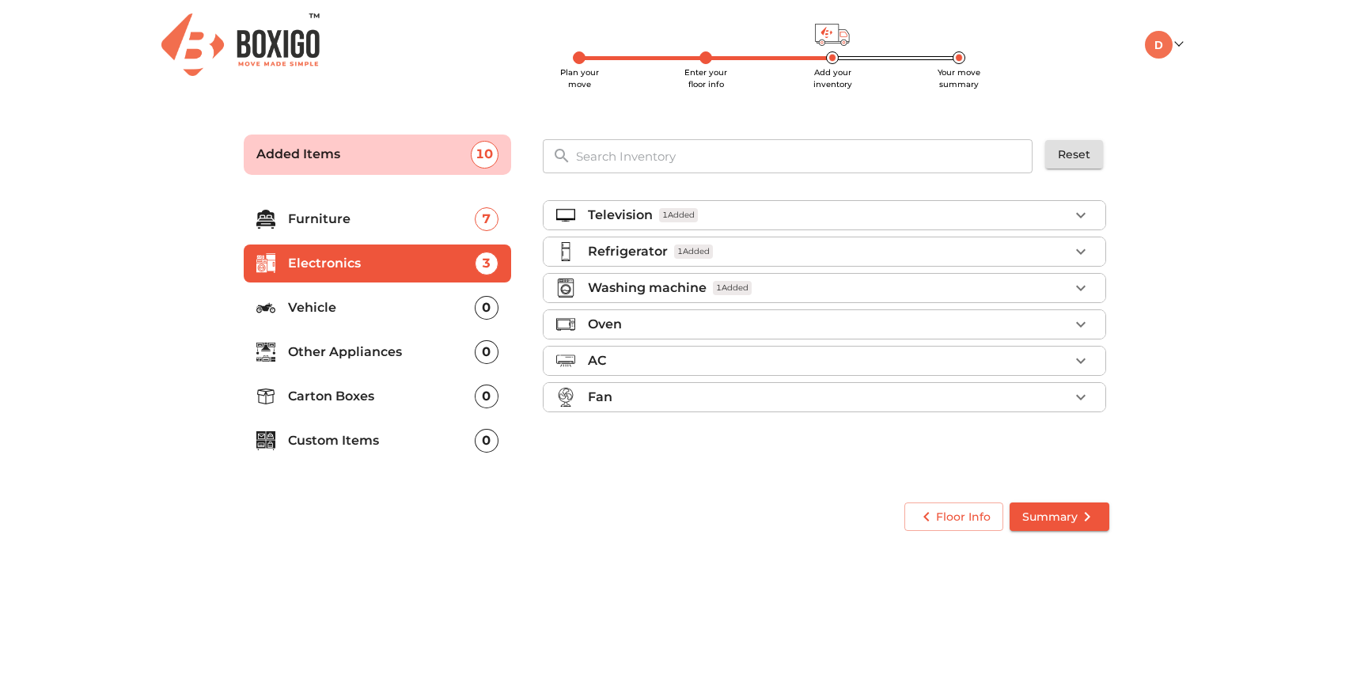
click at [847, 329] on div "Oven" at bounding box center [828, 324] width 481 height 19
click at [390, 296] on li "Vehicle 0" at bounding box center [377, 308] width 267 height 38
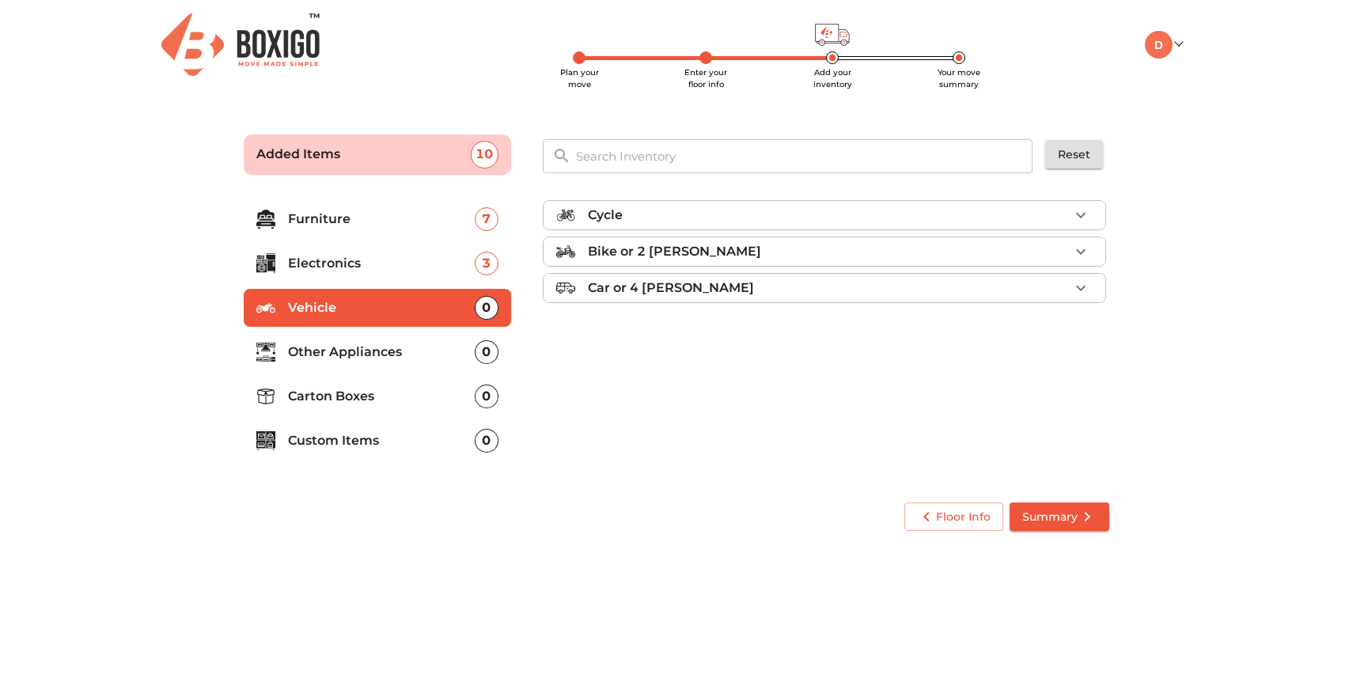
click at [413, 353] on p "Other Appliances" at bounding box center [381, 352] width 187 height 19
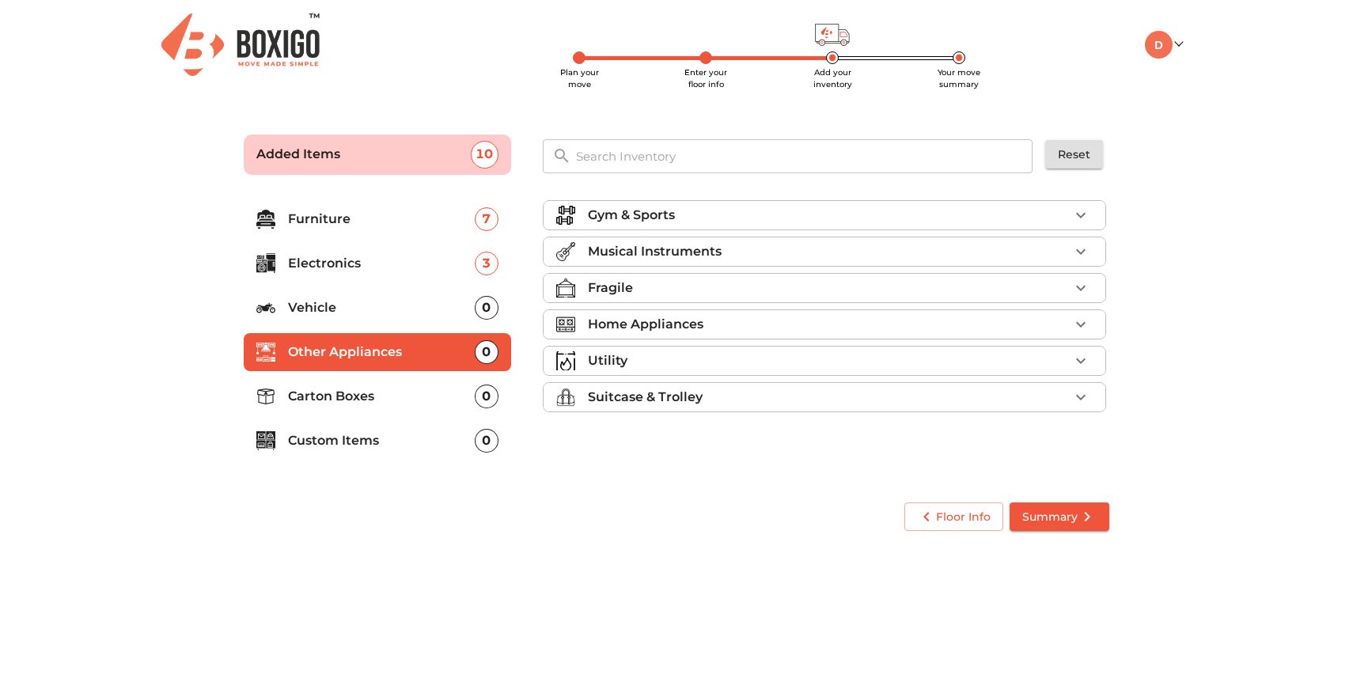
click at [720, 220] on div "Gym & Sports" at bounding box center [828, 215] width 481 height 19
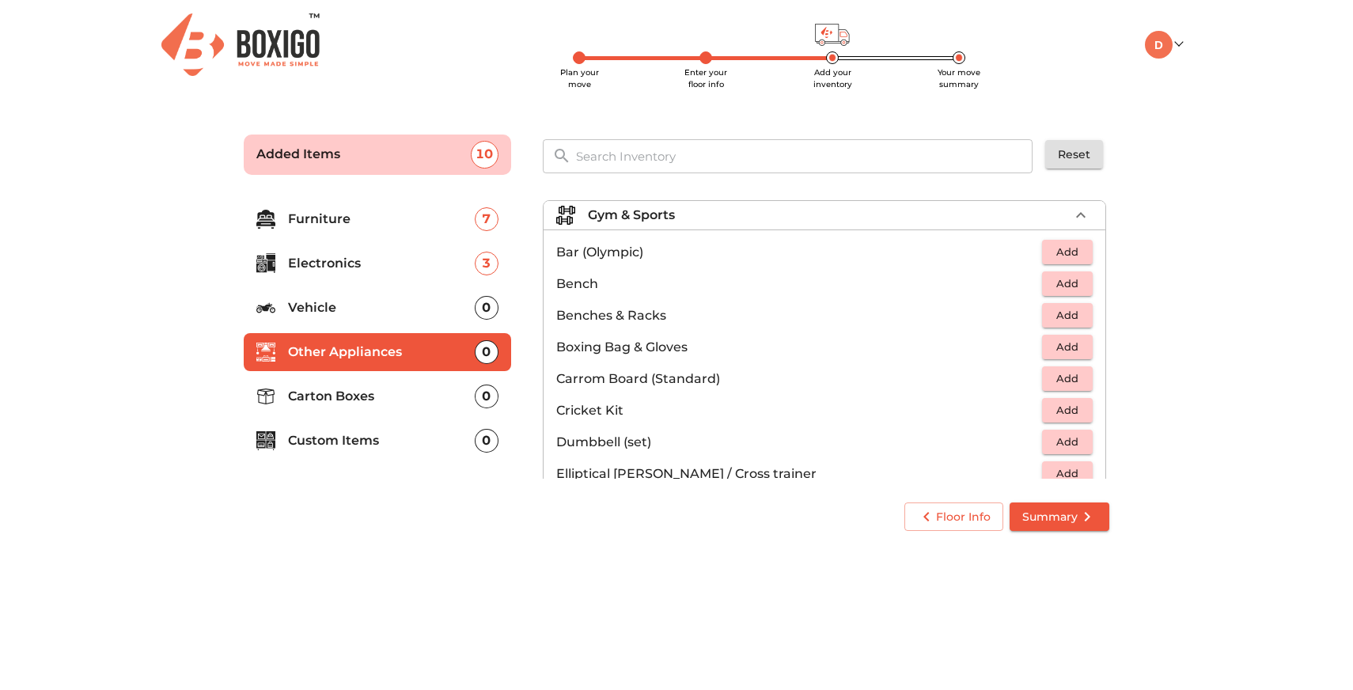
click at [748, 216] on div "Gym & Sports" at bounding box center [828, 215] width 481 height 19
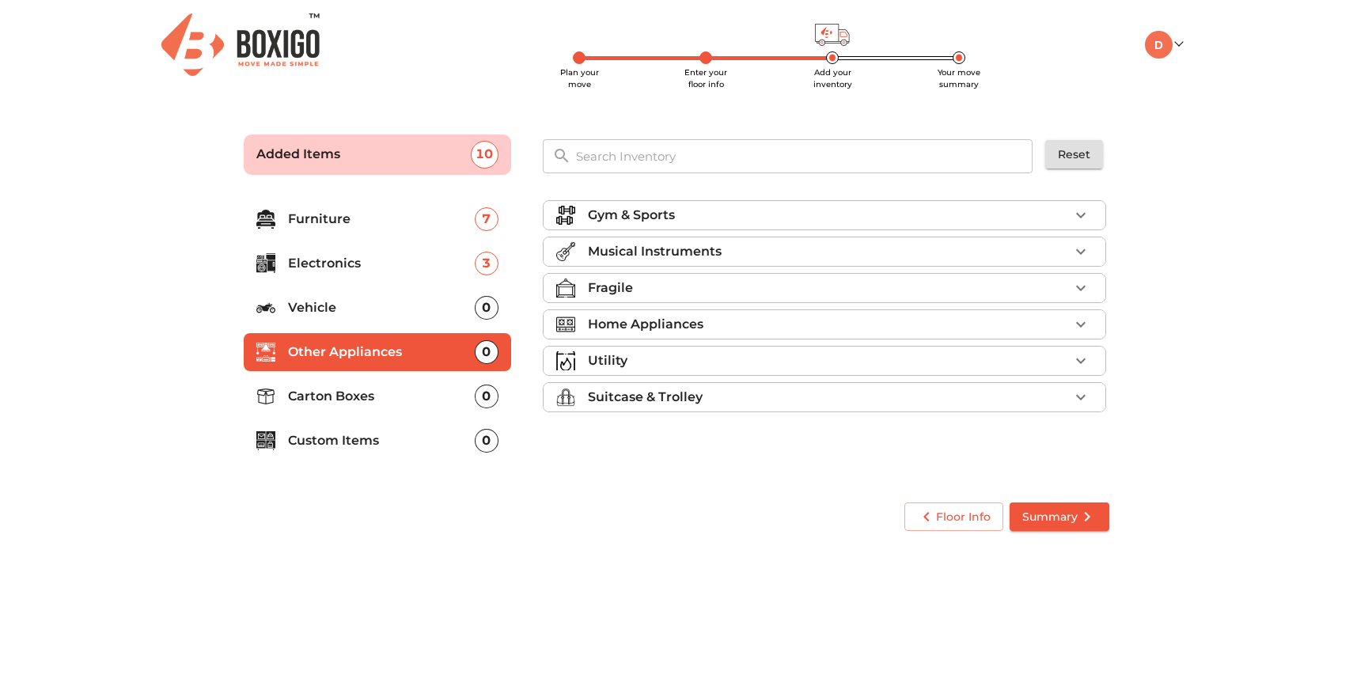
click at [726, 207] on div "Gym & Sports" at bounding box center [828, 215] width 481 height 19
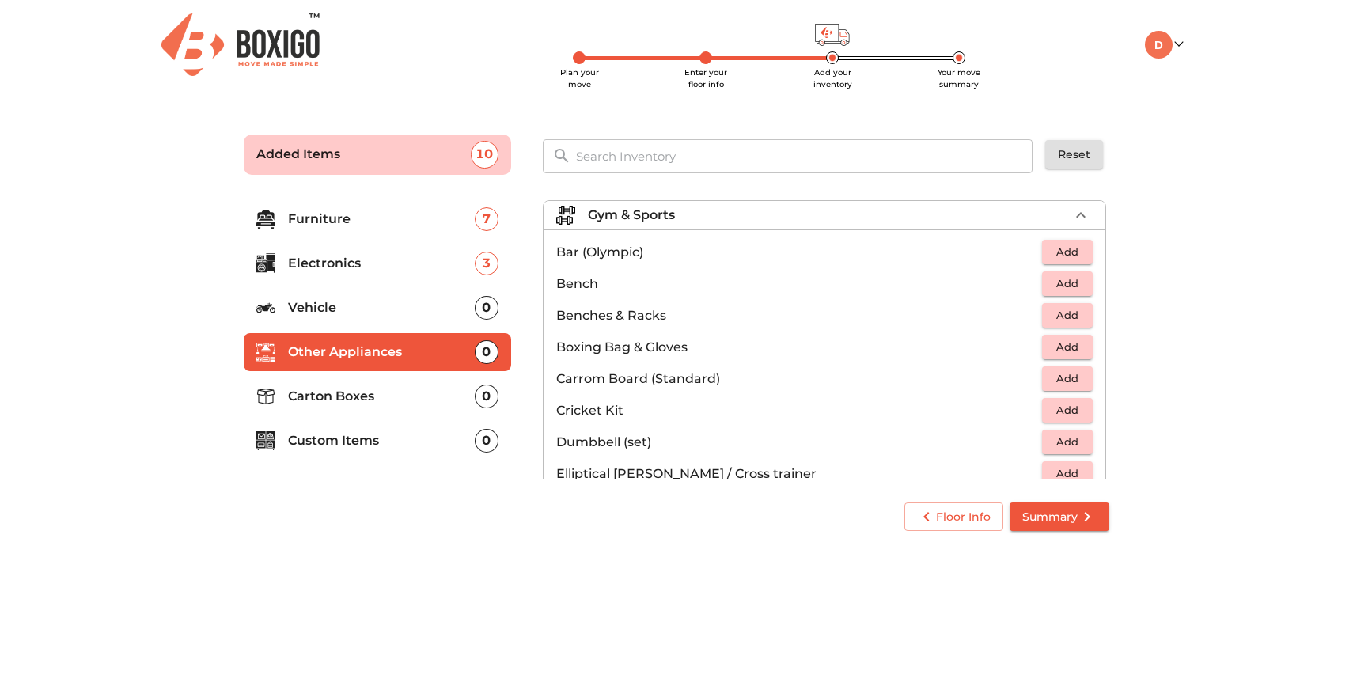
click at [793, 210] on div "Gym & Sports" at bounding box center [828, 215] width 481 height 19
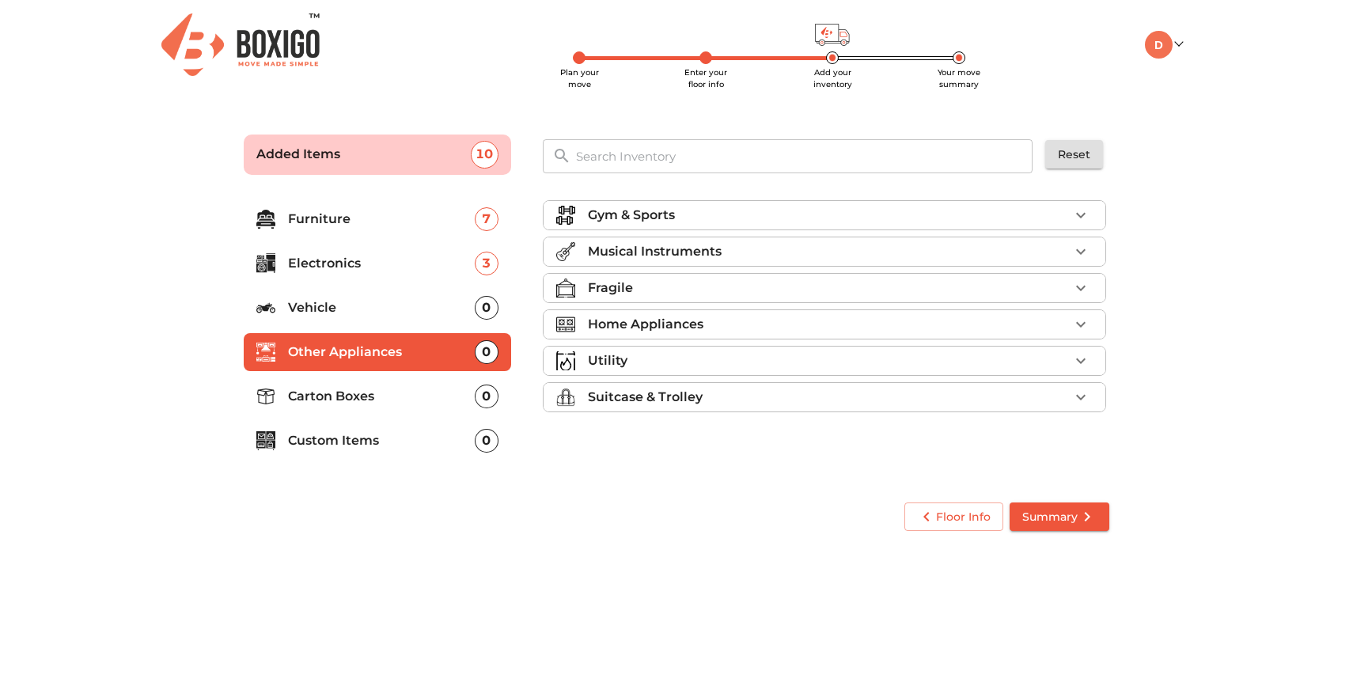
click at [697, 326] on p "Home Appliances" at bounding box center [646, 324] width 116 height 19
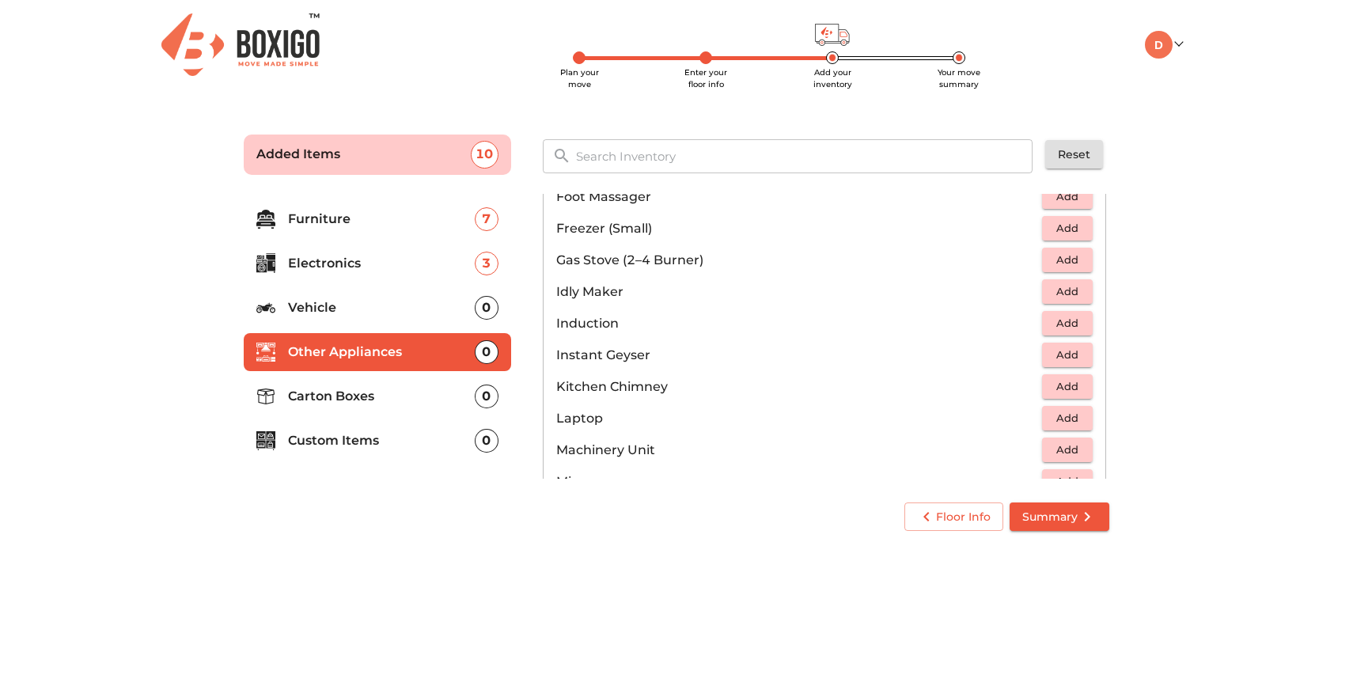
scroll to position [646, 0]
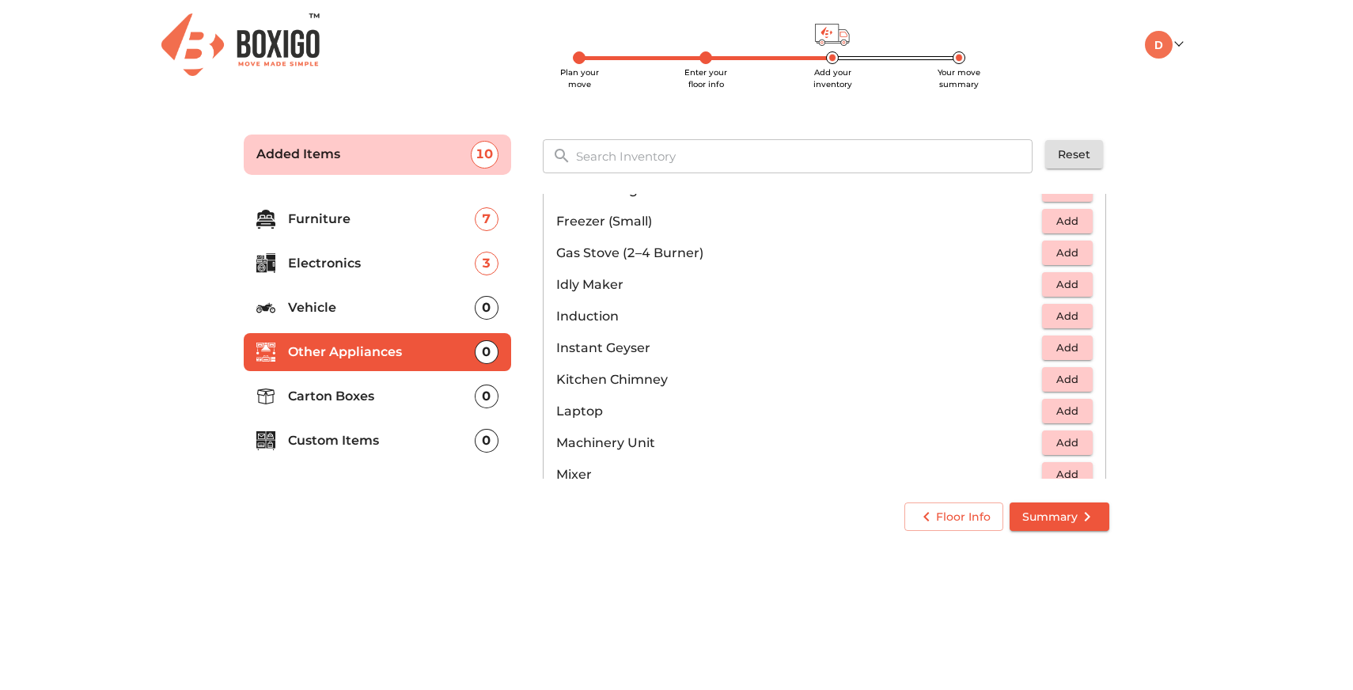
click at [1056, 251] on span "Add" at bounding box center [1067, 253] width 35 height 18
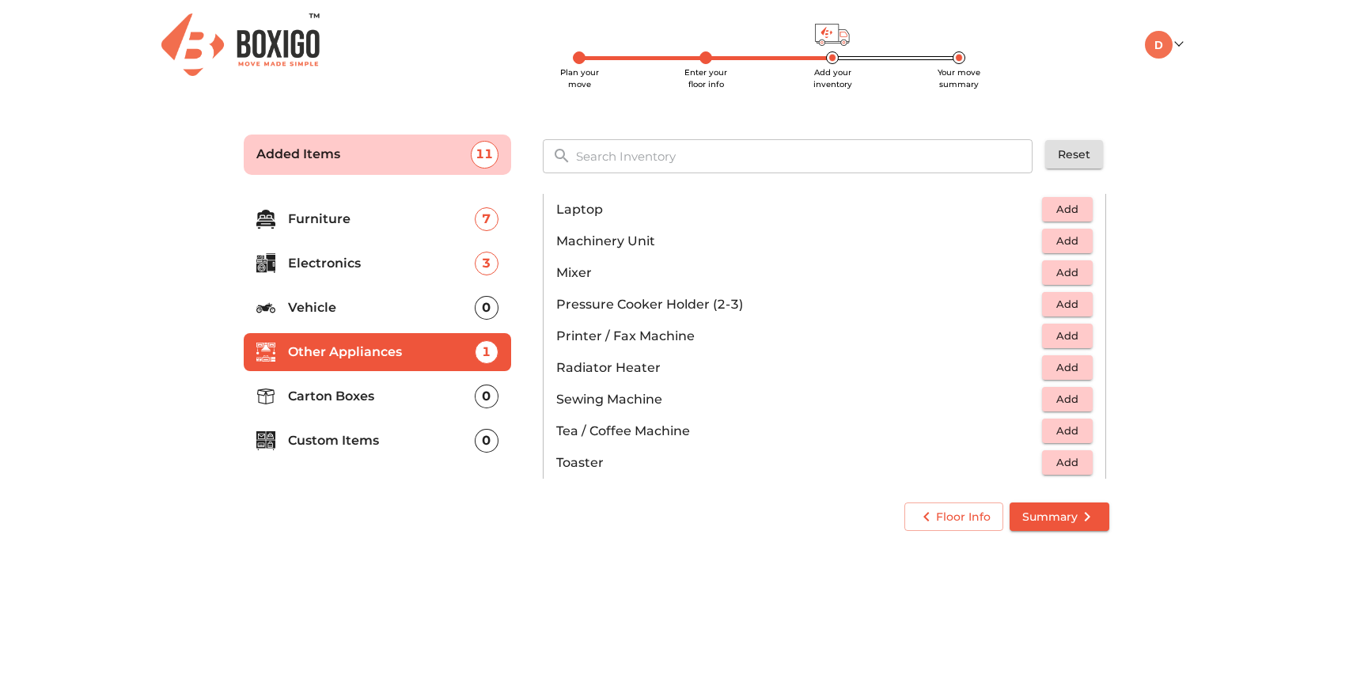
scroll to position [858, 0]
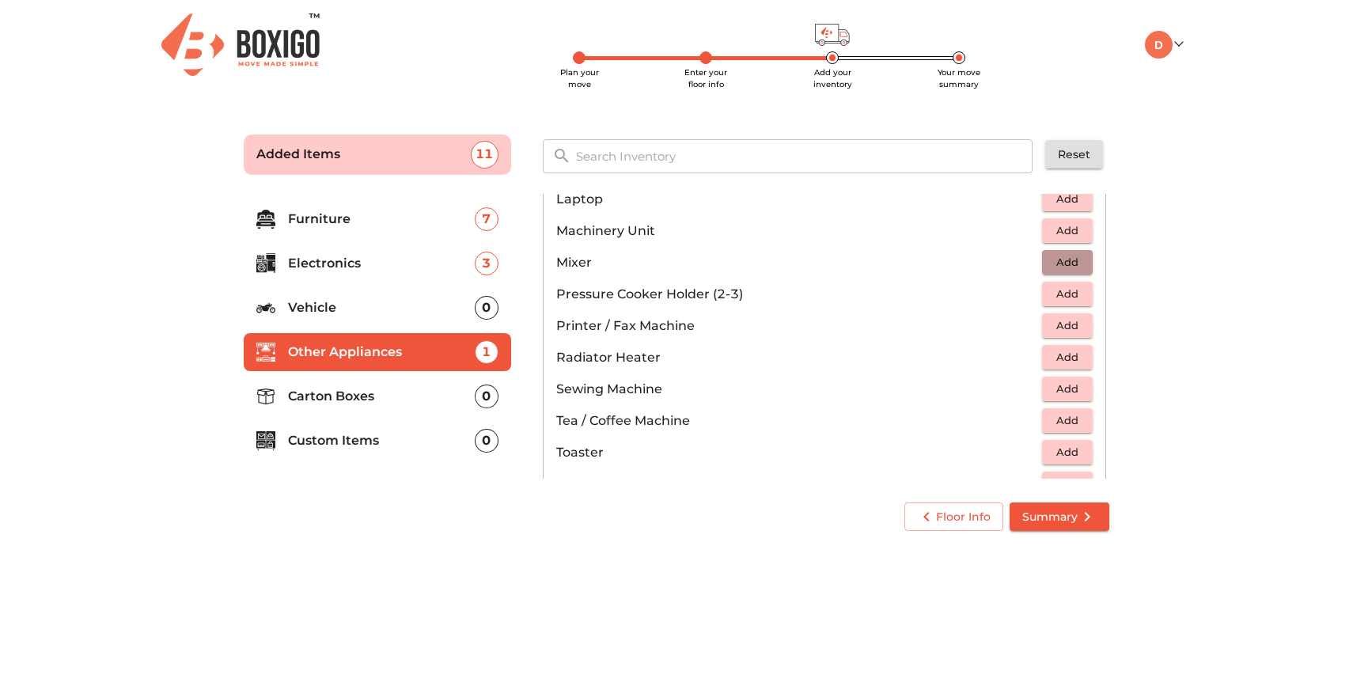
click at [1050, 265] on span "Add" at bounding box center [1067, 262] width 35 height 18
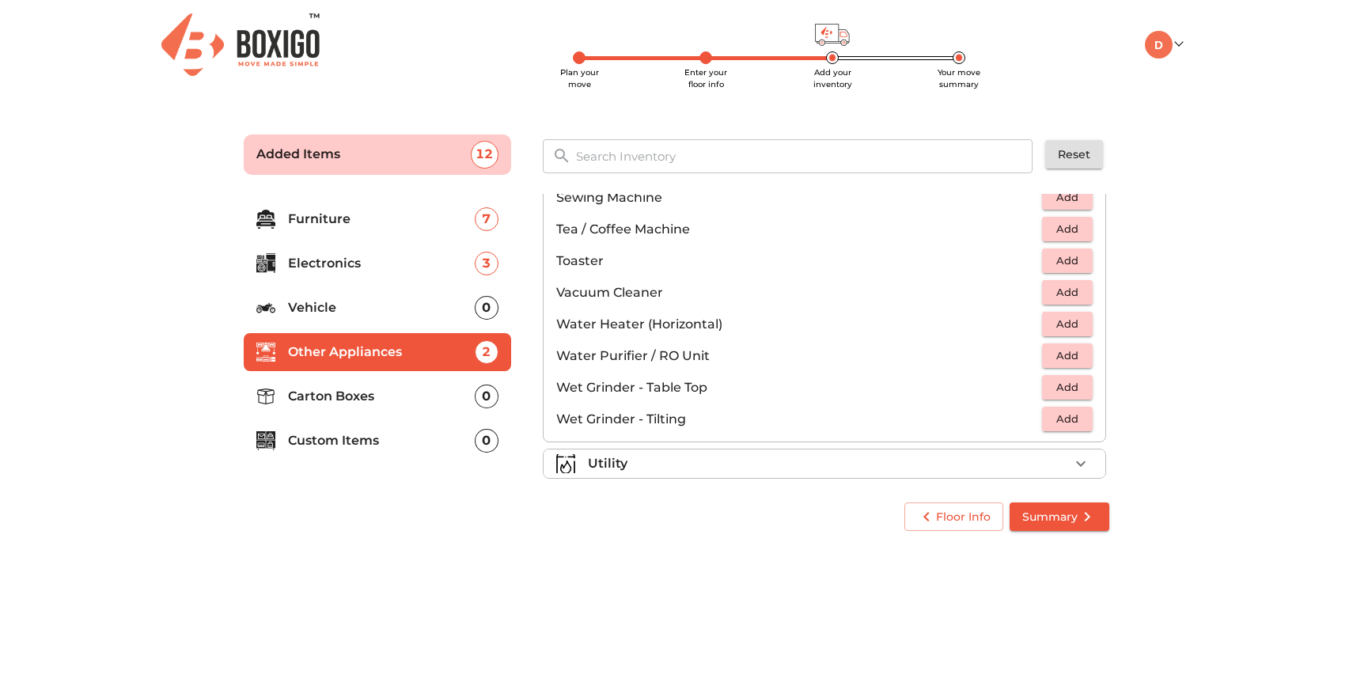
scroll to position [1058, 0]
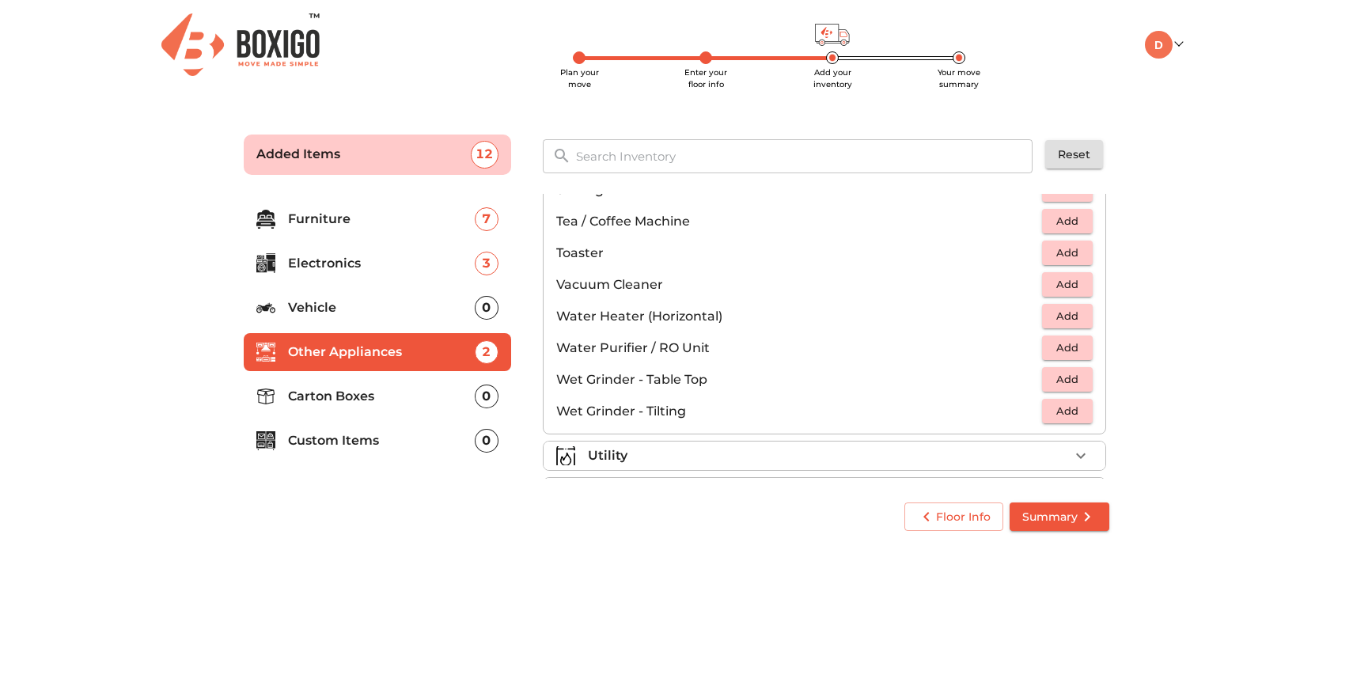
click at [1059, 388] on span "Add" at bounding box center [1067, 379] width 35 height 18
click at [1051, 349] on span "Add" at bounding box center [1067, 348] width 35 height 18
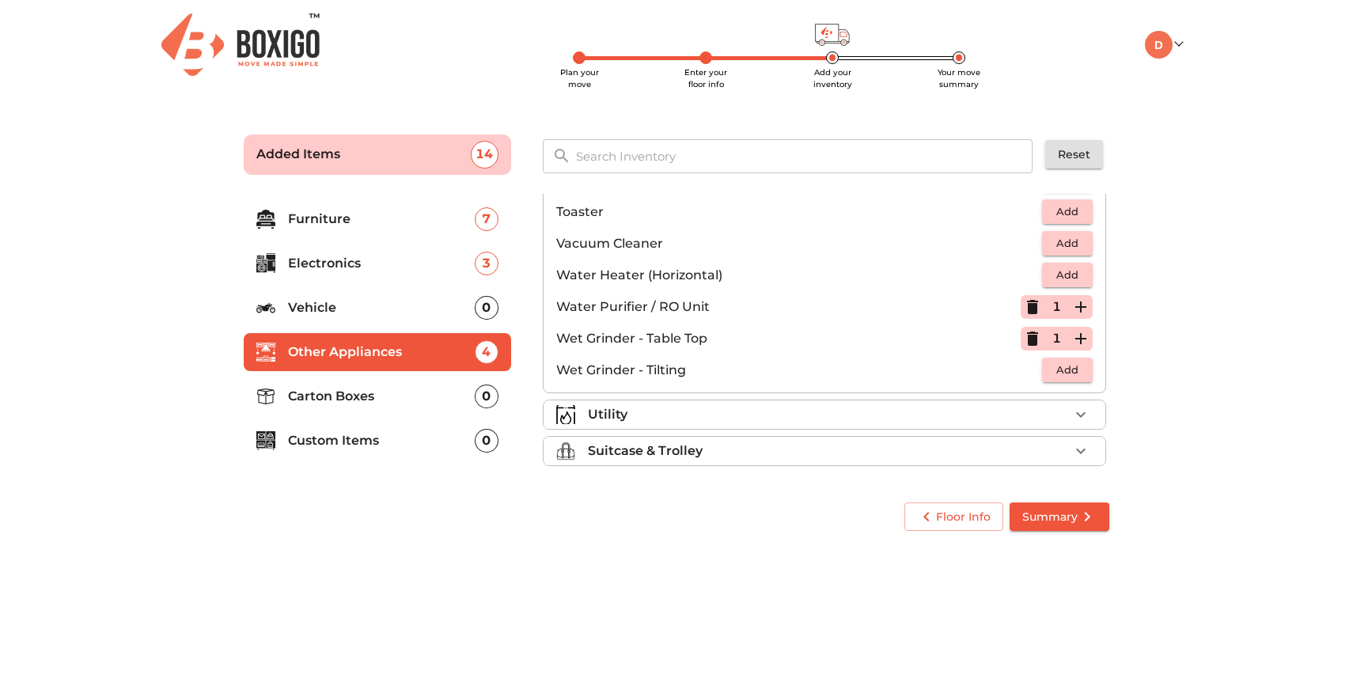
click at [876, 405] on div "Utility" at bounding box center [828, 414] width 481 height 19
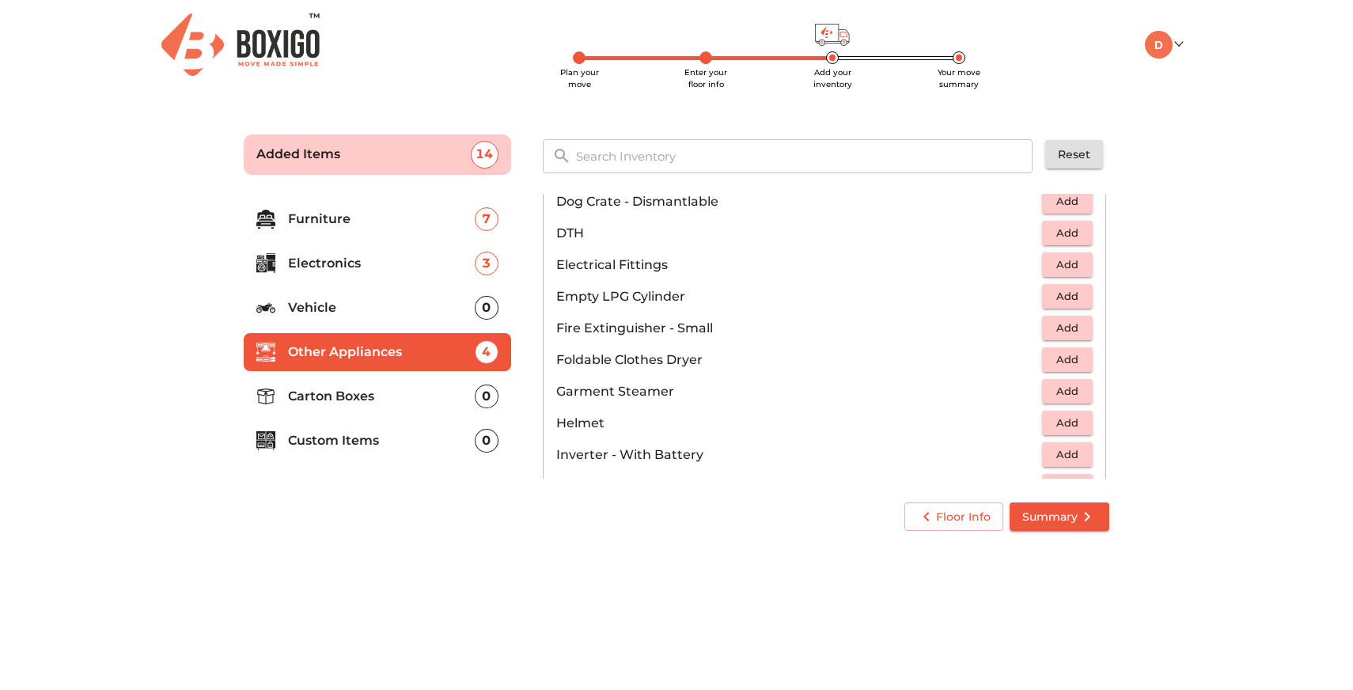
scroll to position [584, 0]
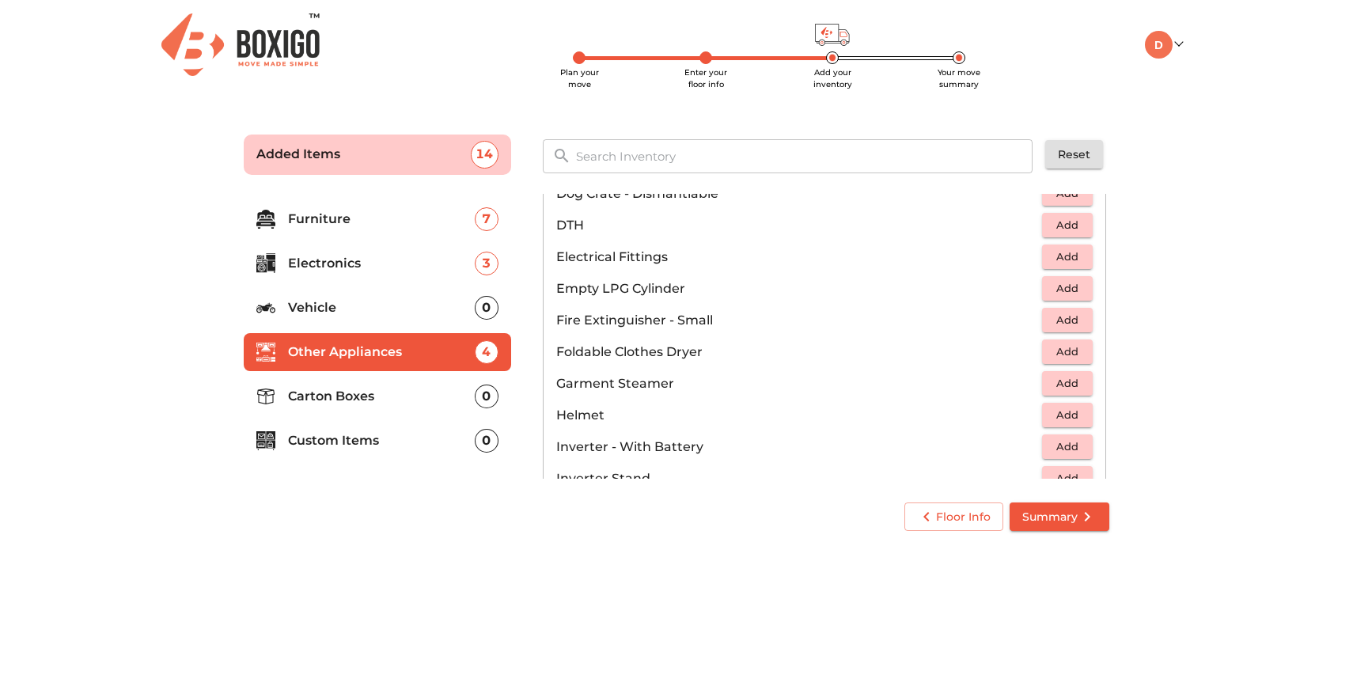
click at [1050, 289] on span "Add" at bounding box center [1067, 288] width 35 height 18
click at [1075, 289] on icon "button" at bounding box center [1080, 288] width 11 height 11
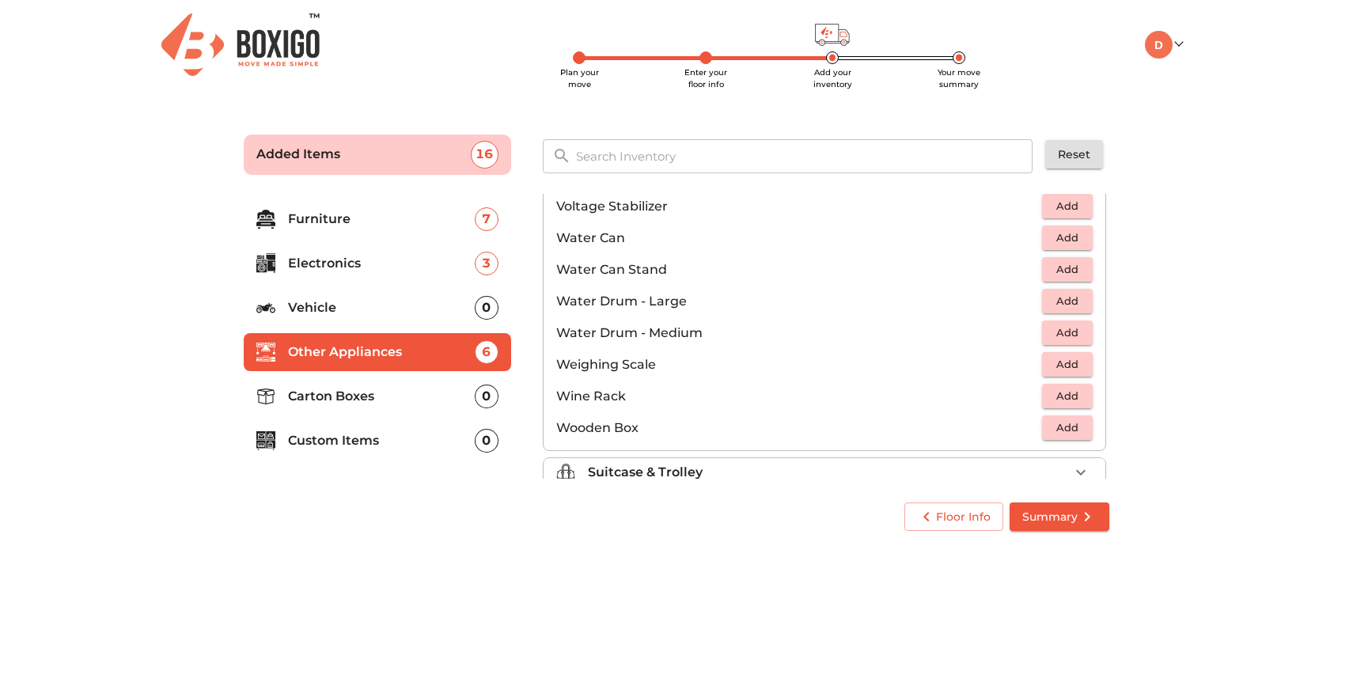
scroll to position [1194, 0]
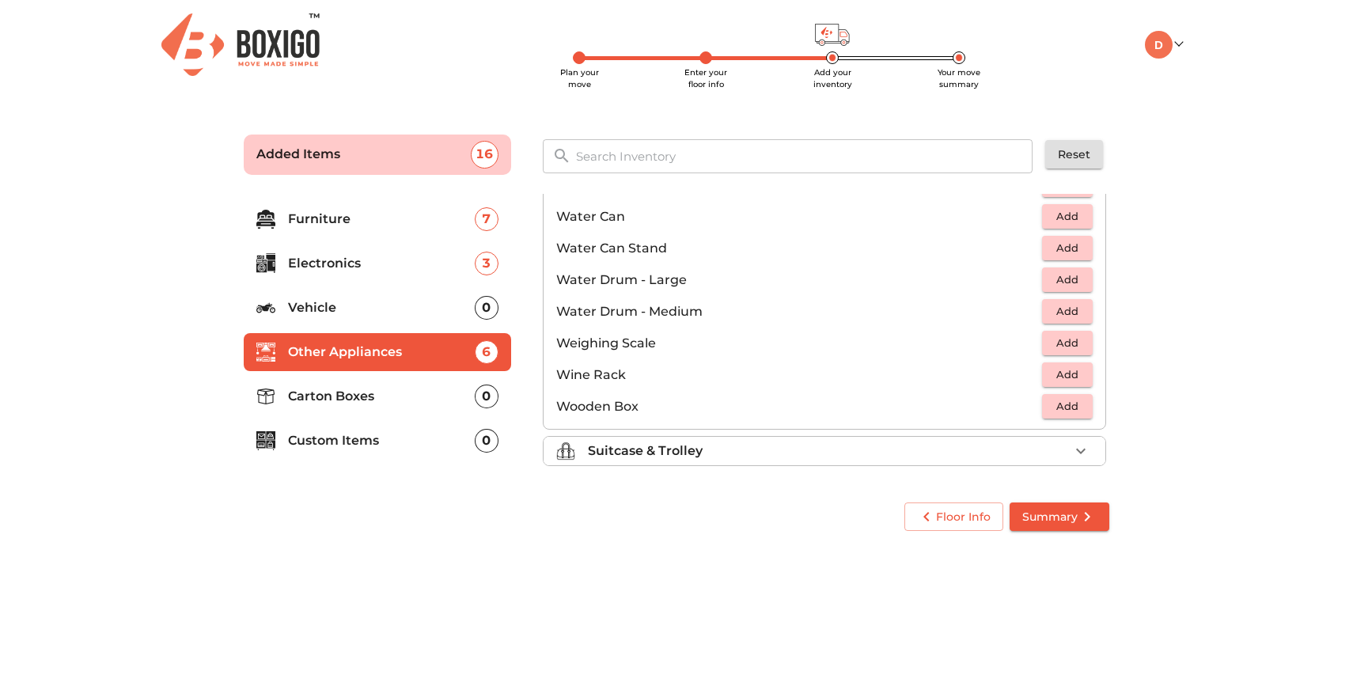
click at [748, 441] on div "Suitcase & Trolley" at bounding box center [828, 450] width 481 height 19
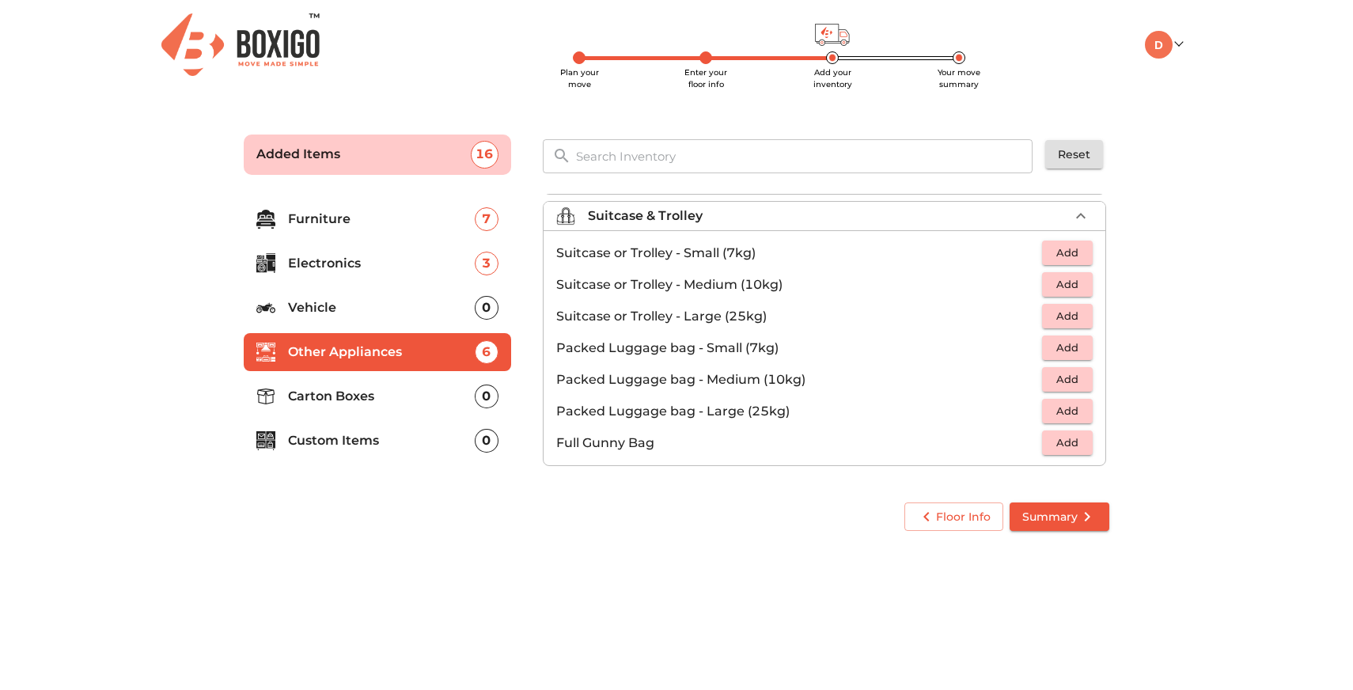
scroll to position [181, 0]
click at [369, 385] on li "Carton Boxes 0" at bounding box center [377, 396] width 267 height 38
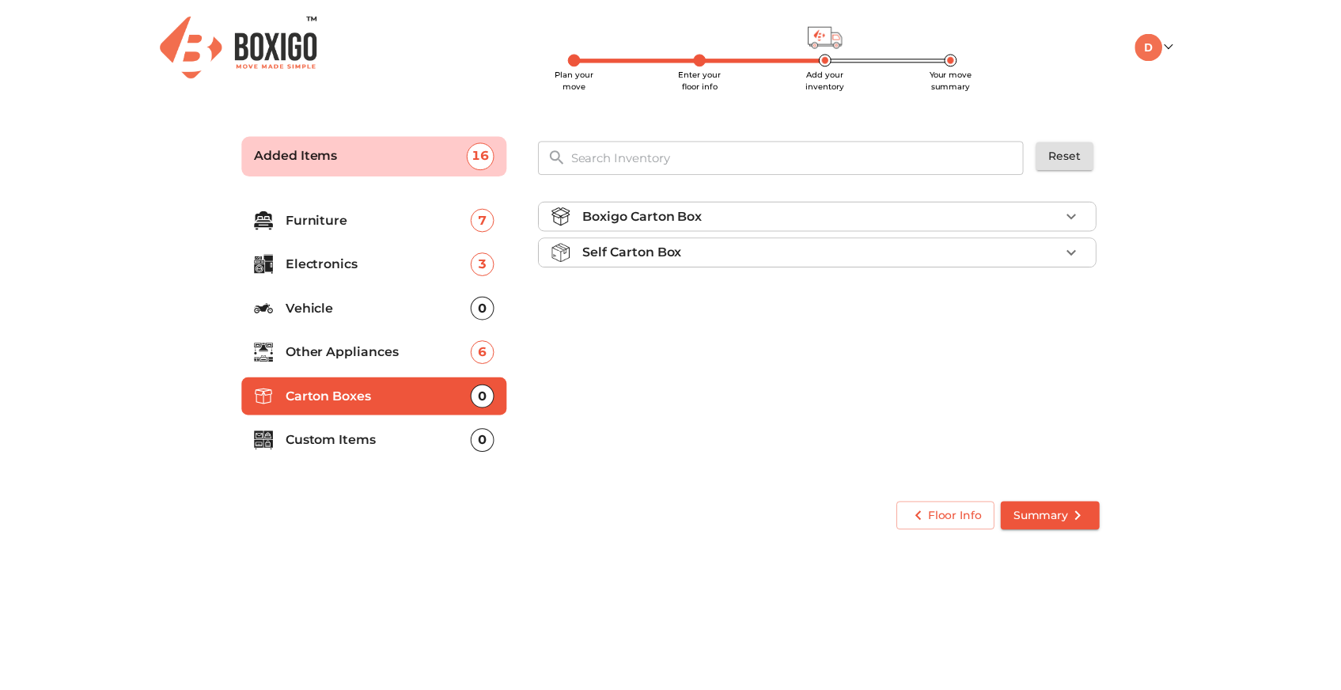
scroll to position [0, 0]
click at [882, 212] on div "Boxigo Carton Box" at bounding box center [828, 215] width 481 height 19
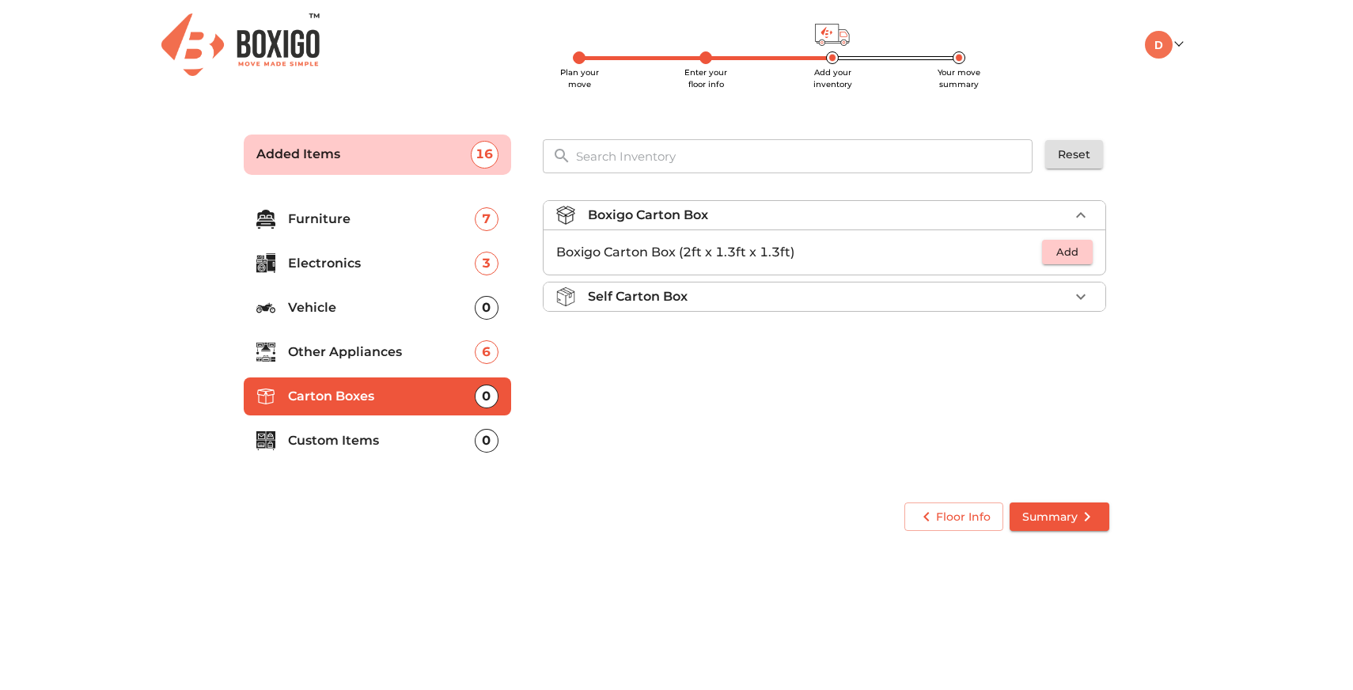
click at [1059, 251] on span "Add" at bounding box center [1067, 252] width 35 height 18
click at [1086, 256] on icon "button" at bounding box center [1080, 252] width 19 height 19
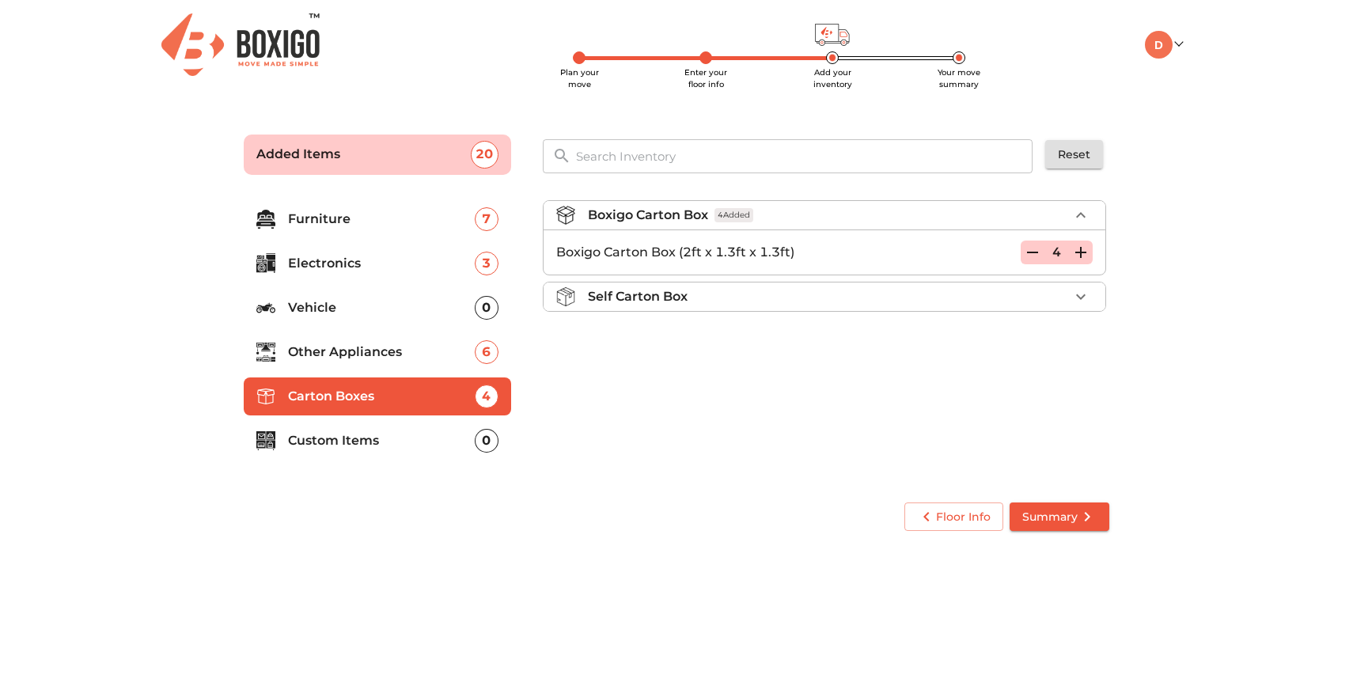
click at [1086, 256] on icon "button" at bounding box center [1080, 252] width 19 height 19
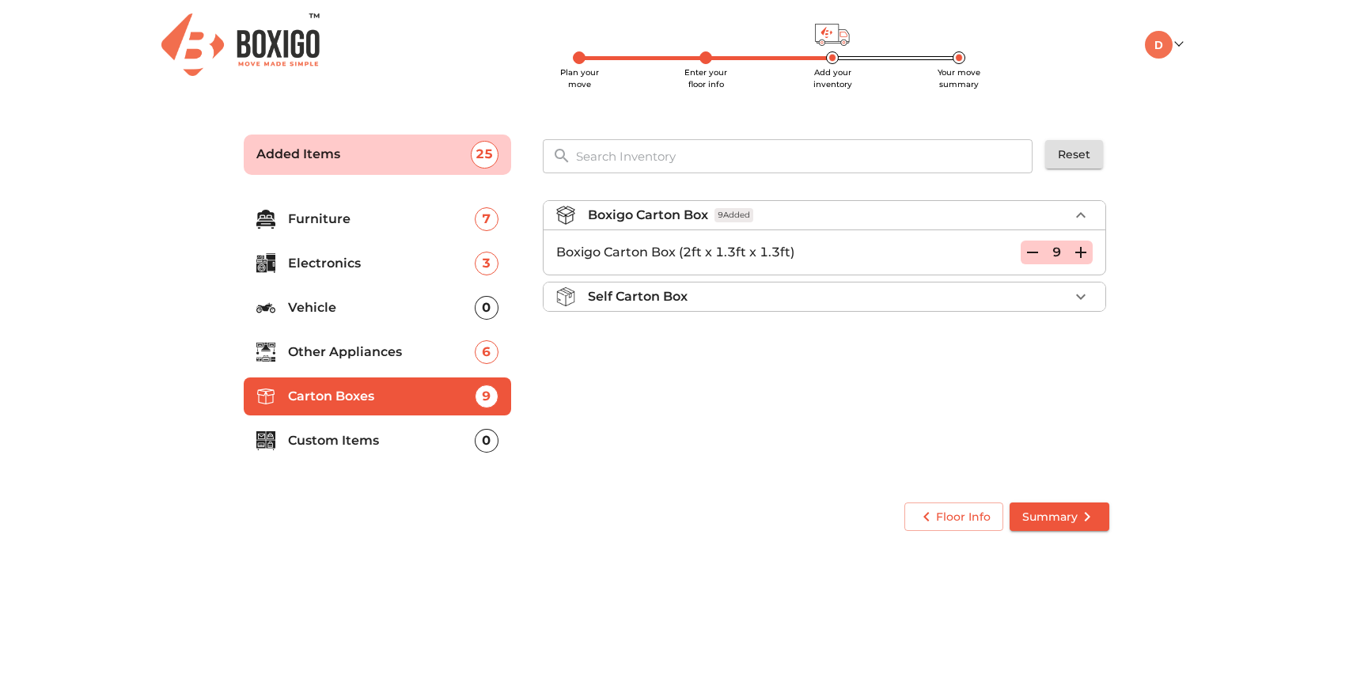
click at [1086, 256] on icon "button" at bounding box center [1080, 252] width 19 height 19
click at [1085, 256] on icon "button" at bounding box center [1080, 252] width 19 height 19
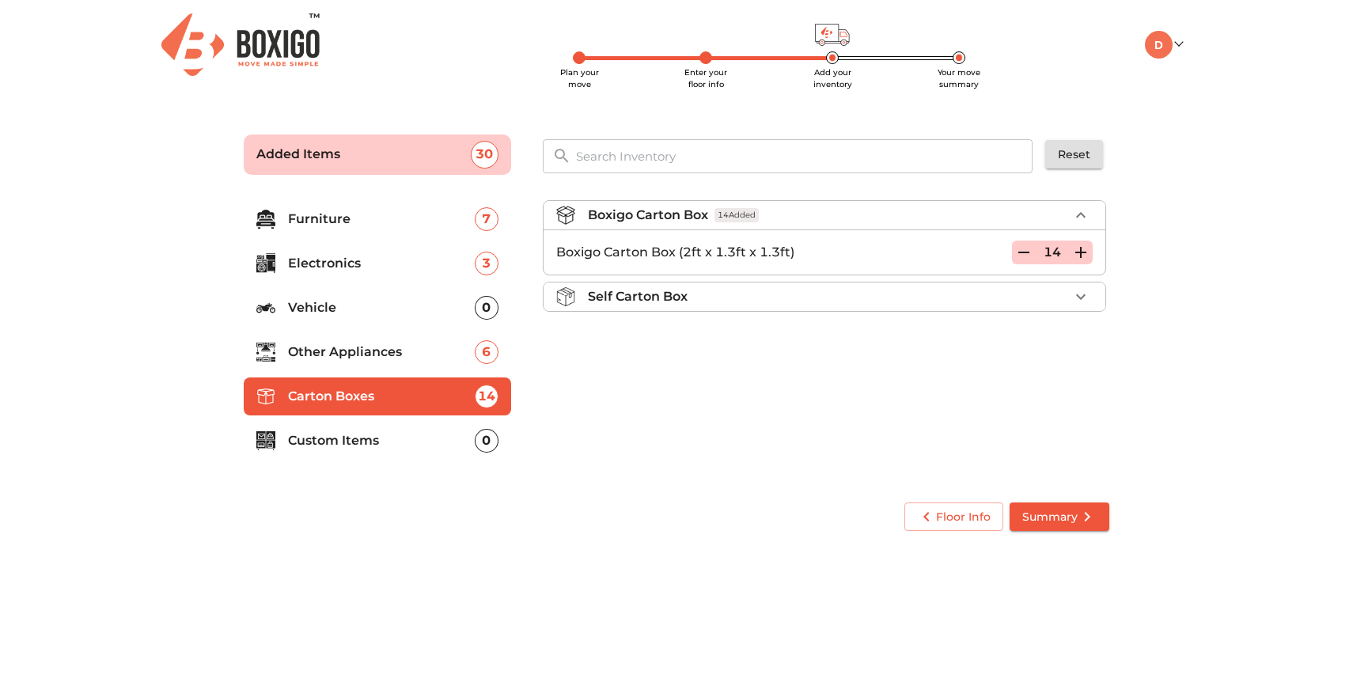
click at [1085, 256] on icon "button" at bounding box center [1080, 252] width 19 height 19
click at [1079, 248] on icon "button" at bounding box center [1080, 252] width 19 height 19
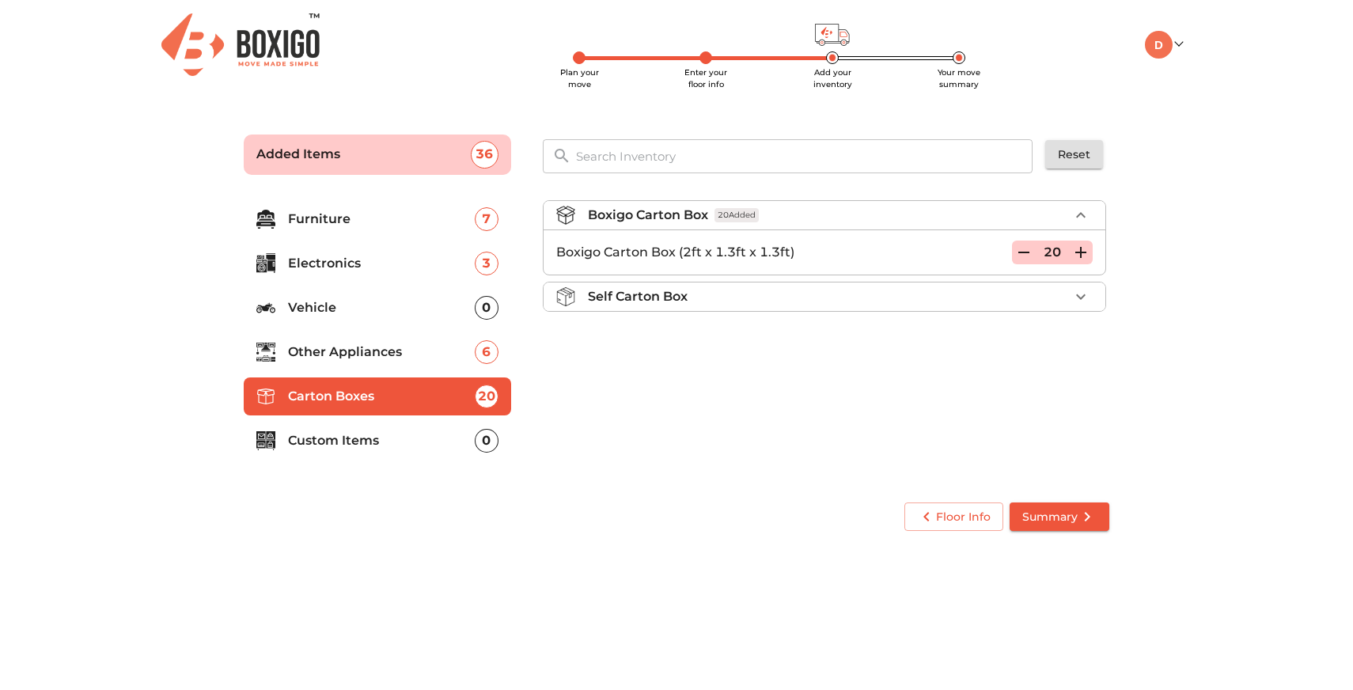
click at [415, 450] on li "Custom Items 0" at bounding box center [377, 441] width 267 height 38
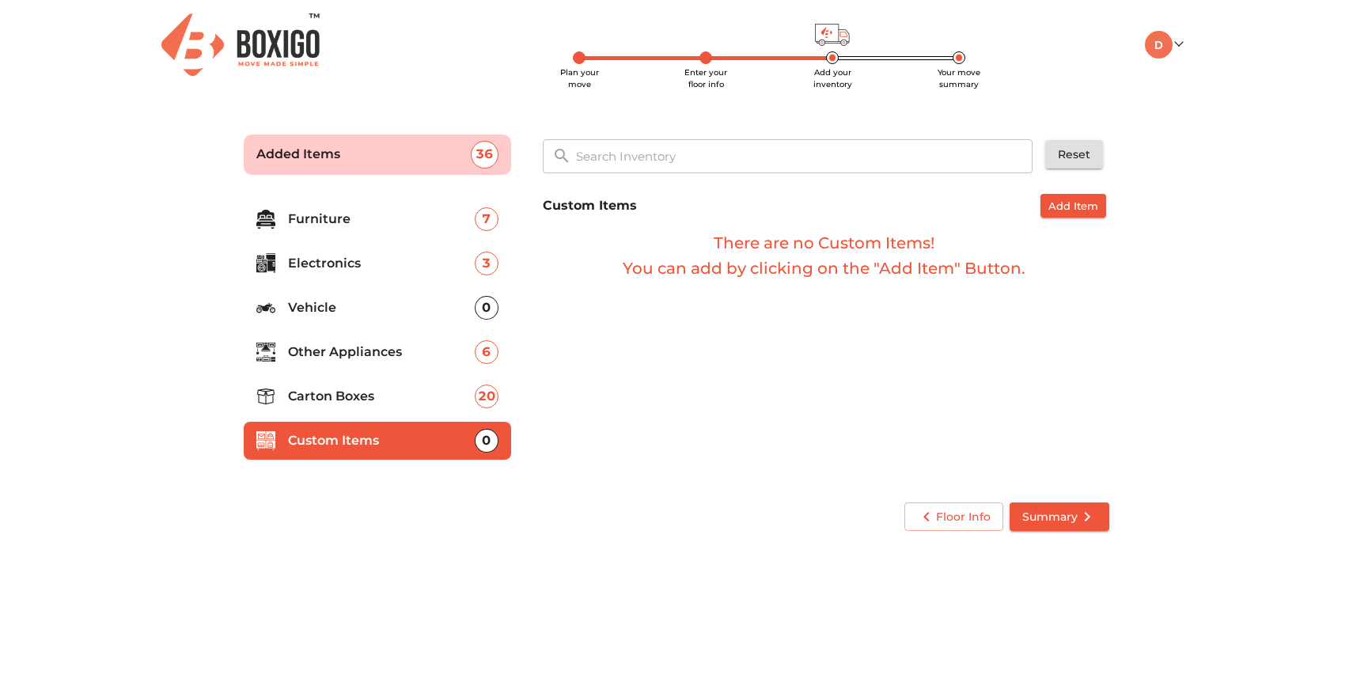
click at [897, 415] on div "Custom Items Add Item There are no Custom Items! You can add by clicking on the…" at bounding box center [825, 337] width 579 height 299
click at [1041, 507] on span "Summary" at bounding box center [1059, 517] width 74 height 20
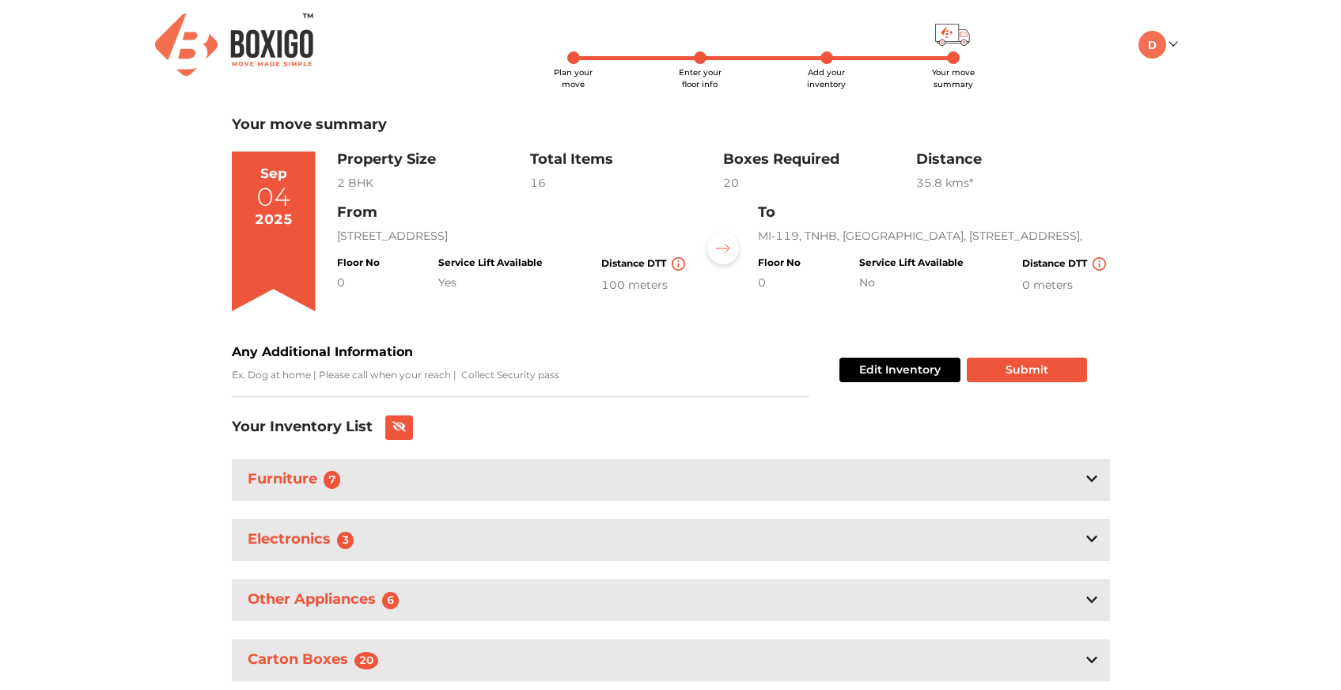
scroll to position [51, 0]
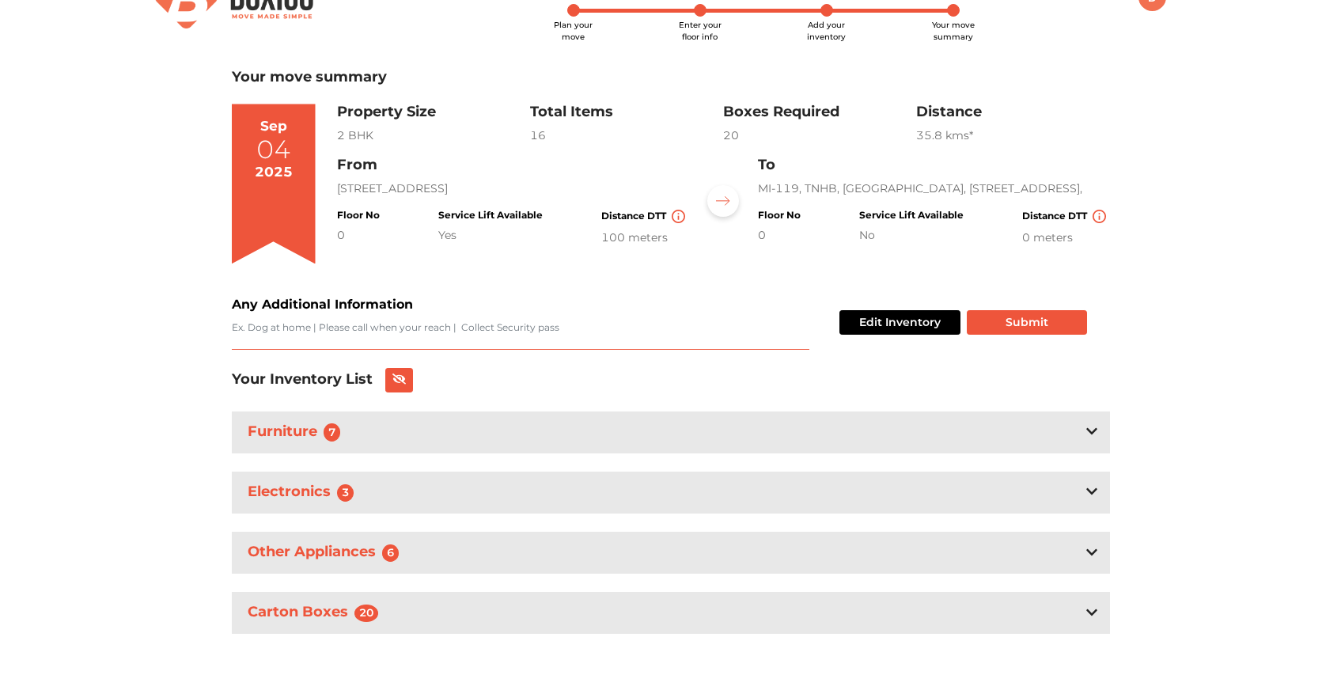
click at [527, 335] on textarea "Any Additional Information" at bounding box center [521, 334] width 578 height 29
click at [1070, 313] on button "Submit" at bounding box center [1027, 322] width 120 height 25
